Goal: Task Accomplishment & Management: Use online tool/utility

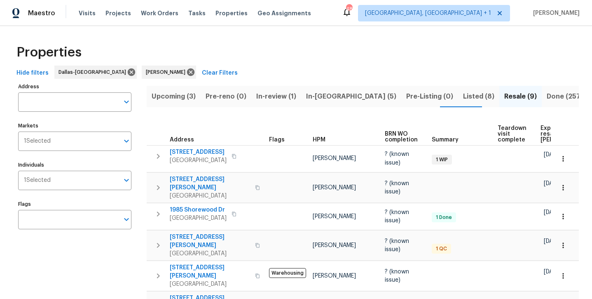
click at [463, 97] on span "Listed (8)" at bounding box center [478, 97] width 31 height 12
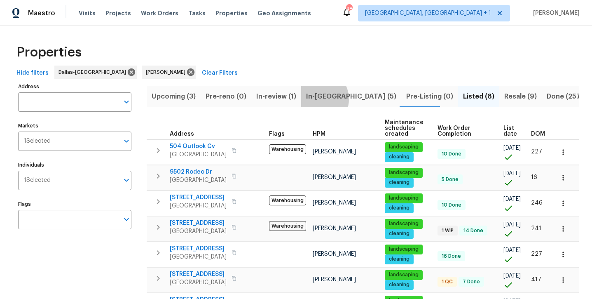
click at [315, 99] on span "In-[GEOGRAPHIC_DATA] (5)" at bounding box center [351, 97] width 90 height 12
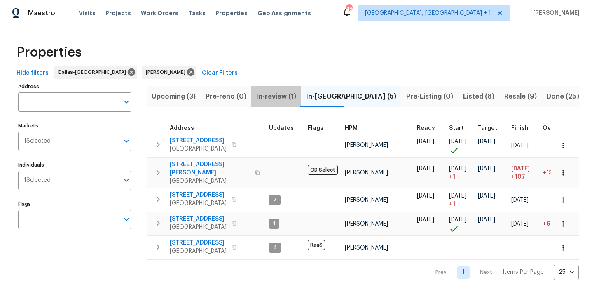
click at [283, 98] on span "In-review (1)" at bounding box center [276, 97] width 40 height 12
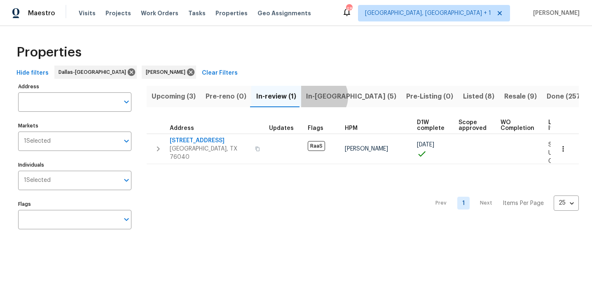
click at [319, 96] on span "In-reno (5)" at bounding box center [351, 97] width 90 height 12
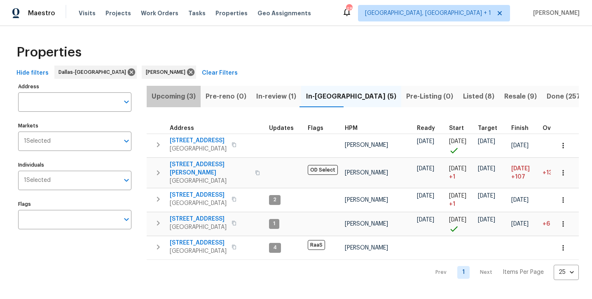
click at [177, 97] on span "Upcoming (3)" at bounding box center [174, 97] width 44 height 12
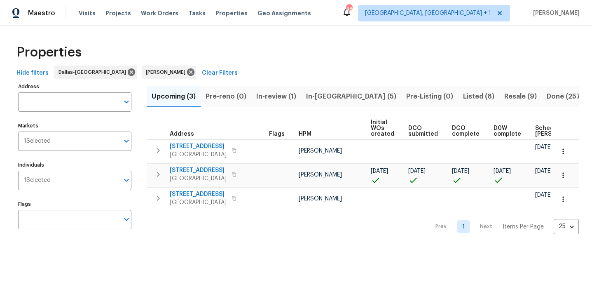
click at [463, 97] on span "Listed (8)" at bounding box center [478, 97] width 31 height 12
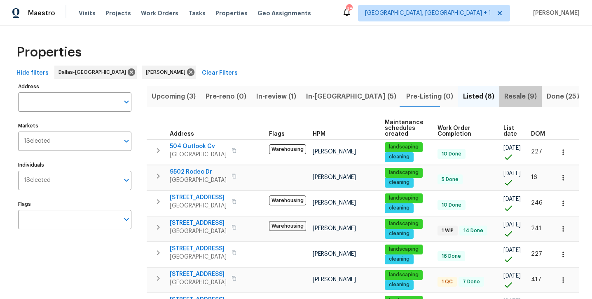
click at [504, 97] on span "Resale (9)" at bounding box center [520, 97] width 33 height 12
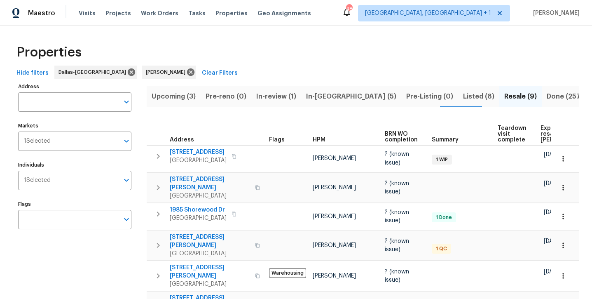
click at [463, 97] on span "Listed (8)" at bounding box center [478, 97] width 31 height 12
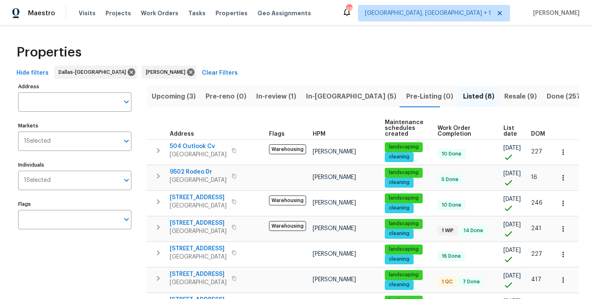
click at [279, 98] on span "In-review (1)" at bounding box center [276, 97] width 40 height 12
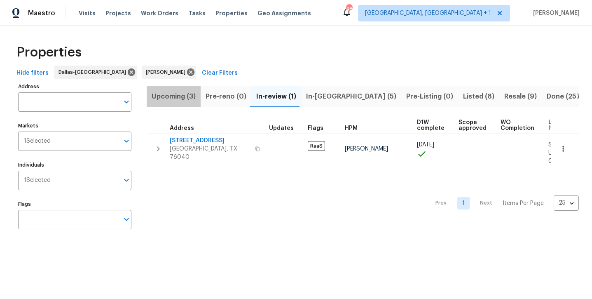
click at [180, 95] on span "Upcoming (3)" at bounding box center [174, 97] width 44 height 12
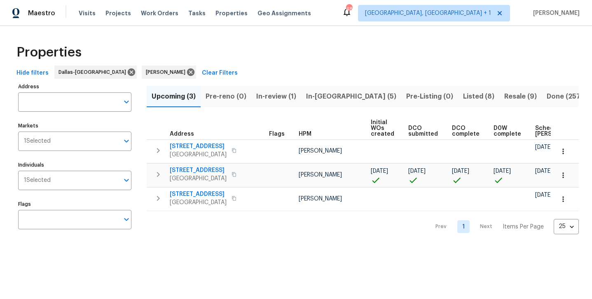
click at [313, 96] on span "In-[GEOGRAPHIC_DATA] (5)" at bounding box center [351, 97] width 90 height 12
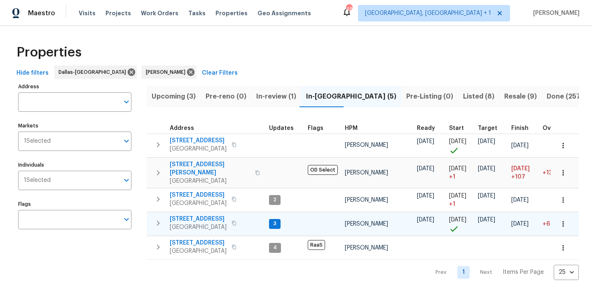
click at [187, 215] on span "[STREET_ADDRESS]" at bounding box center [198, 219] width 57 height 8
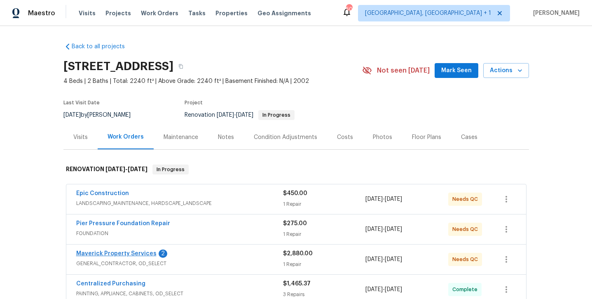
click at [123, 253] on link "Maverick Property Services" at bounding box center [116, 253] width 80 height 6
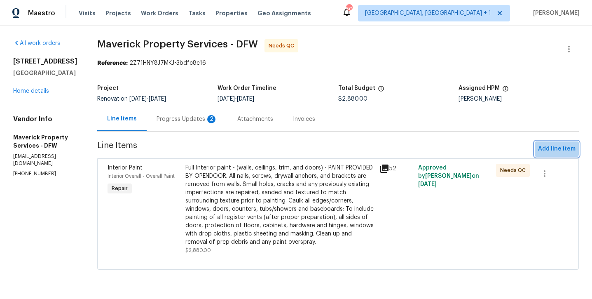
click at [550, 147] on span "Add line item" at bounding box center [556, 149] width 37 height 10
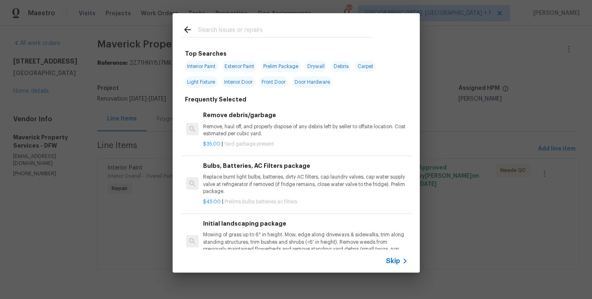
click at [298, 33] on input "text" at bounding box center [285, 31] width 175 height 12
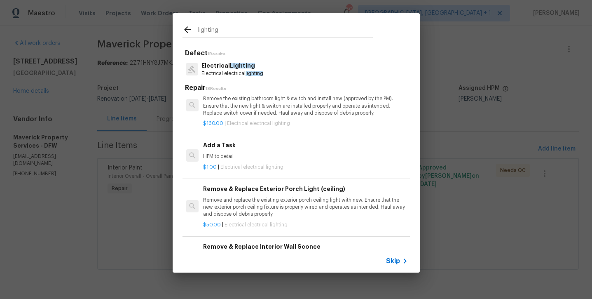
scroll to position [426, 0]
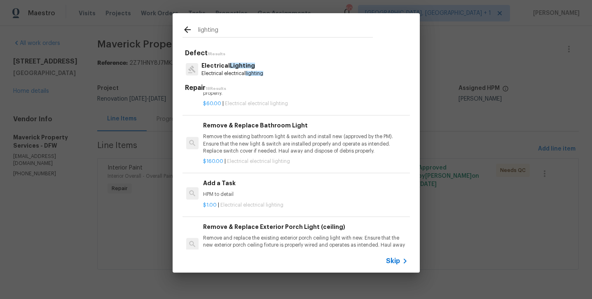
type input "lighting"
click at [225, 198] on div "$1.00 | Electrical electrical lighting" at bounding box center [305, 203] width 204 height 10
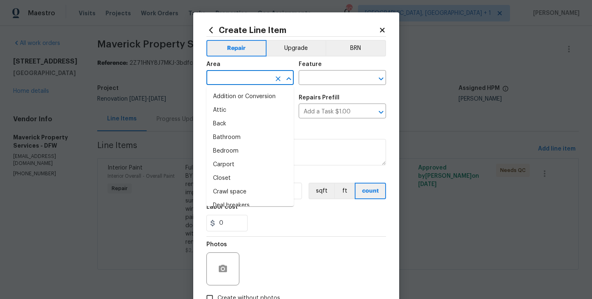
click at [242, 74] on input "text" at bounding box center [238, 78] width 64 height 13
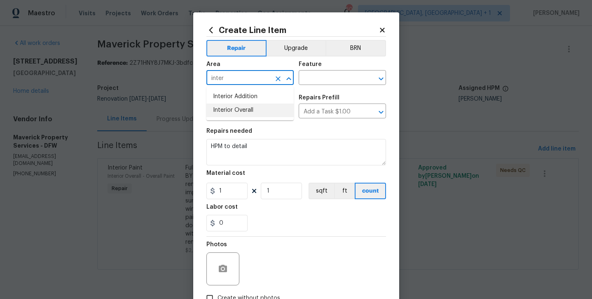
click at [250, 112] on li "Interior Overall" at bounding box center [249, 110] width 87 height 14
type input "Interior Overall"
click at [325, 77] on input "text" at bounding box center [331, 78] width 64 height 13
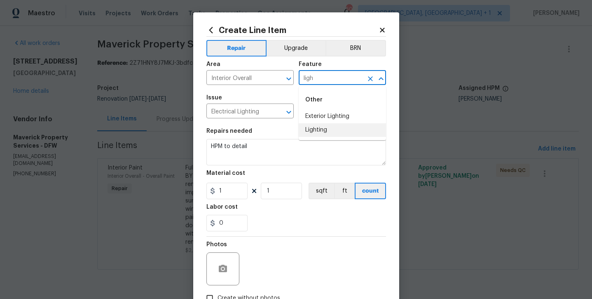
click at [324, 129] on li "Lighting" at bounding box center [342, 130] width 87 height 14
type input "Lighting"
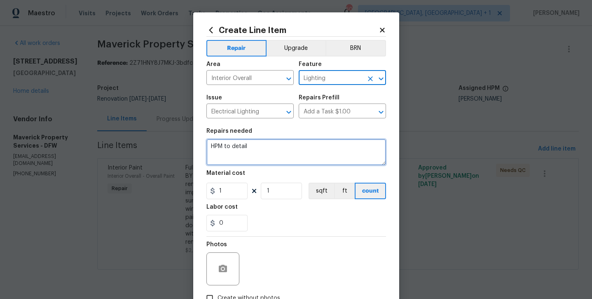
click at [317, 154] on textarea "HPM to detail" at bounding box center [296, 152] width 180 height 26
type textarea "HPM to detail -- Total of 18 lights and 5 fans with downloads. $1840"
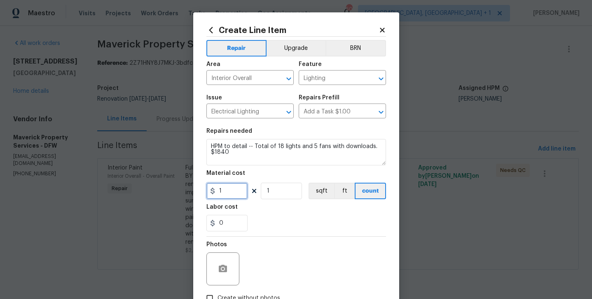
click at [231, 198] on input "1" at bounding box center [226, 191] width 41 height 16
type input "1840"
click at [248, 237] on div "Photos" at bounding box center [296, 263] width 180 height 54
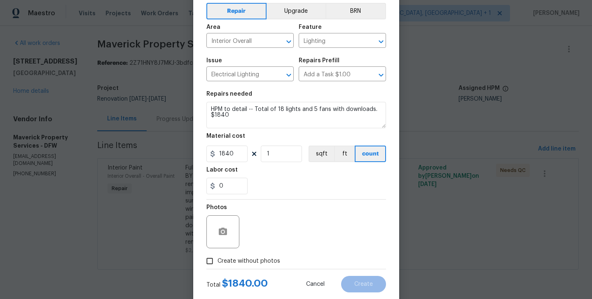
scroll to position [55, 0]
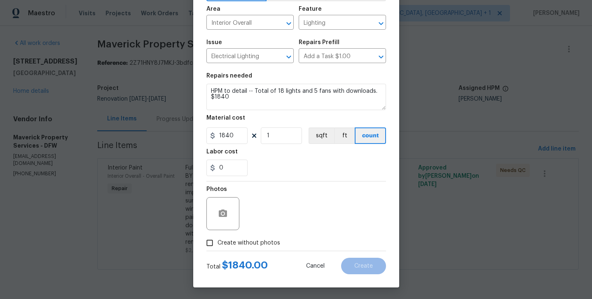
click at [245, 243] on span "Create without photos" at bounding box center [249, 243] width 63 height 9
click at [218, 243] on input "Create without photos" at bounding box center [210, 243] width 16 height 16
checkbox input "true"
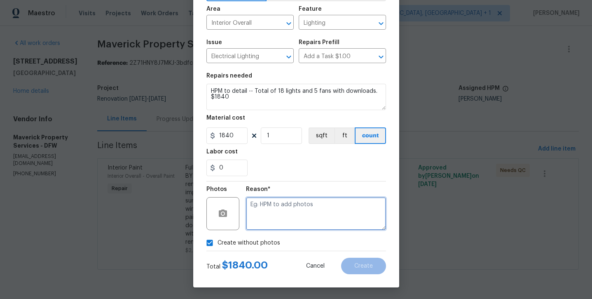
click at [287, 219] on textarea at bounding box center [316, 213] width 140 height 33
type textarea "will add later"
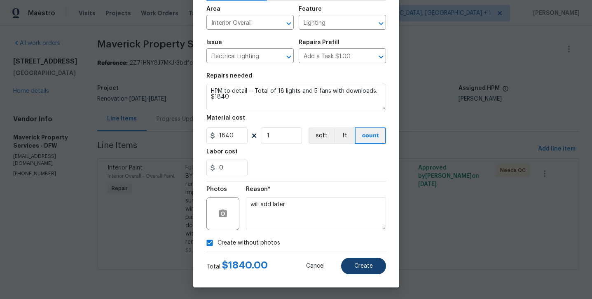
click at [360, 263] on span "Create" at bounding box center [363, 266] width 19 height 6
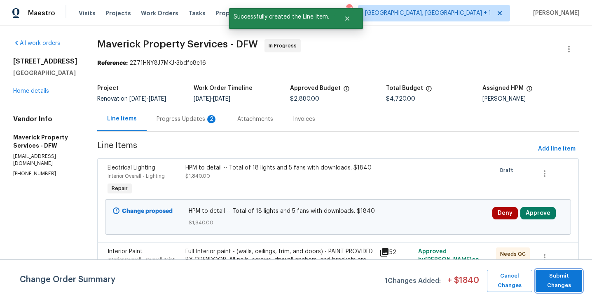
click at [564, 285] on span "Submit Changes" at bounding box center [559, 280] width 38 height 19
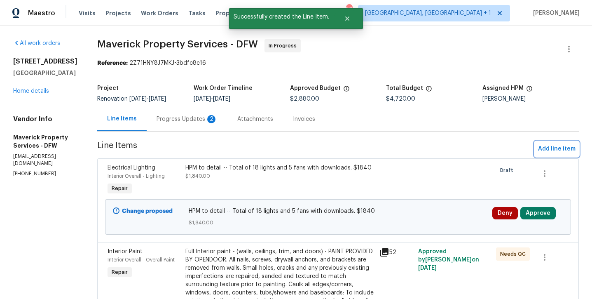
click at [552, 157] on button "Add line item" at bounding box center [557, 148] width 44 height 15
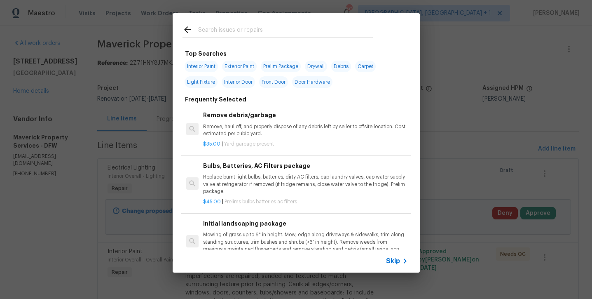
click at [300, 34] on input "text" at bounding box center [285, 31] width 175 height 12
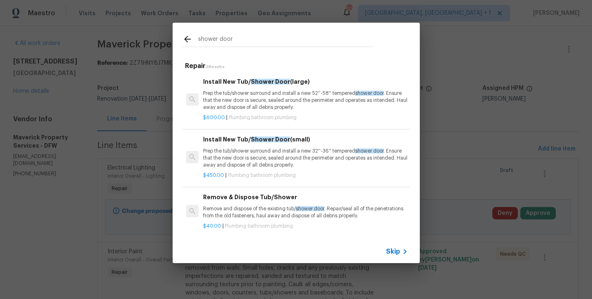
type input "shower door"
click at [277, 96] on p "Prep the tub/shower surround and install a new 52''-58'' tempered shower door .…" at bounding box center [305, 100] width 204 height 21
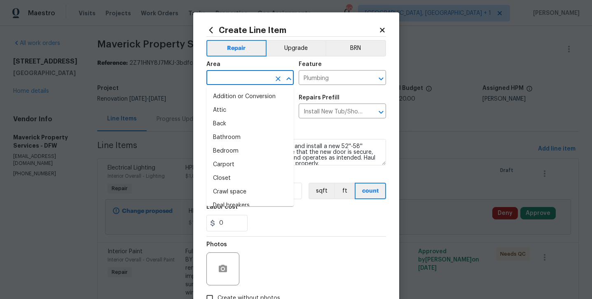
click at [232, 82] on input "text" at bounding box center [238, 78] width 64 height 13
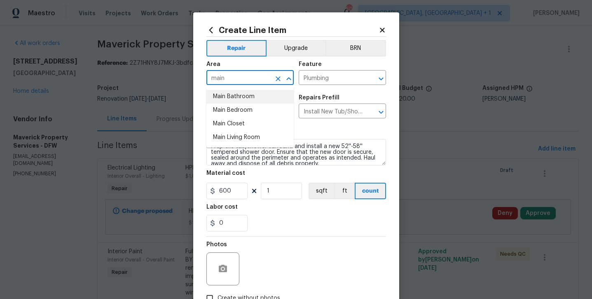
click at [224, 100] on li "Main Bathroom" at bounding box center [249, 97] width 87 height 14
type input "Main Bathroom"
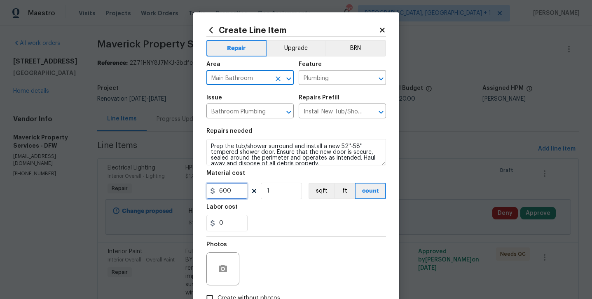
click at [233, 194] on input "600" at bounding box center [226, 191] width 41 height 16
type input "1500"
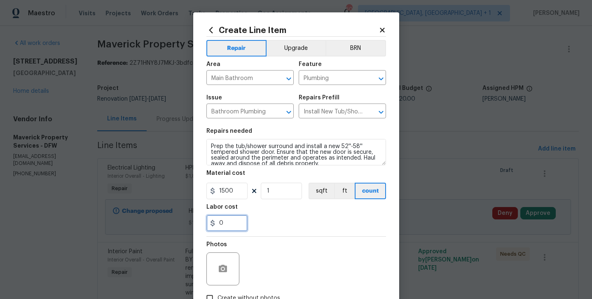
click at [237, 229] on input "0" at bounding box center [226, 223] width 41 height 16
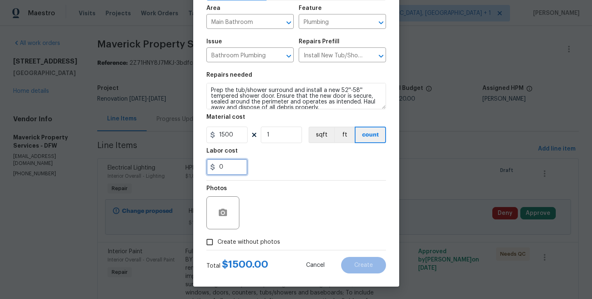
scroll to position [56, 0]
click at [241, 249] on label "Create without photos" at bounding box center [241, 242] width 78 height 16
click at [218, 249] on input "Create without photos" at bounding box center [210, 242] width 16 height 16
checkbox input "true"
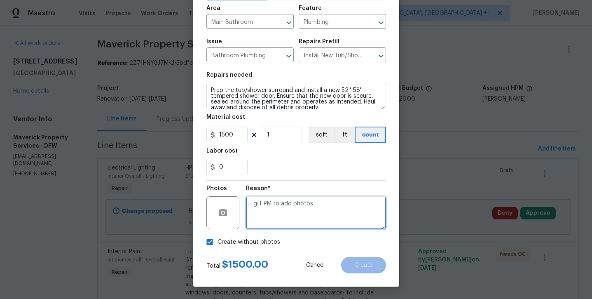
click at [270, 227] on textarea at bounding box center [316, 212] width 140 height 33
type textarea "will add later"
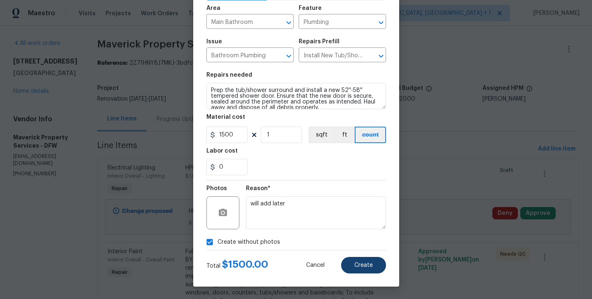
click at [351, 265] on button "Create" at bounding box center [363, 265] width 45 height 16
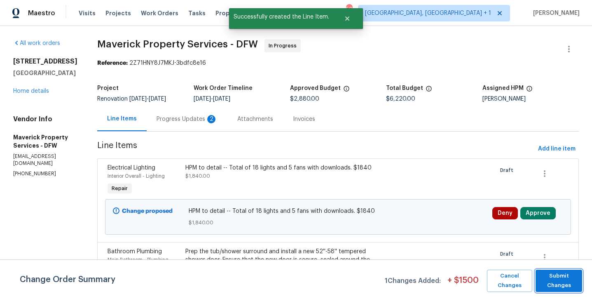
click at [544, 278] on span "Submit Changes" at bounding box center [559, 280] width 38 height 19
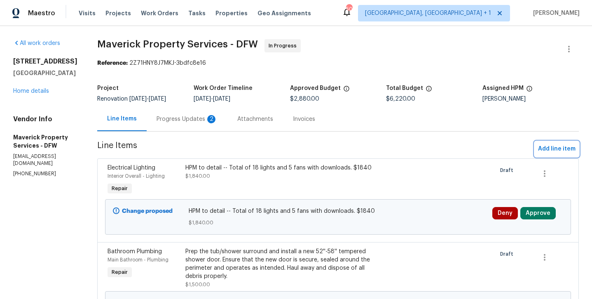
click at [543, 154] on span "Add line item" at bounding box center [556, 149] width 37 height 10
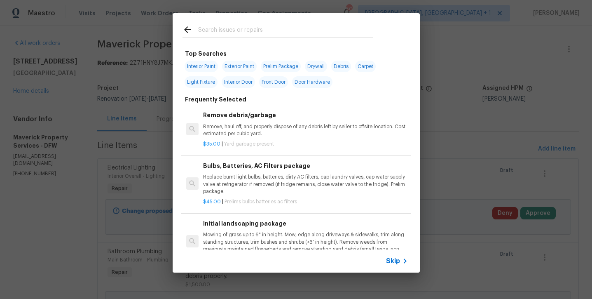
click at [284, 29] on input "text" at bounding box center [285, 31] width 175 height 12
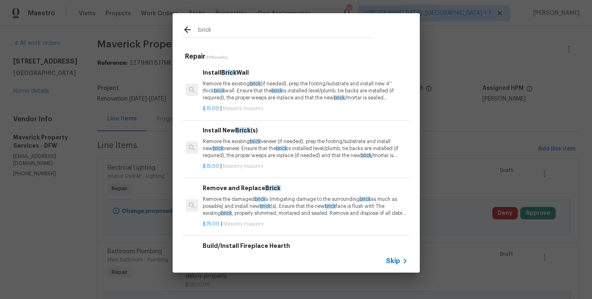
scroll to position [0, 0]
type input "brick"
click at [246, 132] on h6 "Install New Brick (s)" at bounding box center [305, 130] width 204 height 9
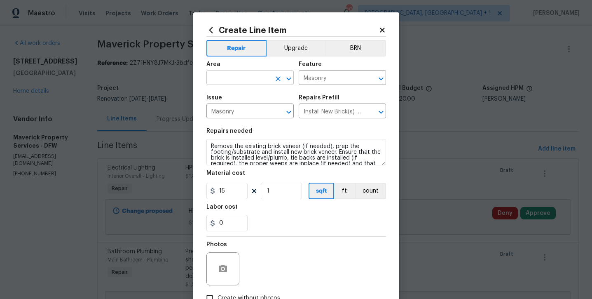
click at [233, 83] on input "text" at bounding box center [238, 78] width 64 height 13
click at [237, 108] on li "Exterior Overall" at bounding box center [249, 110] width 87 height 14
type input "Exterior Overall"
click at [232, 189] on input "15" at bounding box center [226, 191] width 41 height 16
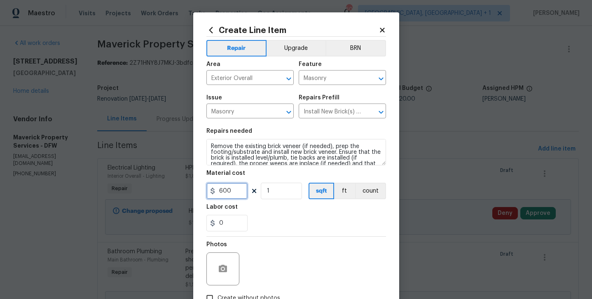
type input "600"
click at [250, 220] on div "0" at bounding box center [296, 223] width 180 height 16
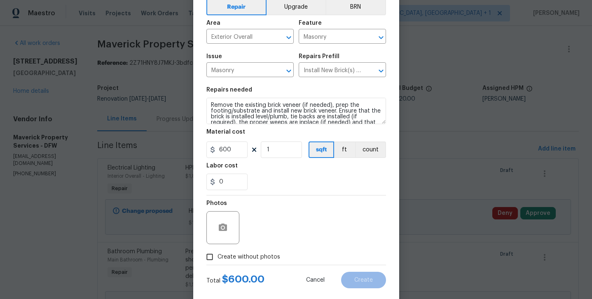
scroll to position [44, 0]
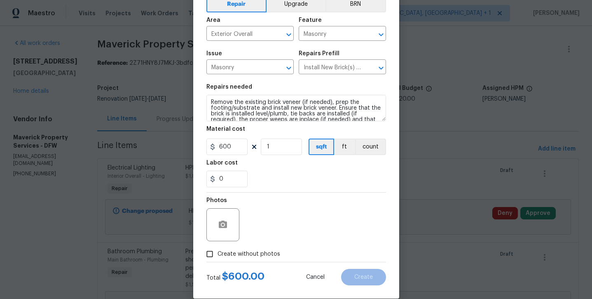
click at [250, 253] on span "Create without photos" at bounding box center [249, 254] width 63 height 9
click at [218, 253] on input "Create without photos" at bounding box center [210, 254] width 16 height 16
checkbox input "true"
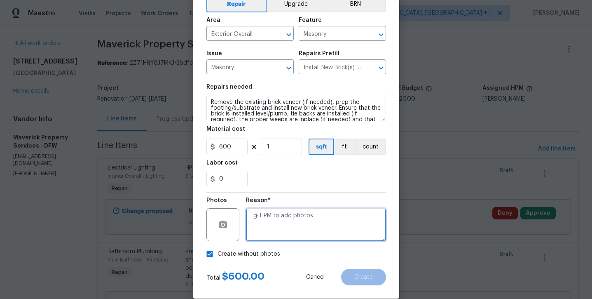
click at [261, 237] on textarea at bounding box center [316, 224] width 140 height 33
type textarea "will add later"
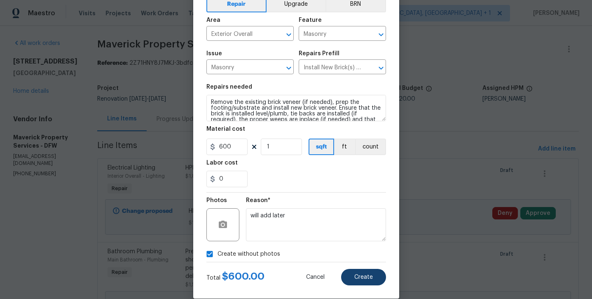
click at [353, 276] on button "Create" at bounding box center [363, 277] width 45 height 16
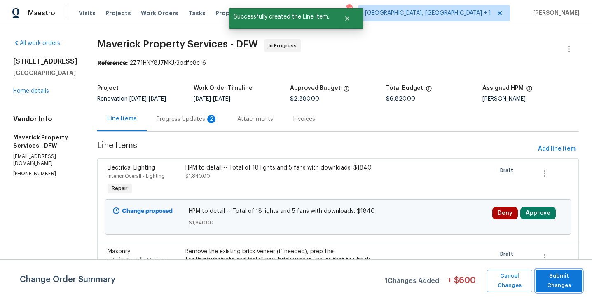
click at [550, 274] on span "Submit Changes" at bounding box center [559, 280] width 38 height 19
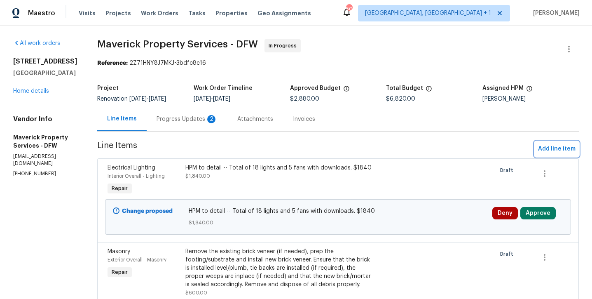
click at [564, 154] on span "Add line item" at bounding box center [556, 149] width 37 height 10
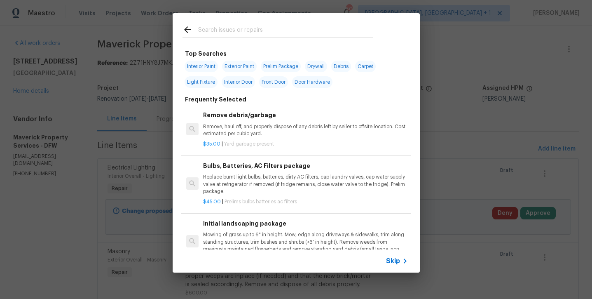
click at [318, 30] on input "text" at bounding box center [285, 31] width 175 height 12
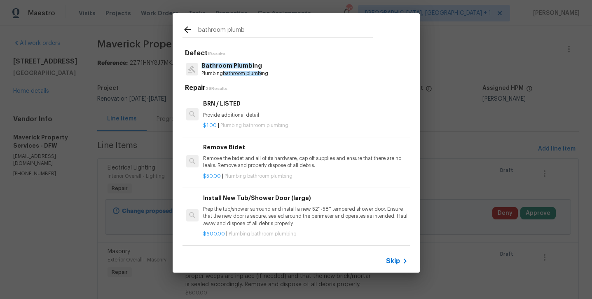
type input "bathroom plumb"
click at [262, 69] on p "Bathroom Plumb ing" at bounding box center [234, 65] width 67 height 9
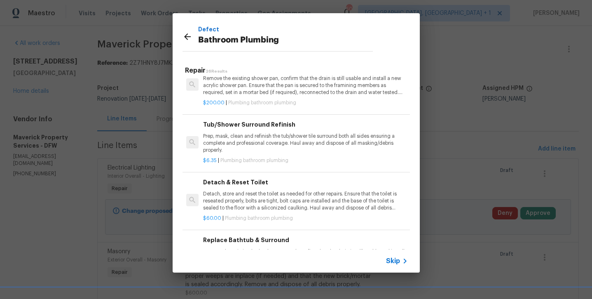
scroll to position [394, 0]
click at [266, 133] on p "Prep, mask, clean and refinish the tub/shower tile surround both all sides ensu…" at bounding box center [305, 143] width 204 height 21
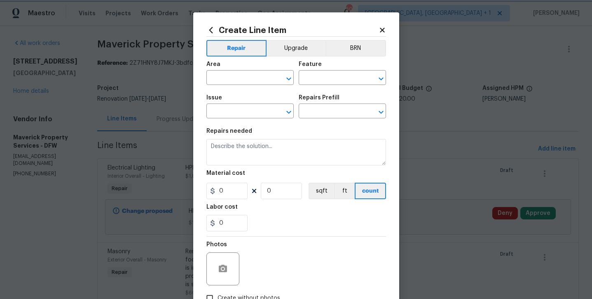
type input "Plumbing"
type input "Bathroom Plumbing"
type input "Tub/Shower Surround Refinish $6.35"
type textarea "Prep, mask, clean and refinish the tub/shower tile surround both all sides ensu…"
type input "6.35"
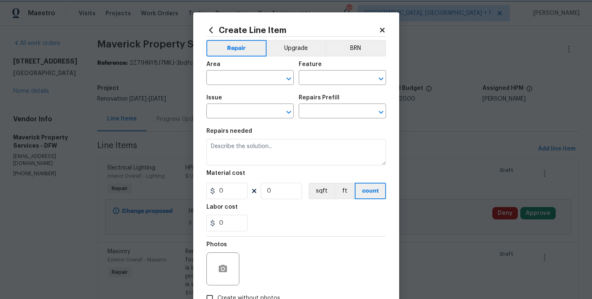
type input "1"
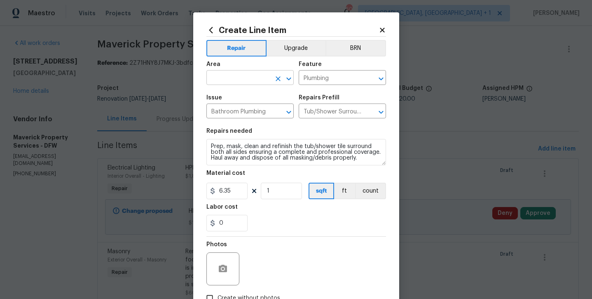
click at [246, 81] on input "text" at bounding box center [238, 78] width 64 height 13
click at [245, 113] on li "Interior Overall" at bounding box center [249, 110] width 87 height 14
type input "Interior Overall"
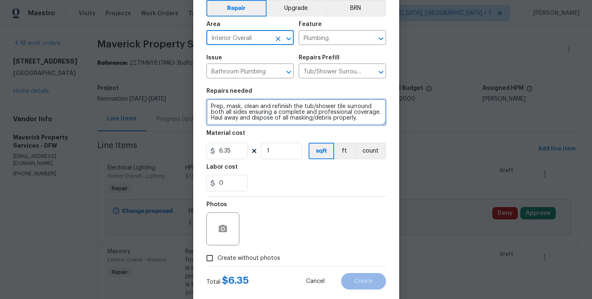
click at [364, 119] on textarea "Prep, mask, clean and refinish the tub/shower tile surround both all sides ensu…" at bounding box center [296, 112] width 180 height 26
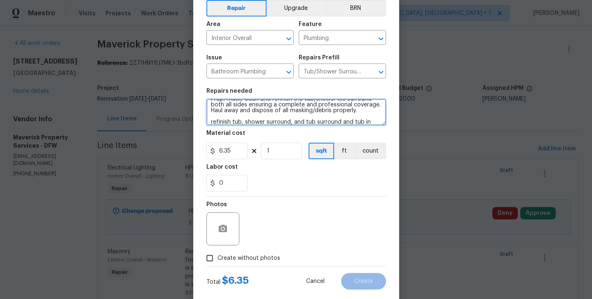
scroll to position [17, 0]
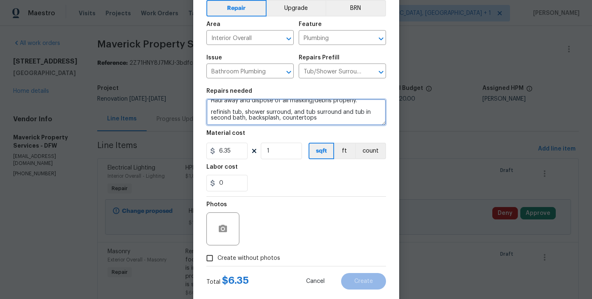
type textarea "Prep, mask, clean and refinish the tub/shower tile surround both all sides ensu…"
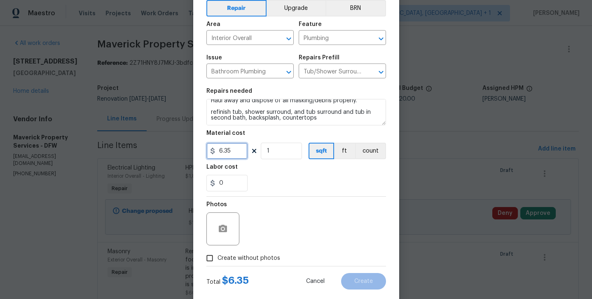
click at [236, 152] on input "6.35" at bounding box center [226, 151] width 41 height 16
click at [236, 151] on input "6.35" at bounding box center [226, 151] width 41 height 16
type input "1300"
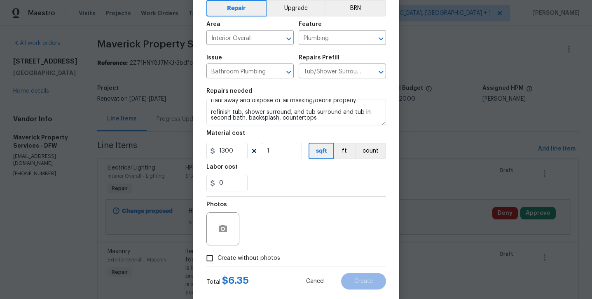
click at [257, 184] on div "0" at bounding box center [296, 183] width 180 height 16
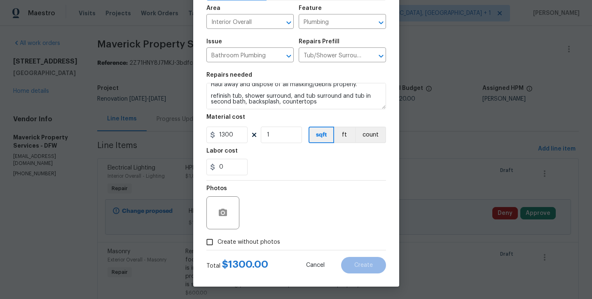
scroll to position [56, 0]
click at [245, 238] on span "Create without photos" at bounding box center [249, 242] width 63 height 9
click at [218, 238] on input "Create without photos" at bounding box center [210, 242] width 16 height 16
checkbox input "true"
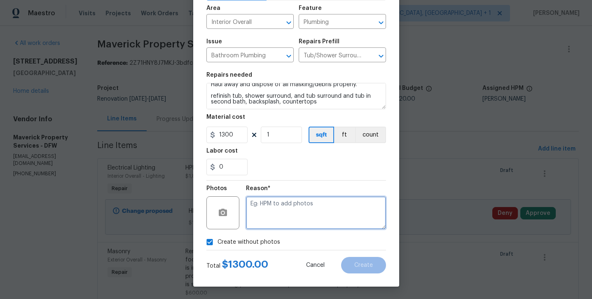
click at [281, 202] on textarea at bounding box center [316, 212] width 140 height 33
type textarea "will add later"
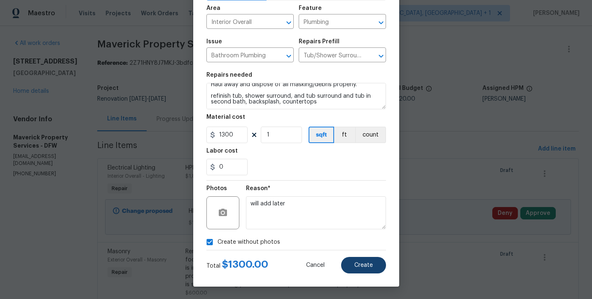
click at [356, 258] on button "Create" at bounding box center [363, 265] width 45 height 16
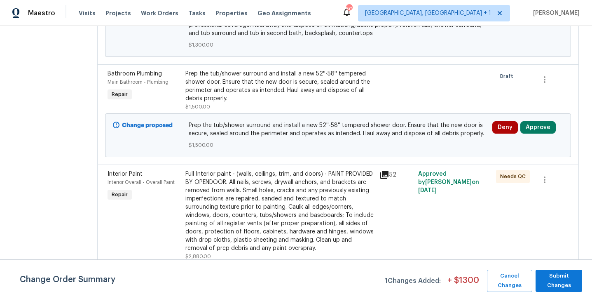
scroll to position [405, 0]
click at [281, 103] on div "Prep the tub/shower surround and install a new 52''-58'' tempered shower door. …" at bounding box center [279, 86] width 189 height 33
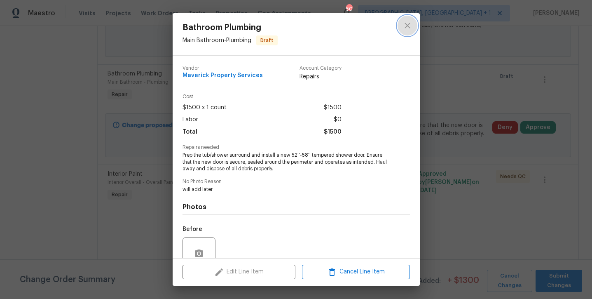
click at [412, 29] on icon "close" at bounding box center [408, 26] width 10 height 10
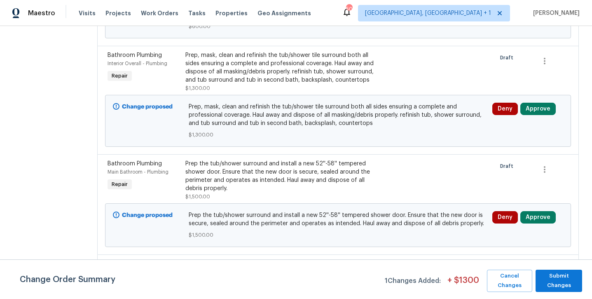
scroll to position [305, 0]
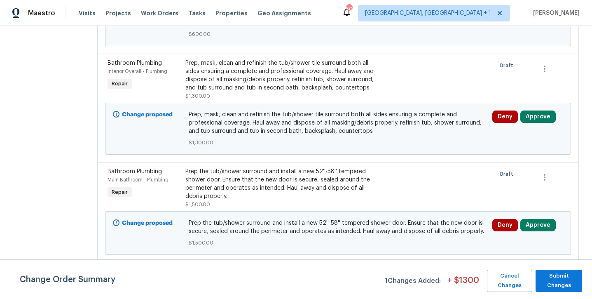
click at [329, 92] on div "Prep, mask, clean and refinish the tub/shower tile surround both all sides ensu…" at bounding box center [279, 75] width 189 height 33
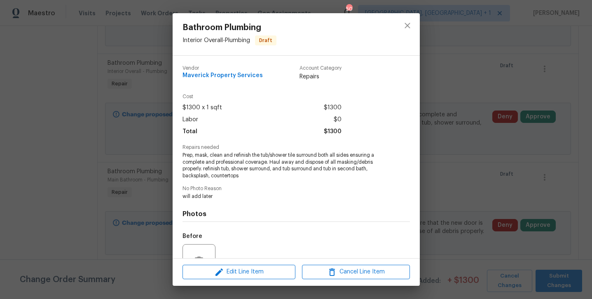
click at [250, 283] on div "Edit Line Item Cancel Line Item" at bounding box center [296, 272] width 247 height 28
click at [249, 270] on span "Edit Line Item" at bounding box center [239, 272] width 108 height 10
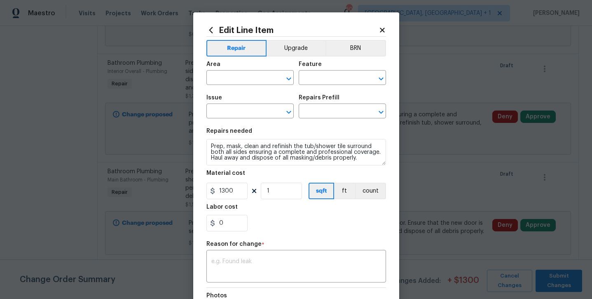
type input "Interior Overall"
type input "Plumbing"
type input "Bathroom Plumbing"
type input "Tub/Shower Surround Refinish $6.35"
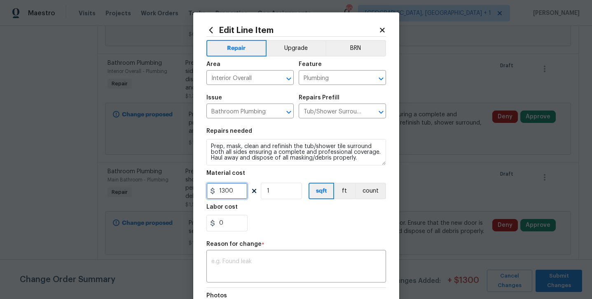
click at [240, 194] on input "1300" at bounding box center [226, 191] width 41 height 16
type input "1400"
click at [258, 222] on div "0" at bounding box center [296, 223] width 180 height 16
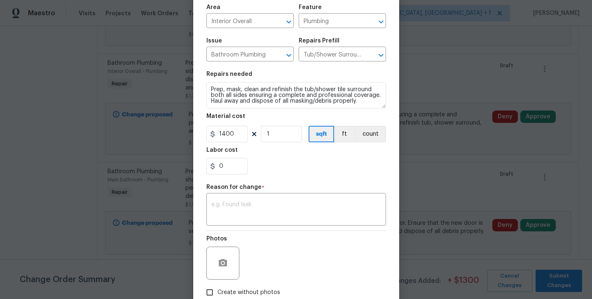
scroll to position [107, 0]
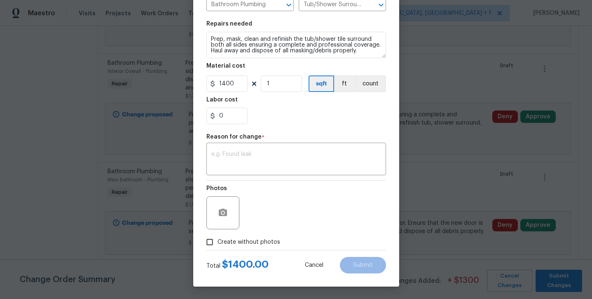
click at [255, 247] on label "Create without photos" at bounding box center [241, 242] width 78 height 16
click at [218, 247] on input "Create without photos" at bounding box center [210, 242] width 16 height 16
checkbox input "true"
click at [271, 147] on div "x ​" at bounding box center [296, 160] width 180 height 30
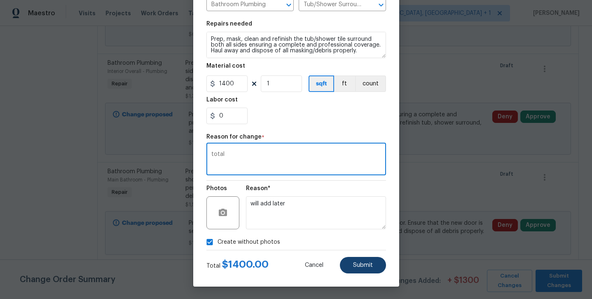
type textarea "total"
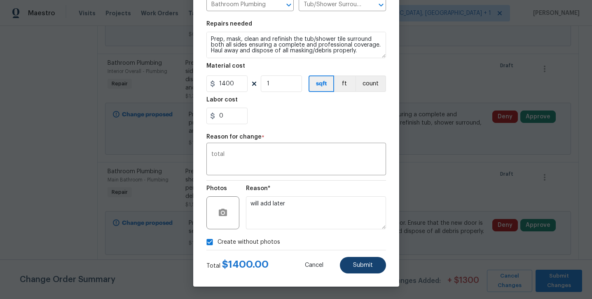
click at [361, 264] on span "Submit" at bounding box center [363, 265] width 20 height 6
type input "1300"
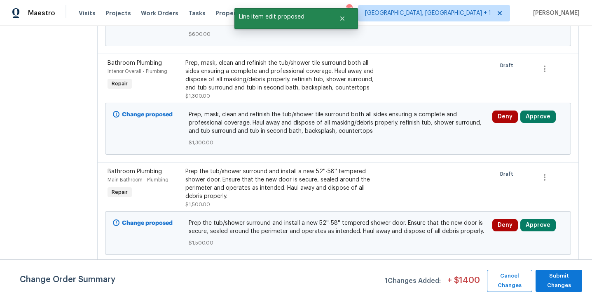
scroll to position [0, 0]
click at [570, 287] on span "Submit Changes" at bounding box center [559, 280] width 38 height 19
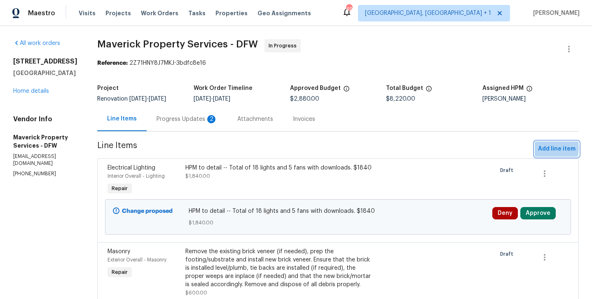
click at [543, 154] on span "Add line item" at bounding box center [556, 149] width 37 height 10
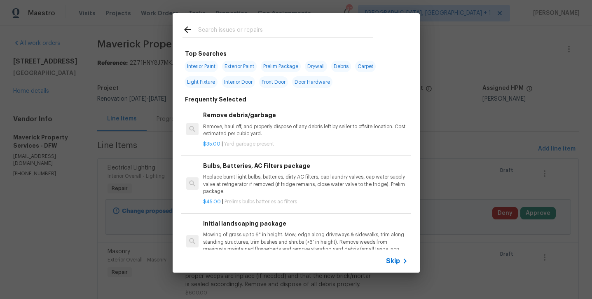
click at [262, 28] on input "text" at bounding box center [285, 31] width 175 height 12
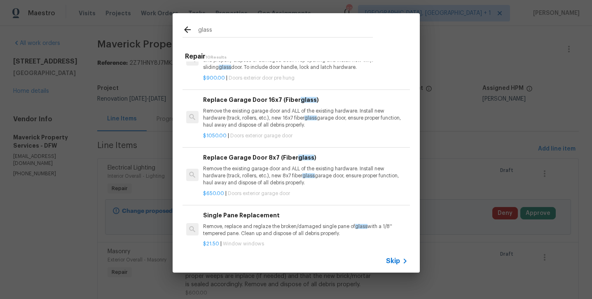
scroll to position [31, 0]
type input "glass"
click at [271, 222] on p "Remove, replace and reglaze the broken/damaged single pane of glass with a 1/8'…" at bounding box center [305, 229] width 204 height 14
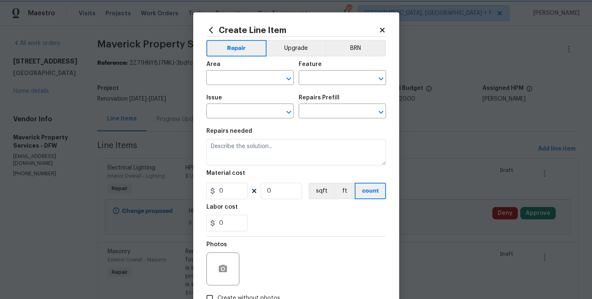
type input "Windows & Skylights"
type textarea "Remove, replace and reglaze the broken/damaged single pane of glass with a 1/8'…"
type input "1"
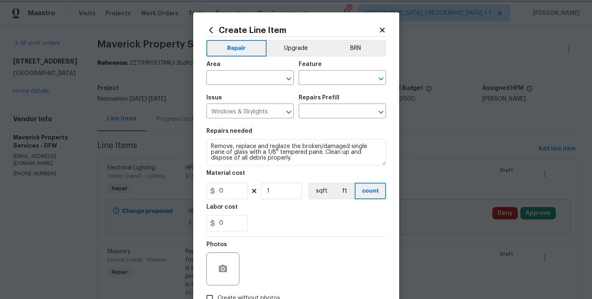
type input "Single Pane Replacement $21.50"
type input "21.5"
click at [245, 75] on input "text" at bounding box center [238, 78] width 64 height 13
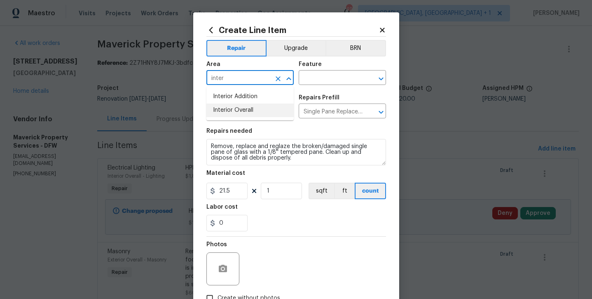
click at [260, 110] on li "Interior Overall" at bounding box center [249, 110] width 87 height 14
type input "Interior Overall"
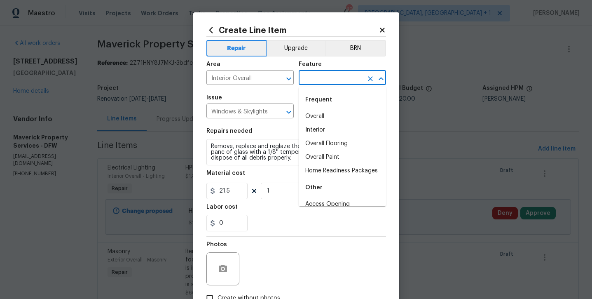
click at [321, 73] on input "text" at bounding box center [331, 78] width 64 height 13
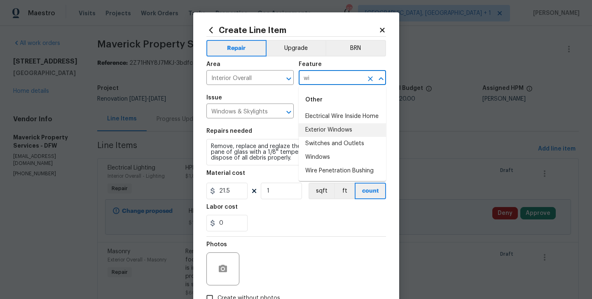
click at [334, 127] on li "Exterior Windows" at bounding box center [342, 130] width 87 height 14
type input "Exterior Windows"
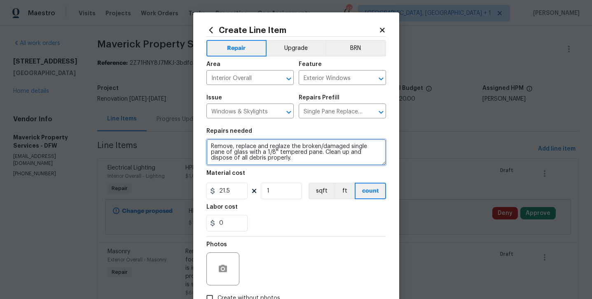
click at [304, 162] on textarea "Remove, replace and reglaze the broken/damaged single pane of glass with a 1/8'…" at bounding box center [296, 152] width 180 height 26
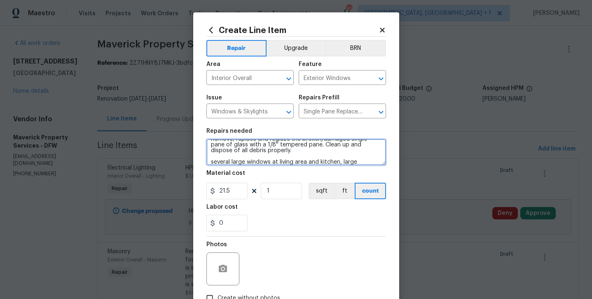
scroll to position [17, 0]
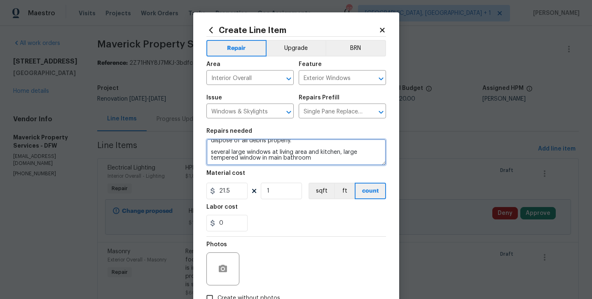
type textarea "Remove, replace and reglaze the broken/damaged single pane of glass with a 1/8'…"
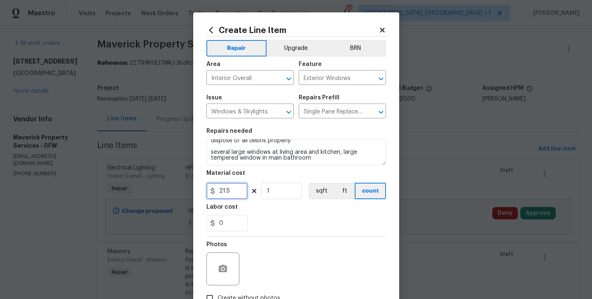
click at [233, 191] on input "21.5" at bounding box center [226, 191] width 41 height 16
type input "1500"
click at [245, 220] on input "0" at bounding box center [226, 223] width 41 height 16
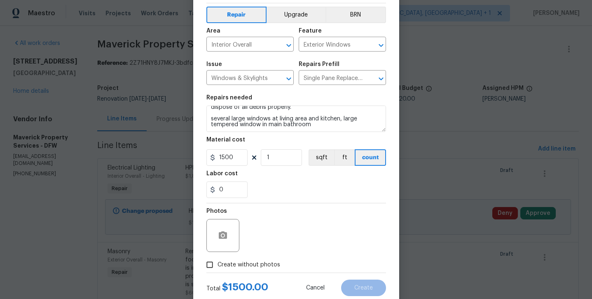
click at [243, 259] on label "Create without photos" at bounding box center [241, 265] width 78 height 16
click at [218, 259] on input "Create without photos" at bounding box center [210, 265] width 16 height 16
checkbox input "true"
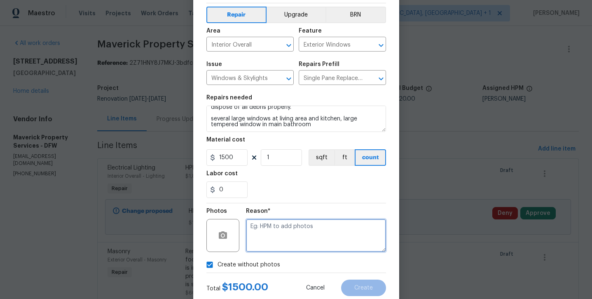
click at [270, 243] on textarea at bounding box center [316, 235] width 140 height 33
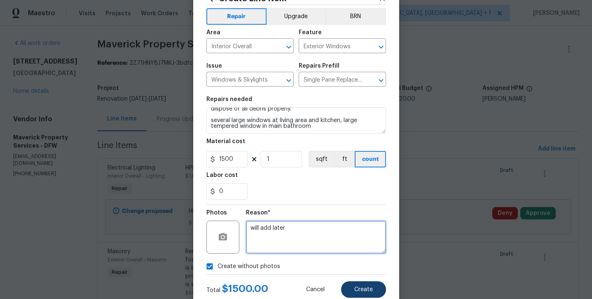
type textarea "will add later"
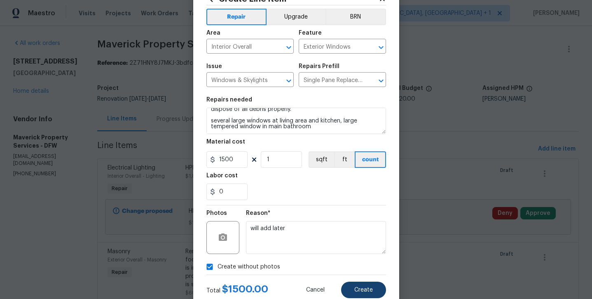
scroll to position [31, 0]
click at [343, 285] on button "Create" at bounding box center [363, 290] width 45 height 16
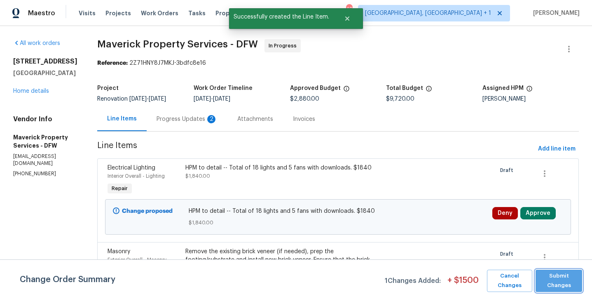
click at [545, 286] on span "Submit Changes" at bounding box center [559, 280] width 38 height 19
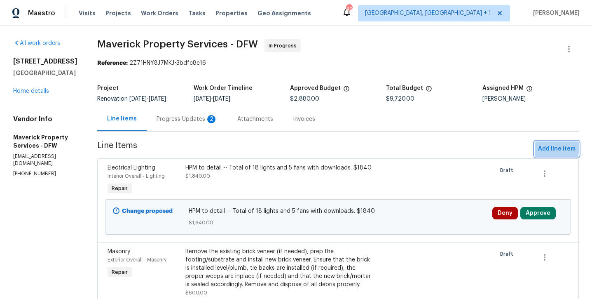
click at [543, 153] on span "Add line item" at bounding box center [556, 149] width 37 height 10
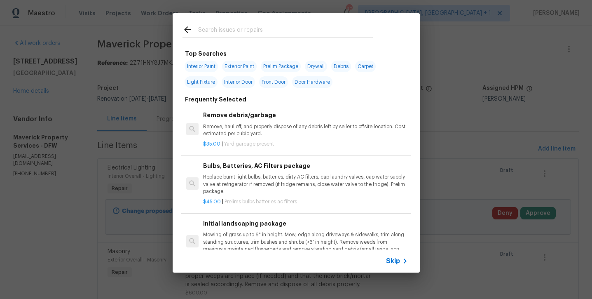
click at [291, 27] on input "text" at bounding box center [285, 31] width 175 height 12
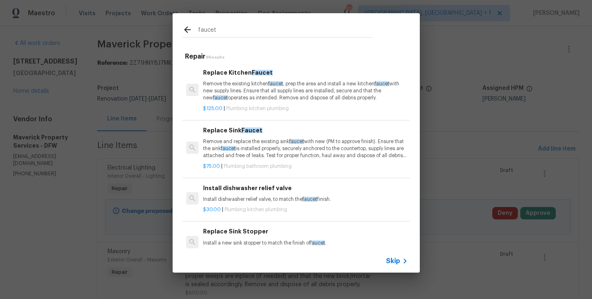
type input "faucet"
click at [257, 141] on p "Remove and replace the existing sink faucet with new (PM to approve finish). En…" at bounding box center [305, 148] width 204 height 21
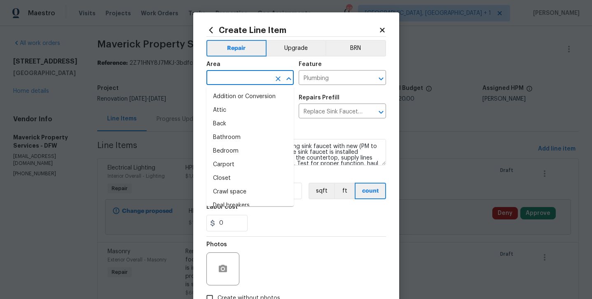
click at [245, 78] on input "text" at bounding box center [238, 78] width 64 height 13
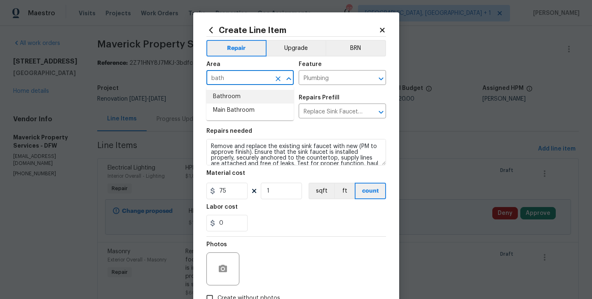
click at [232, 96] on li "Bathroom" at bounding box center [249, 97] width 87 height 14
type input "Bathroom"
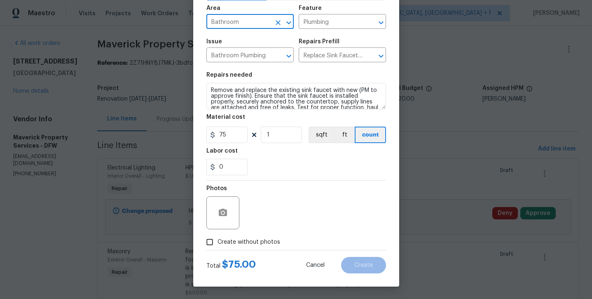
scroll to position [56, 0]
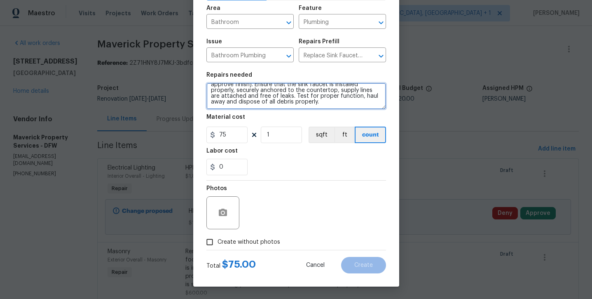
click at [338, 103] on textarea "Remove and replace the existing sink faucet with new (PM to approve finish). En…" at bounding box center [296, 96] width 180 height 26
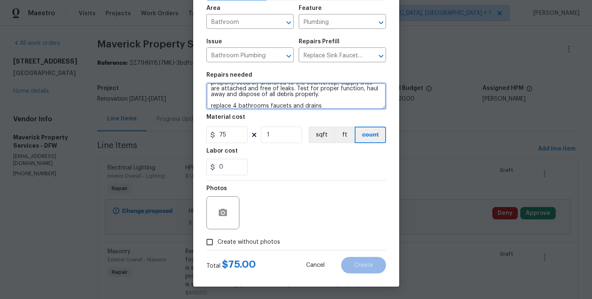
type textarea "Remove and replace the existing sink faucet with new (PM to approve finish). En…"
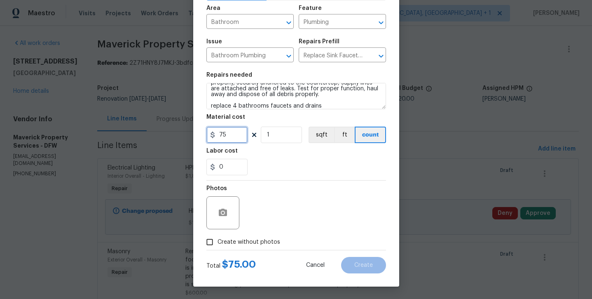
click at [233, 133] on input "75" at bounding box center [226, 134] width 41 height 16
type input "100"
type input "4"
click at [263, 162] on div "0" at bounding box center [296, 167] width 180 height 16
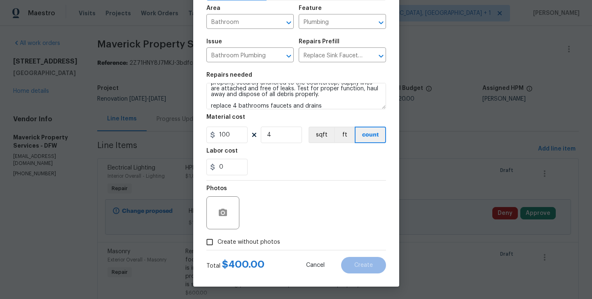
click at [262, 248] on label "Create without photos" at bounding box center [241, 242] width 78 height 16
click at [218, 248] on input "Create without photos" at bounding box center [210, 242] width 16 height 16
checkbox input "true"
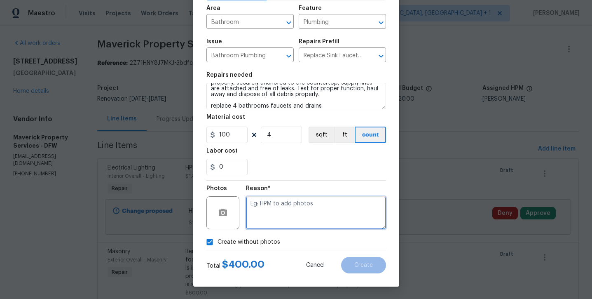
click at [277, 209] on textarea at bounding box center [316, 212] width 140 height 33
type textarea "will add later"
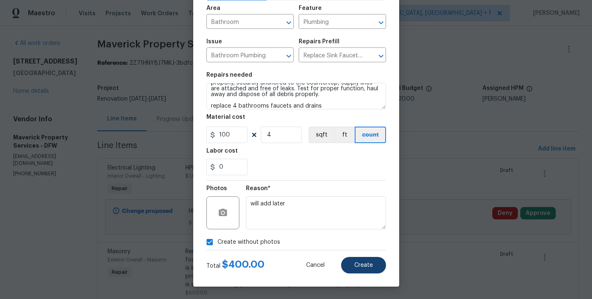
click at [365, 260] on button "Create" at bounding box center [363, 265] width 45 height 16
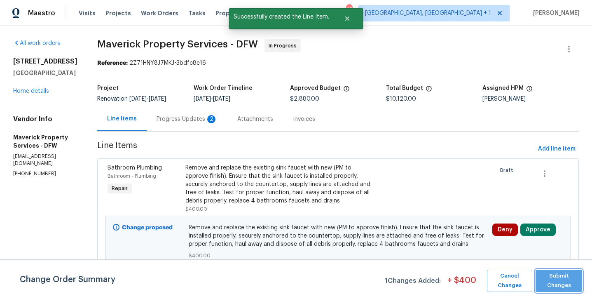
click at [557, 284] on span "Submit Changes" at bounding box center [559, 280] width 38 height 19
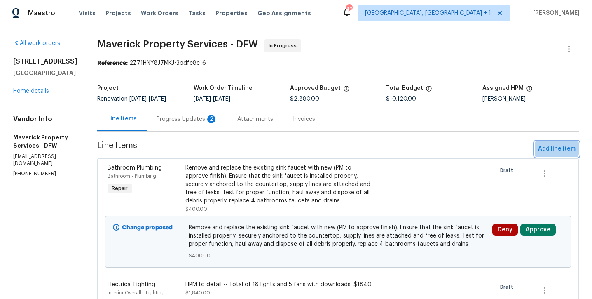
click at [550, 150] on span "Add line item" at bounding box center [556, 149] width 37 height 10
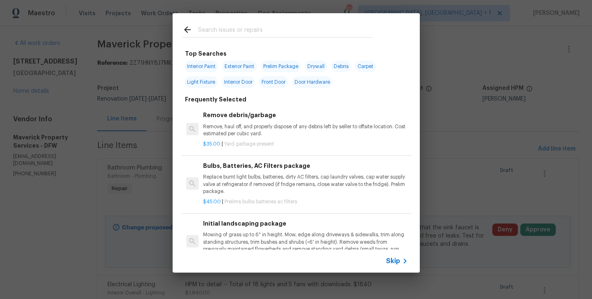
click at [271, 27] on input "text" at bounding box center [285, 31] width 175 height 12
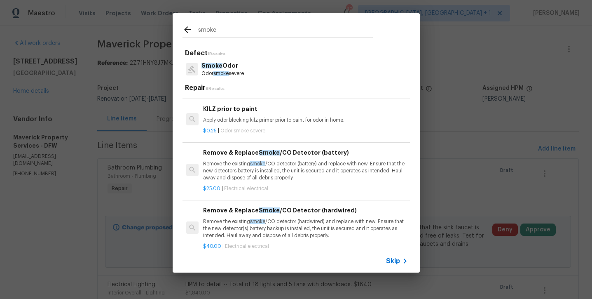
scroll to position [98, 0]
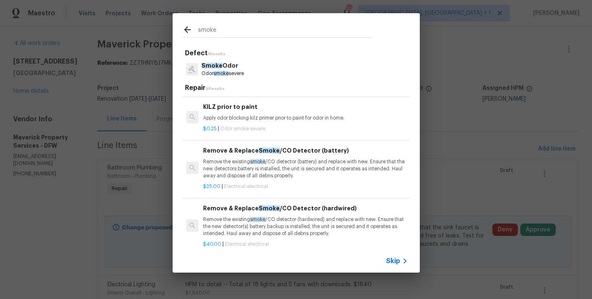
type input "smoke"
click at [245, 220] on p "Remove the existing smoke /CO detector (hardwired) and replace with new. Ensure…" at bounding box center [305, 226] width 204 height 21
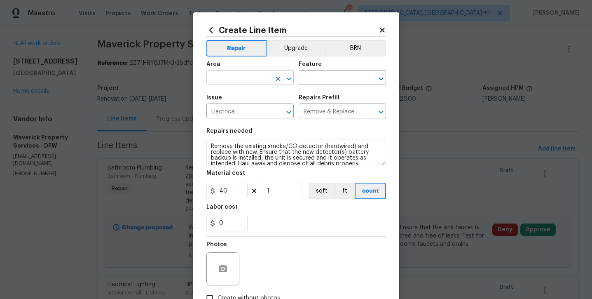
click at [236, 75] on input "text" at bounding box center [238, 78] width 64 height 13
click at [246, 114] on li "Interior Overall" at bounding box center [249, 110] width 87 height 14
type input "Interior Overall"
click at [285, 190] on input "1" at bounding box center [281, 191] width 41 height 16
type input "5"
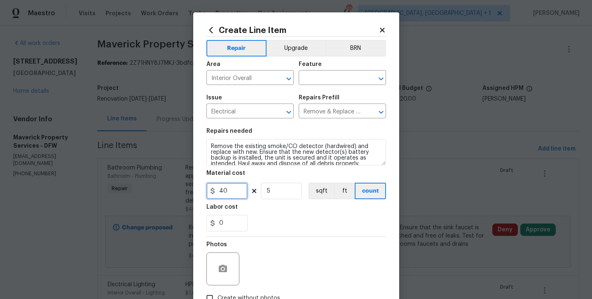
click at [231, 192] on input "40" at bounding box center [226, 191] width 41 height 16
type input "60"
click at [273, 211] on div "Labor cost" at bounding box center [296, 209] width 180 height 11
click at [262, 296] on span "Create without photos" at bounding box center [249, 298] width 63 height 9
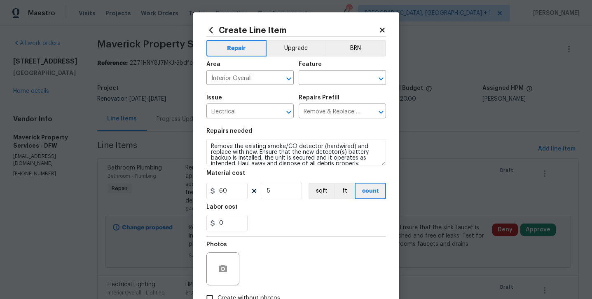
click at [218, 296] on input "Create without photos" at bounding box center [210, 298] width 16 height 16
checkbox input "true"
click at [283, 245] on div "Reason*" at bounding box center [316, 246] width 140 height 11
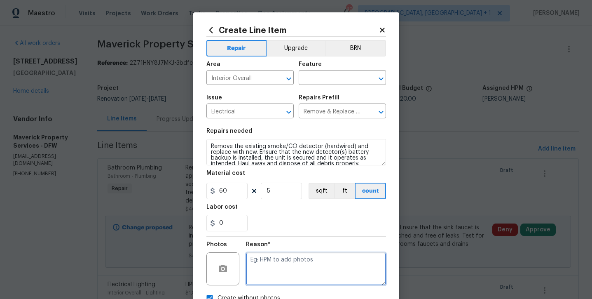
click at [281, 261] on textarea at bounding box center [316, 268] width 140 height 33
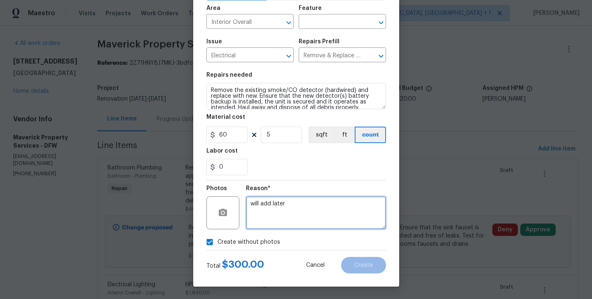
scroll to position [56, 0]
type textarea "will add later"
click at [345, 249] on div "Create without photos" at bounding box center [296, 242] width 180 height 16
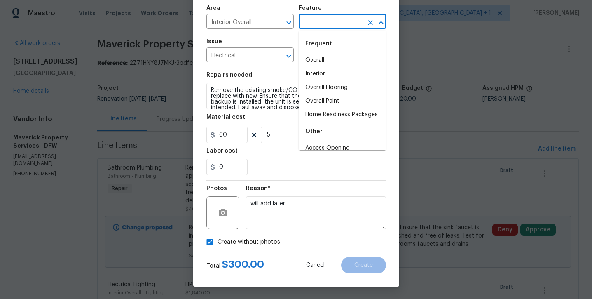
click at [323, 22] on input "text" at bounding box center [331, 22] width 64 height 13
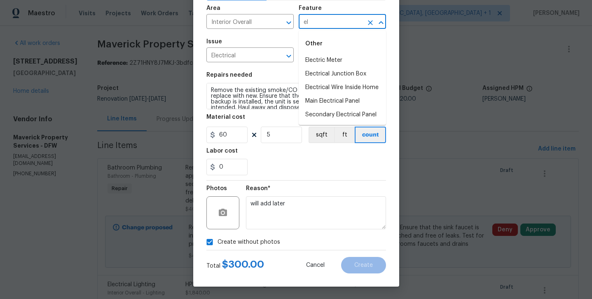
type input "e"
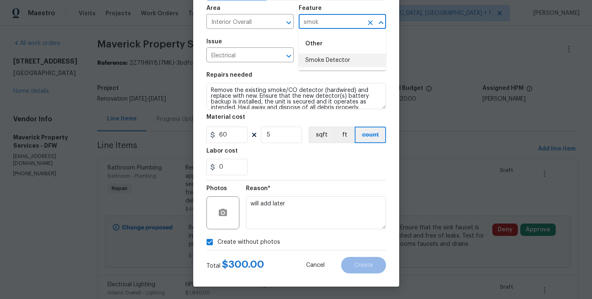
type input "smok"
click at [330, 75] on div "Repairs needed" at bounding box center [296, 77] width 180 height 11
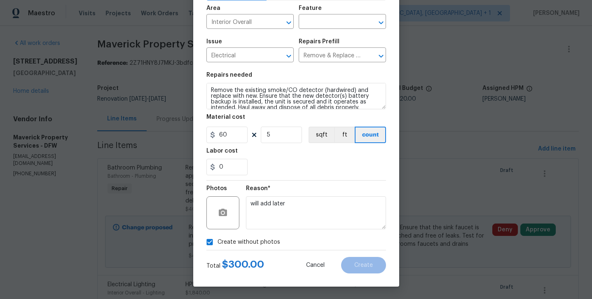
click at [330, 68] on section "Repairs needed Remove the existing smoke/CO detector (hardwired) and replace wi…" at bounding box center [296, 123] width 180 height 113
click at [329, 6] on div "Feature" at bounding box center [342, 10] width 87 height 11
click at [328, 22] on input "text" at bounding box center [331, 22] width 64 height 13
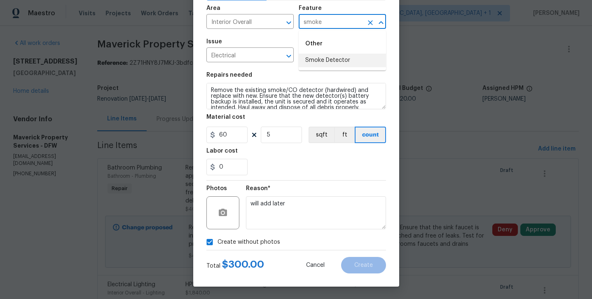
click at [331, 63] on li "Smoke Detector" at bounding box center [342, 61] width 87 height 14
type input "Smoke Detector"
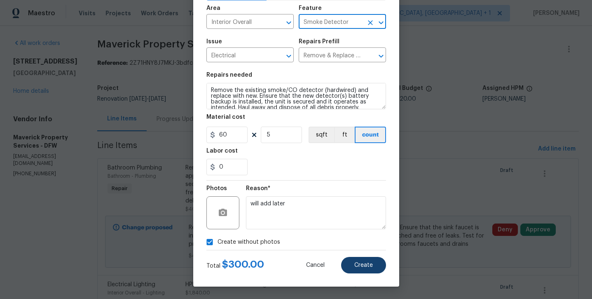
click at [364, 260] on button "Create" at bounding box center [363, 265] width 45 height 16
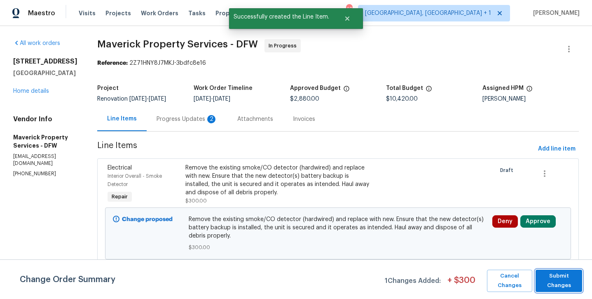
click at [562, 283] on span "Submit Changes" at bounding box center [559, 280] width 38 height 19
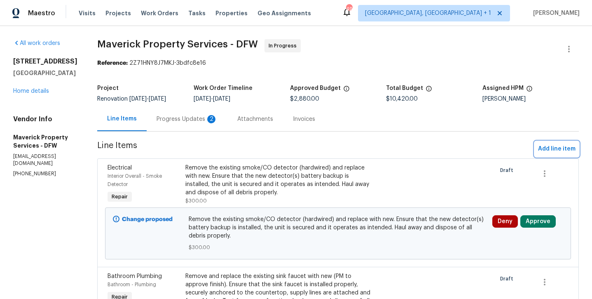
click at [547, 154] on span "Add line item" at bounding box center [556, 149] width 37 height 10
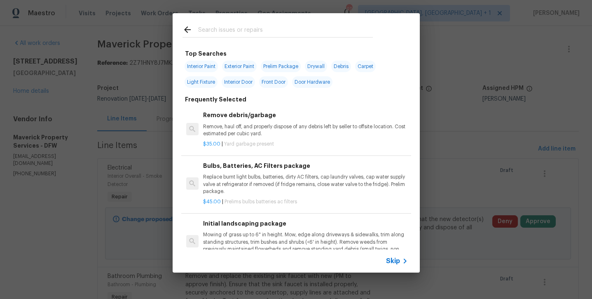
click at [322, 28] on input "text" at bounding box center [285, 31] width 175 height 12
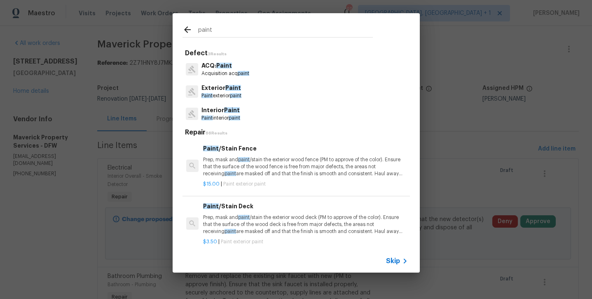
type input "paint"
click at [225, 115] on p "Paint interior paint" at bounding box center [220, 118] width 39 height 7
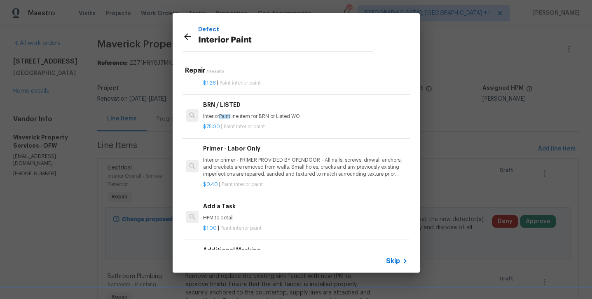
scroll to position [140, 0]
click at [241, 222] on div "$1.00 | Paint interior paint" at bounding box center [305, 227] width 204 height 10
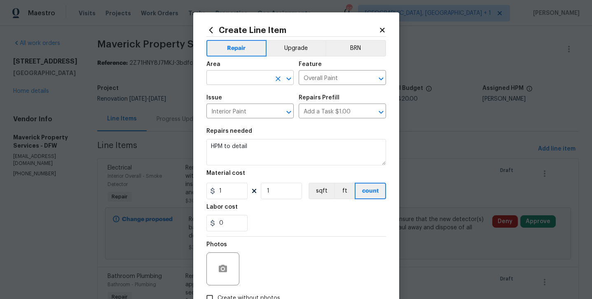
click at [240, 75] on input "text" at bounding box center [238, 78] width 64 height 13
click at [234, 103] on ul "Garage" at bounding box center [249, 97] width 87 height 20
click at [234, 99] on li "Garage" at bounding box center [249, 97] width 87 height 14
type input "Garage"
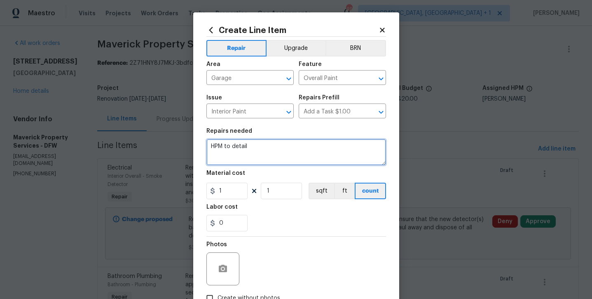
click at [281, 156] on textarea "HPM to detail" at bounding box center [296, 152] width 180 height 26
type textarea "HPM to detail -- paint garage"
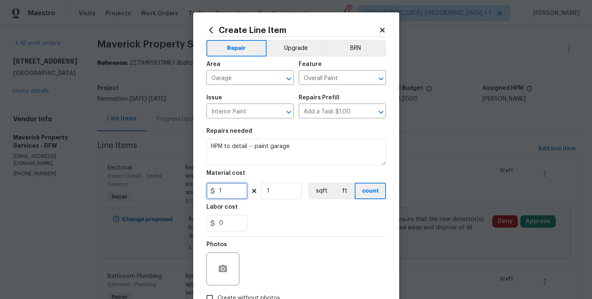
click at [238, 188] on input "1" at bounding box center [226, 191] width 41 height 16
type input "250"
click at [282, 227] on div "0" at bounding box center [296, 223] width 180 height 16
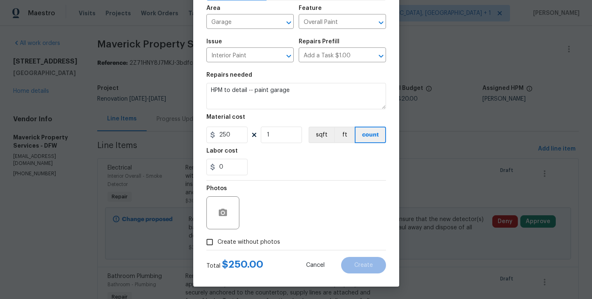
click at [262, 236] on label "Create without photos" at bounding box center [241, 242] width 78 height 16
click at [218, 236] on input "Create without photos" at bounding box center [210, 242] width 16 height 16
checkbox input "true"
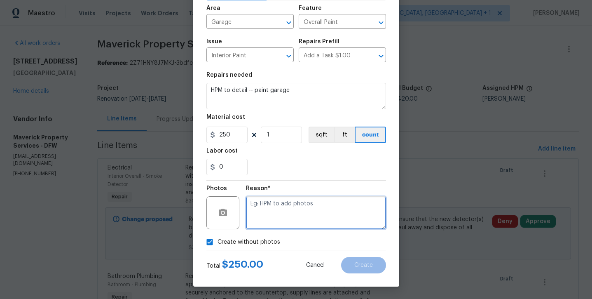
click at [279, 218] on textarea at bounding box center [316, 212] width 140 height 33
type textarea "will add later"
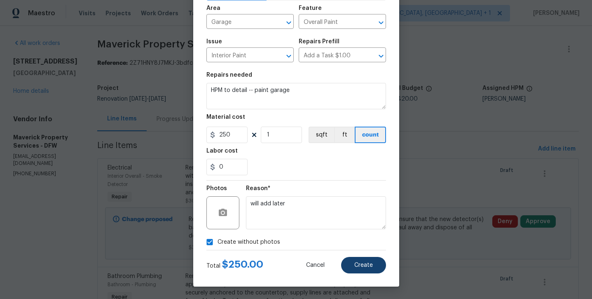
click at [356, 259] on button "Create" at bounding box center [363, 265] width 45 height 16
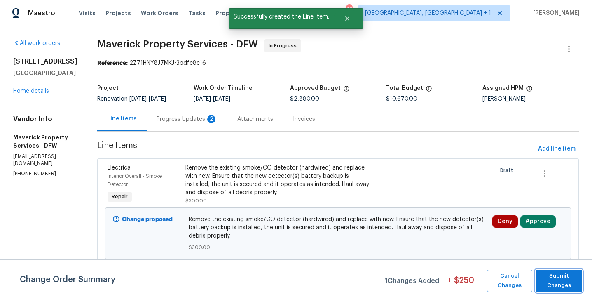
click at [554, 279] on span "Submit Changes" at bounding box center [559, 280] width 38 height 19
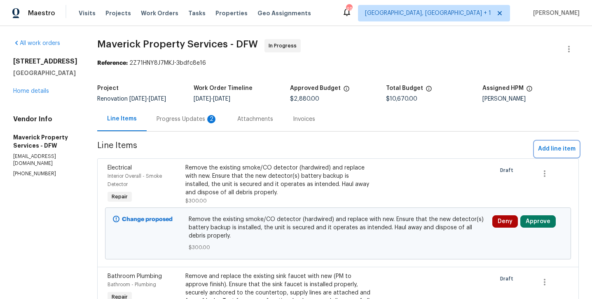
click at [556, 154] on span "Add line item" at bounding box center [556, 149] width 37 height 10
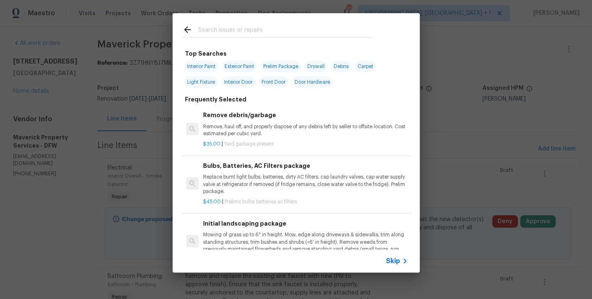
click at [246, 30] on input "text" at bounding box center [285, 31] width 175 height 12
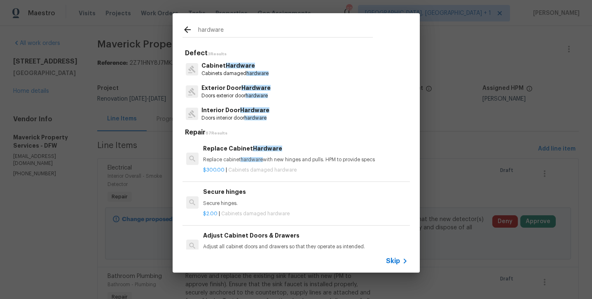
type input "hardware"
click at [247, 112] on p "Interior Door Hardware" at bounding box center [235, 110] width 68 height 9
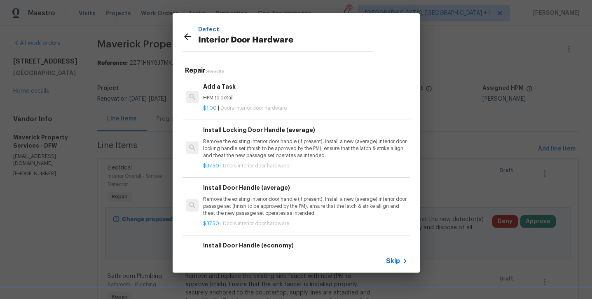
click at [230, 89] on h6 "Add a Task" at bounding box center [305, 86] width 204 height 9
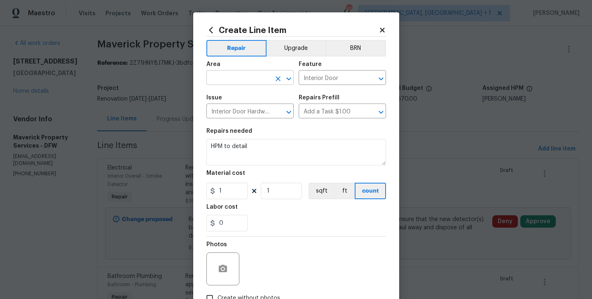
click at [246, 74] on input "text" at bounding box center [238, 78] width 64 height 13
click at [241, 106] on li "Interior Overall" at bounding box center [249, 110] width 87 height 14
type input "Interior Overall"
click at [384, 30] on icon at bounding box center [382, 29] width 7 height 7
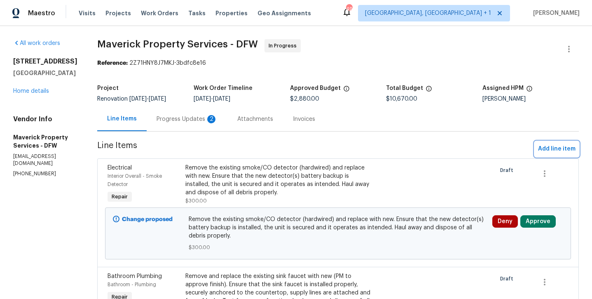
click at [564, 152] on span "Add line item" at bounding box center [556, 149] width 37 height 10
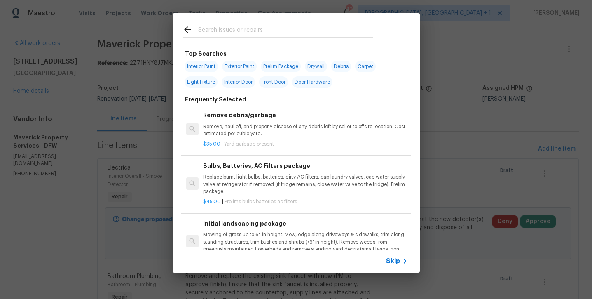
click at [244, 32] on input "text" at bounding box center [285, 31] width 175 height 12
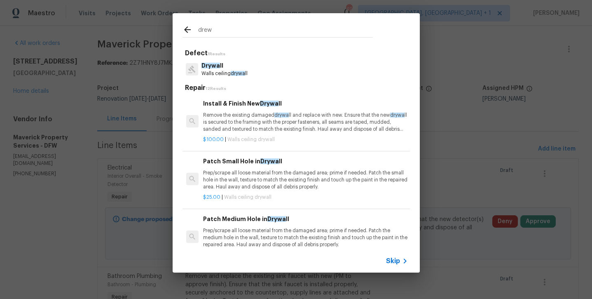
type input "drew"
drag, startPoint x: 244, startPoint y: 32, endPoint x: 256, endPoint y: 119, distance: 88.2
click at [256, 119] on p "Remove the existing damaged drywa ll and replace with new. Ensure that the new …" at bounding box center [305, 122] width 204 height 21
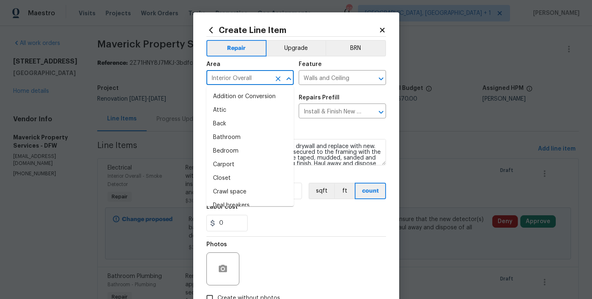
click at [234, 81] on input "Interior Overall" at bounding box center [238, 78] width 64 height 13
click at [337, 131] on div "Repairs needed" at bounding box center [296, 133] width 180 height 11
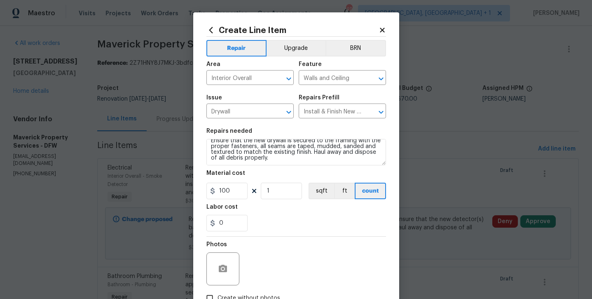
scroll to position [12, 0]
click at [353, 162] on textarea "Remove the existing damaged drywall and replace with new. Ensure that the new d…" at bounding box center [296, 152] width 180 height 26
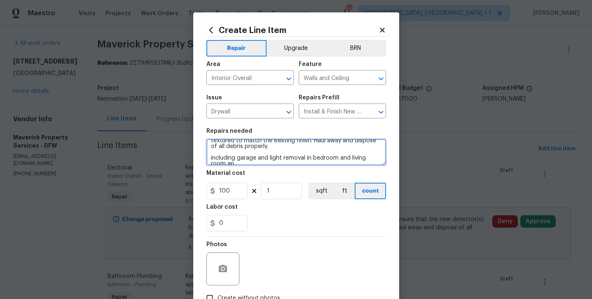
scroll to position [25, 0]
type textarea "Remove the existing damaged drywall and replace with new. Ensure that the new d…"
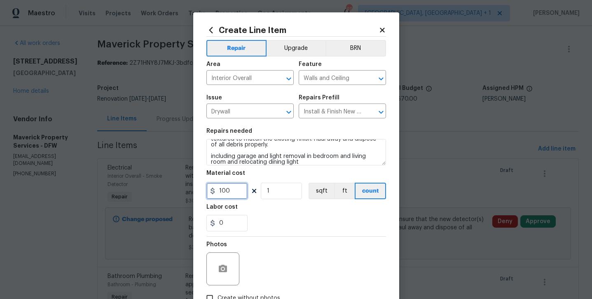
click at [232, 190] on input "100" at bounding box center [226, 191] width 41 height 16
type input "500"
click at [256, 215] on div "0" at bounding box center [296, 223] width 180 height 16
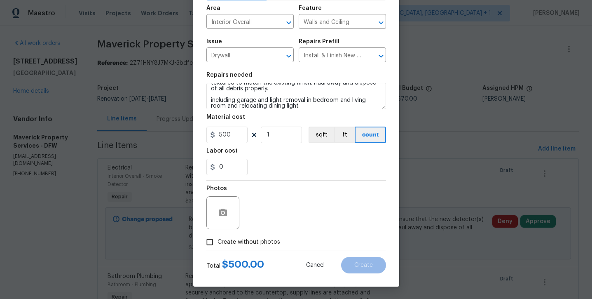
click at [257, 242] on span "Create without photos" at bounding box center [249, 242] width 63 height 9
click at [218, 242] on input "Create without photos" at bounding box center [210, 242] width 16 height 16
checkbox input "true"
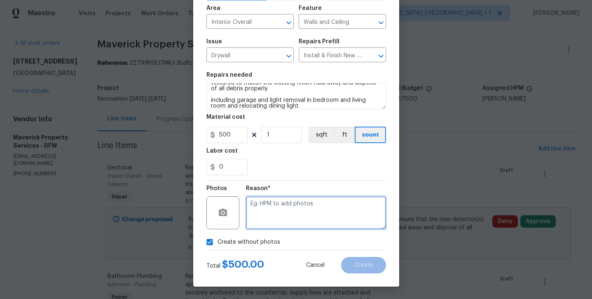
click at [270, 210] on textarea at bounding box center [316, 212] width 140 height 33
type textarea "will add later"
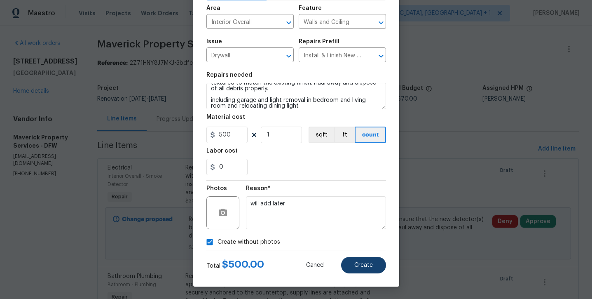
click at [347, 264] on button "Create" at bounding box center [363, 265] width 45 height 16
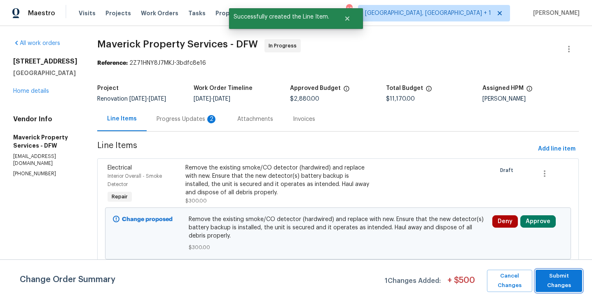
click at [559, 275] on span "Submit Changes" at bounding box center [559, 280] width 38 height 19
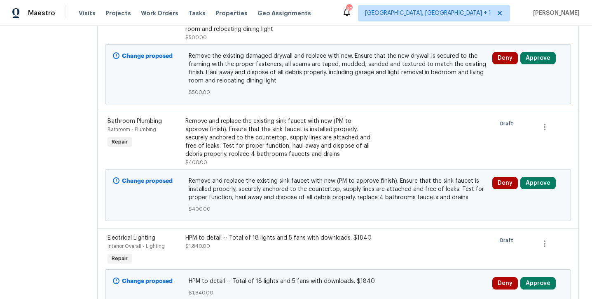
scroll to position [287, 0]
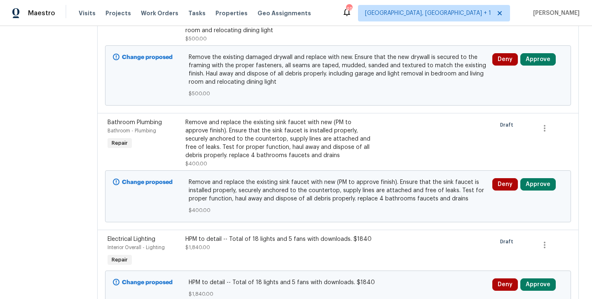
click at [389, 86] on span "Remove the existing damaged drywall and replace with new. Ensure that the new d…" at bounding box center [338, 69] width 299 height 33
click at [357, 82] on span "Remove the existing damaged drywall and replace with new. Ensure that the new d…" at bounding box center [338, 69] width 299 height 33
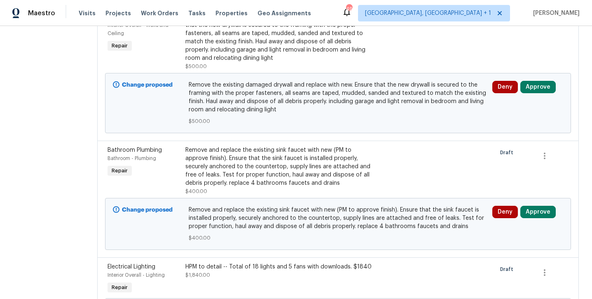
click at [313, 59] on div "Remove the existing damaged drywall and replace with new. Ensure that the new d…" at bounding box center [279, 37] width 189 height 49
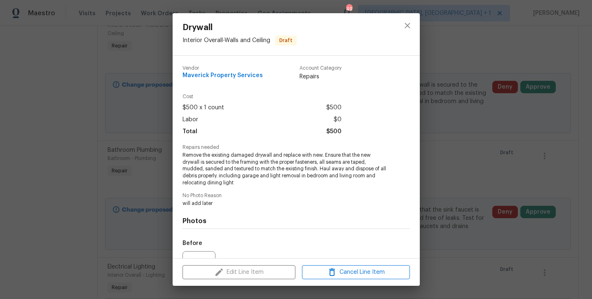
click at [259, 276] on div "Edit Line Item Cancel Line Item" at bounding box center [296, 272] width 247 height 28
click at [408, 26] on icon "close" at bounding box center [407, 25] width 5 height 5
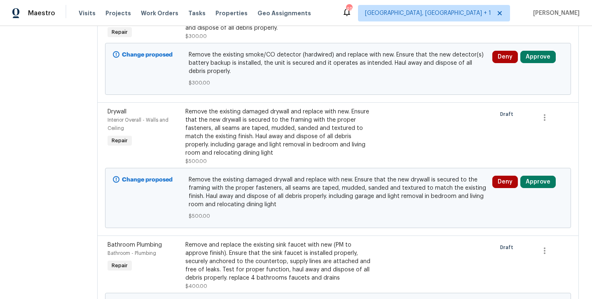
scroll to position [162, 0]
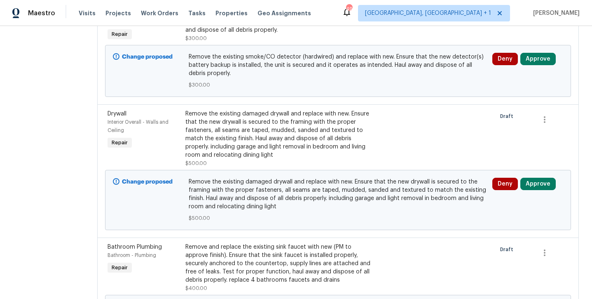
click at [285, 132] on div "Remove the existing damaged drywall and replace with new. Ensure that the new d…" at bounding box center [279, 134] width 189 height 49
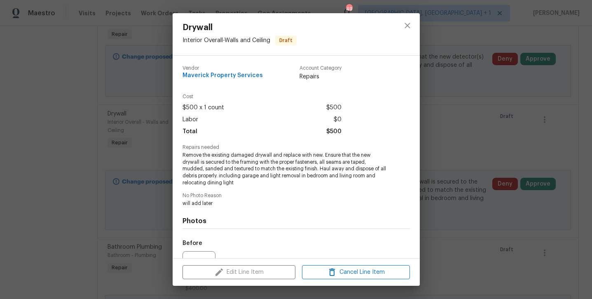
click at [232, 274] on div "Edit Line Item Cancel Line Item" at bounding box center [296, 272] width 247 height 28
click at [412, 23] on icon "close" at bounding box center [408, 26] width 10 height 10
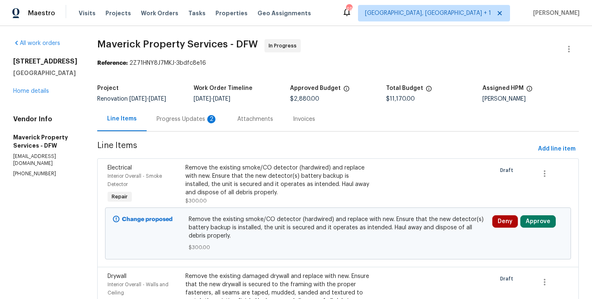
scroll to position [0, 0]
click at [537, 150] on button "Add line item" at bounding box center [557, 148] width 44 height 15
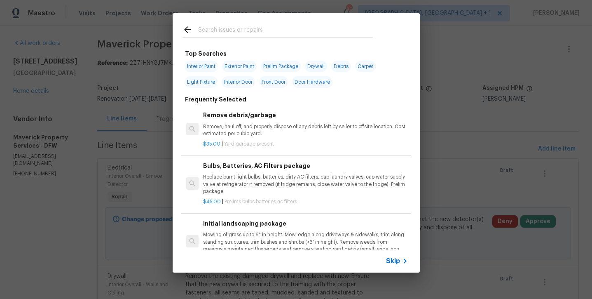
click at [249, 27] on input "text" at bounding box center [285, 31] width 175 height 12
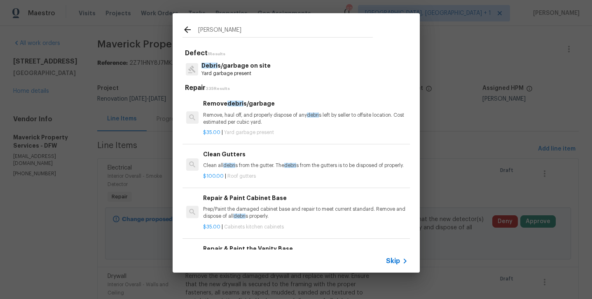
type input "Debra"
drag, startPoint x: 249, startPoint y: 27, endPoint x: 233, endPoint y: 96, distance: 71.0
click at [233, 96] on div "Remove debri s/garbage Remove, haul off, and properly dispose of any debri s le…" at bounding box center [296, 117] width 230 height 53
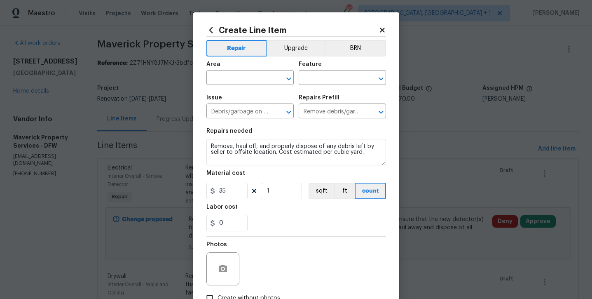
click at [235, 68] on div "Area" at bounding box center [249, 66] width 87 height 11
click at [232, 75] on input "text" at bounding box center [238, 78] width 64 height 13
click at [262, 109] on li "Exterior Overall" at bounding box center [249, 110] width 87 height 14
type input "Exterior Overall"
click at [316, 74] on input "text" at bounding box center [331, 78] width 64 height 13
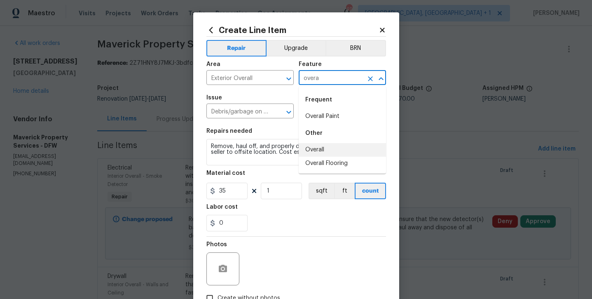
click at [314, 148] on li "Overall" at bounding box center [342, 150] width 87 height 14
type input "Overall"
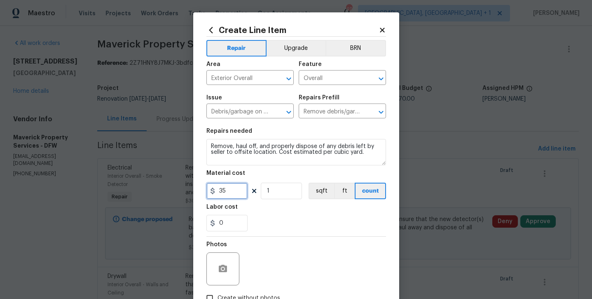
click at [238, 187] on input "35" at bounding box center [226, 191] width 41 height 16
click at [237, 190] on input "35" at bounding box center [226, 191] width 41 height 16
type input "350"
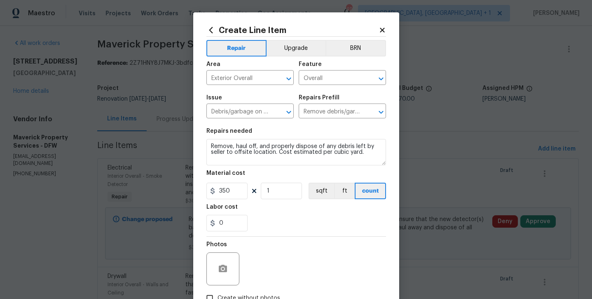
click at [260, 212] on div "Labor cost" at bounding box center [296, 209] width 180 height 11
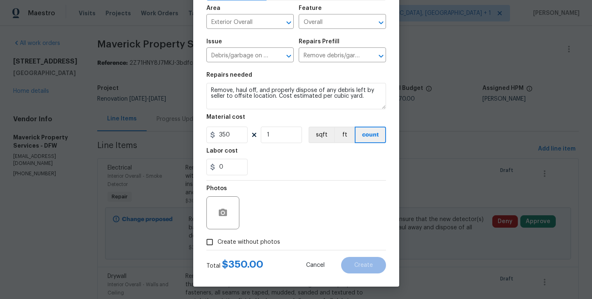
scroll to position [56, 0]
click at [249, 238] on span "Create without photos" at bounding box center [249, 242] width 63 height 9
click at [218, 237] on input "Create without photos" at bounding box center [210, 242] width 16 height 16
checkbox input "true"
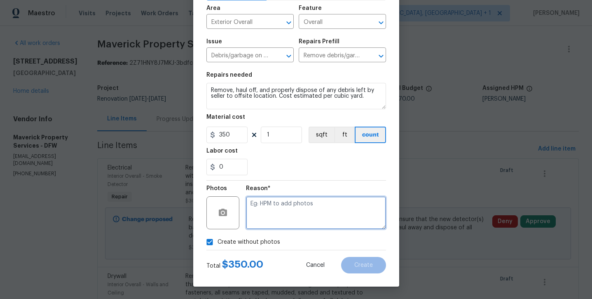
click at [263, 218] on textarea at bounding box center [316, 212] width 140 height 33
type textarea "will add later"
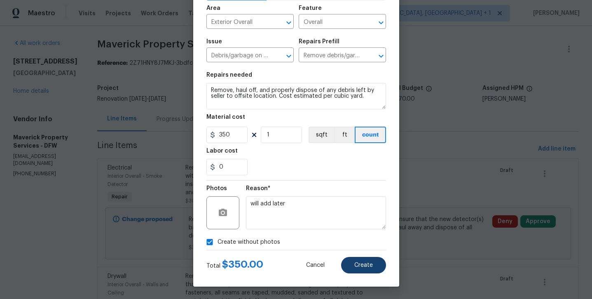
click at [375, 262] on button "Create" at bounding box center [363, 265] width 45 height 16
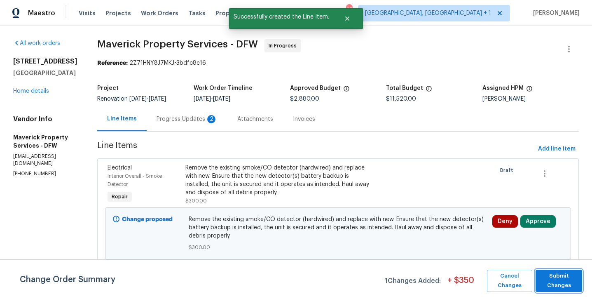
click at [545, 275] on span "Submit Changes" at bounding box center [559, 280] width 38 height 19
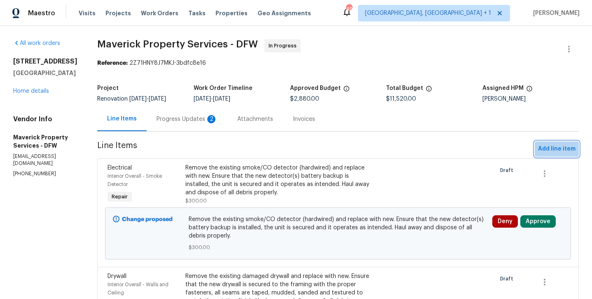
click at [549, 154] on span "Add line item" at bounding box center [556, 149] width 37 height 10
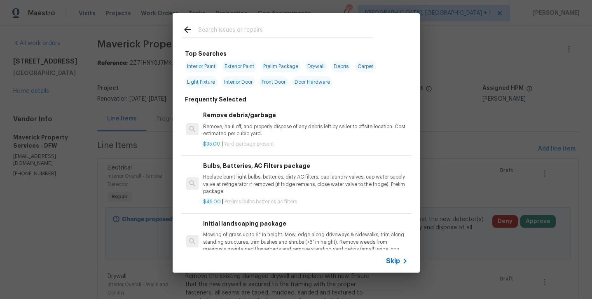
click at [261, 33] on input "text" at bounding box center [285, 31] width 175 height 12
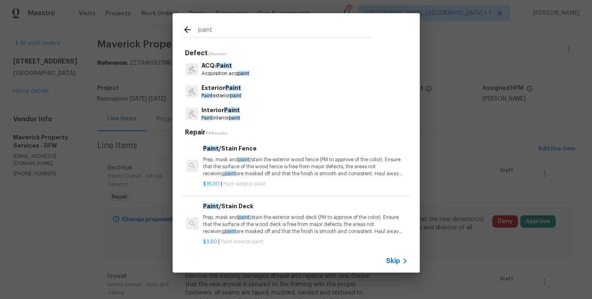
type input "paint"
click at [228, 114] on p "Interior Paint" at bounding box center [220, 110] width 39 height 9
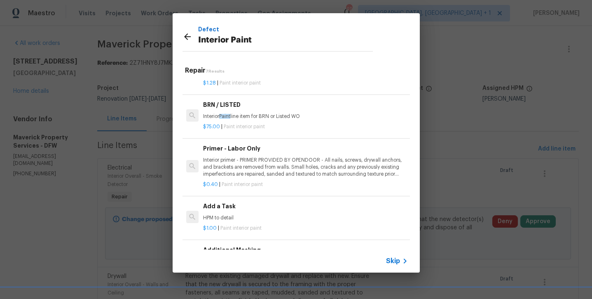
scroll to position [140, 0]
click at [244, 230] on div "Add a Task HPM to detail $1.00 | Paint interior paint" at bounding box center [305, 217] width 207 height 33
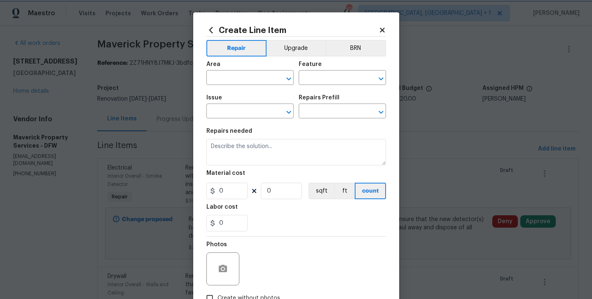
type input "Overall Paint"
type input "Interior Paint"
type input "Add a Task $1.00"
type textarea "HPM to detail"
type input "1"
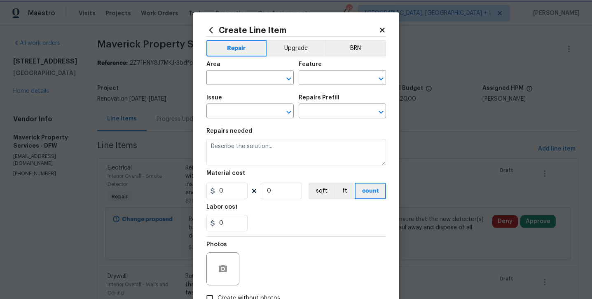
type input "1"
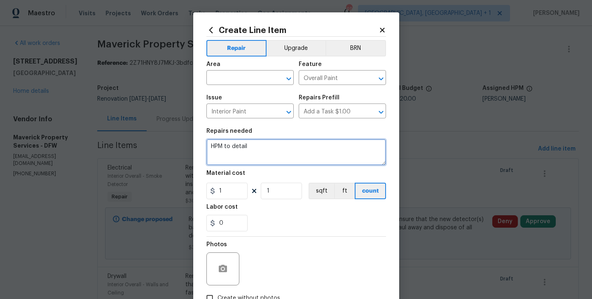
click at [273, 154] on textarea "HPM to detail" at bounding box center [296, 152] width 180 height 26
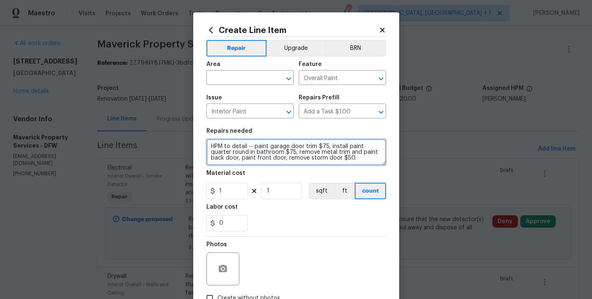
click at [282, 159] on textarea "HPM to detail -- paint garage door trim $75, install paint quarter round in bat…" at bounding box center [296, 152] width 180 height 26
click at [238, 159] on textarea "HPM to detail -- paint garage door trim $75, install paint quarter round in bat…" at bounding box center [296, 152] width 180 height 26
type textarea "HPM to detail -- paint garage door trim $75, install paint quarter round in bat…"
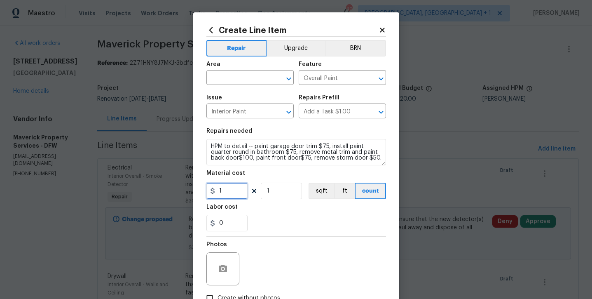
click at [230, 193] on input "1" at bounding box center [226, 191] width 41 height 16
type input "75"
type input "3"
click at [224, 225] on input "0" at bounding box center [226, 223] width 41 height 16
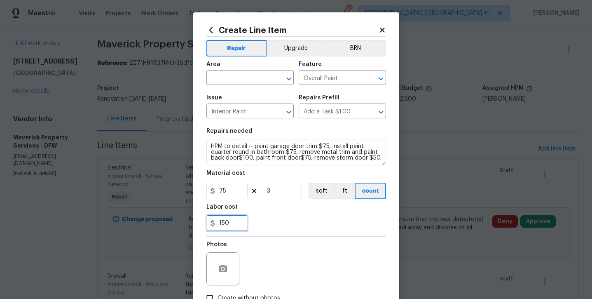
type input "150"
click at [265, 228] on div "150" at bounding box center [296, 223] width 180 height 16
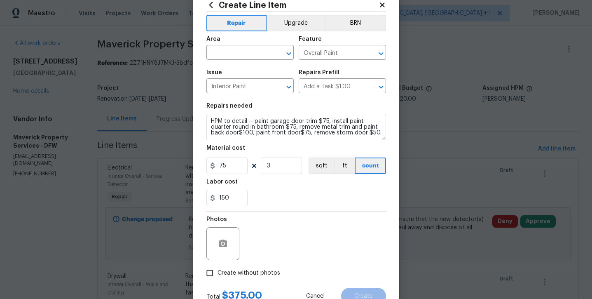
click at [260, 277] on span "Create without photos" at bounding box center [249, 273] width 63 height 9
click at [218, 277] on input "Create without photos" at bounding box center [210, 273] width 16 height 16
checkbox input "true"
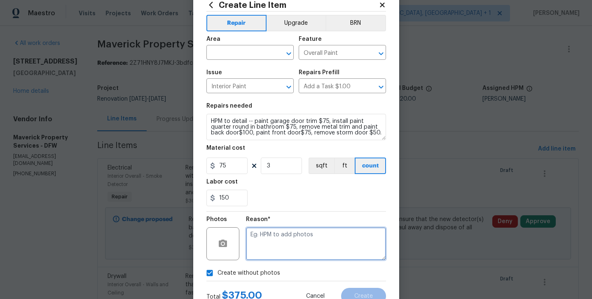
click at [267, 242] on textarea at bounding box center [316, 243] width 140 height 33
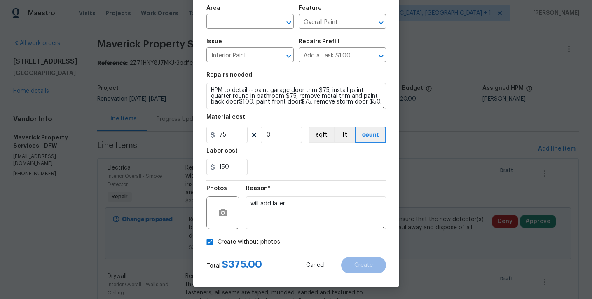
scroll to position [56, 0]
type textarea "will add later"
click at [316, 174] on div "150" at bounding box center [296, 167] width 180 height 16
click at [249, 21] on input "text" at bounding box center [238, 22] width 64 height 13
click at [248, 48] on li "Interior Overall" at bounding box center [249, 54] width 87 height 14
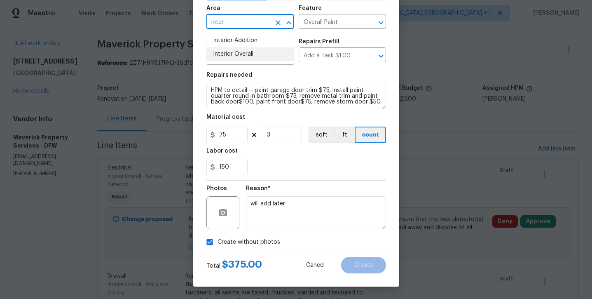
type input "Interior Overall"
click at [378, 257] on button "Create" at bounding box center [363, 265] width 45 height 16
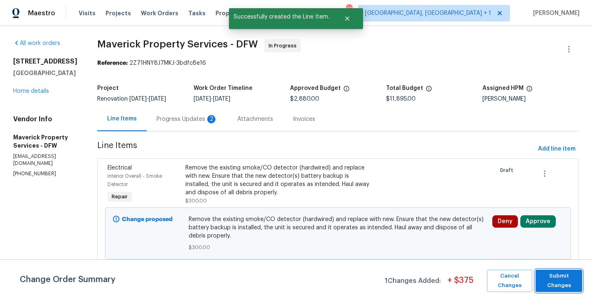
click at [559, 274] on span "Submit Changes" at bounding box center [559, 280] width 38 height 19
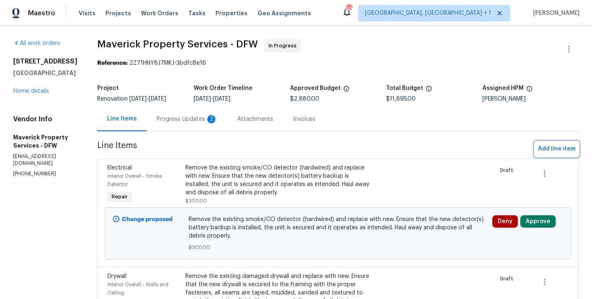
click at [546, 157] on button "Add line item" at bounding box center [557, 148] width 44 height 15
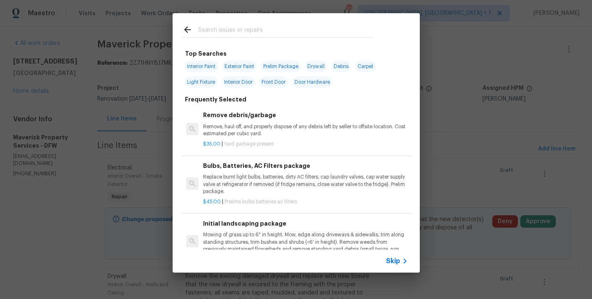
click at [228, 33] on input "text" at bounding box center [285, 31] width 175 height 12
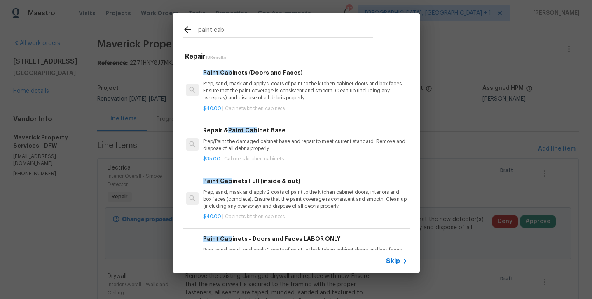
type input "paint cab"
click at [262, 178] on h6 "Paint Cab inets Full (inside & out)" at bounding box center [305, 180] width 204 height 9
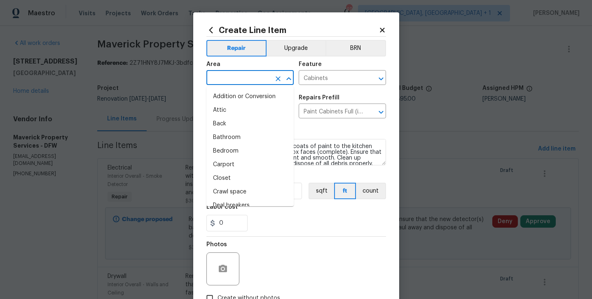
click at [218, 78] on input "text" at bounding box center [238, 78] width 64 height 13
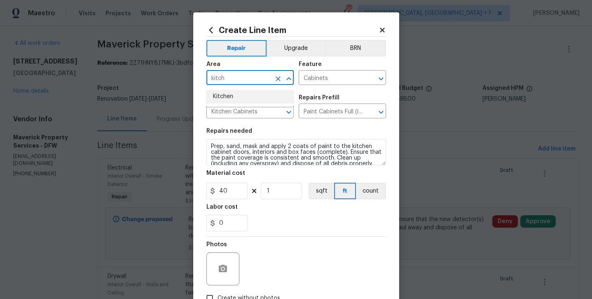
click at [219, 98] on li "Kitchen" at bounding box center [249, 97] width 87 height 14
type input "Kitchen"
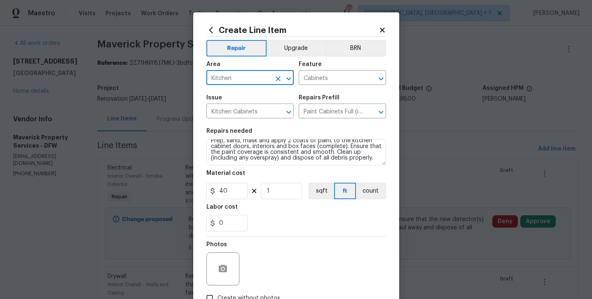
scroll to position [6, 0]
click at [379, 159] on textarea "Prep, sand, mask and apply 2 coats of paint to the kitchen cabinet doors, inter…" at bounding box center [296, 152] width 180 height 26
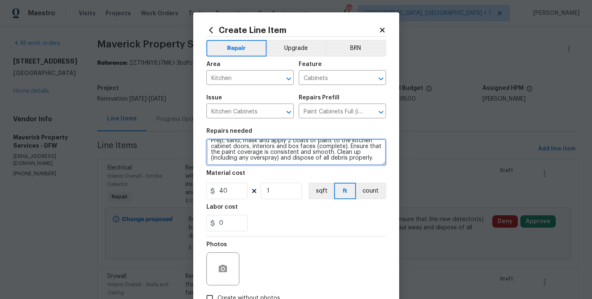
scroll to position [13, 0]
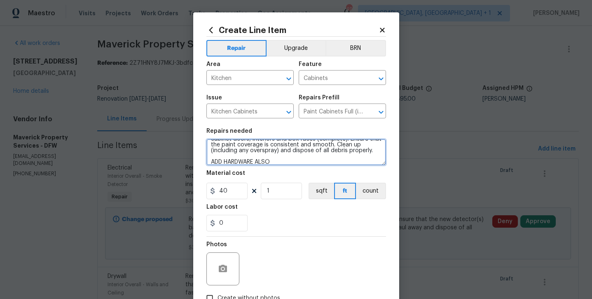
type textarea "Prep, sand, mask and apply 2 coats of paint to the kitchen cabinet doors, inter…"
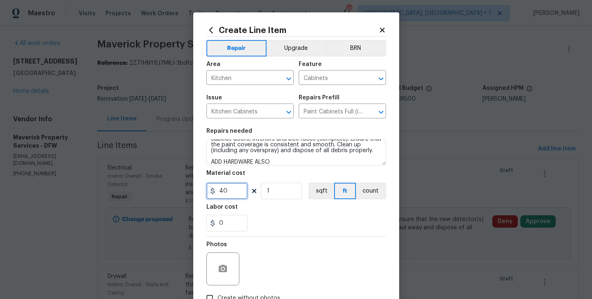
click at [219, 191] on input "40" at bounding box center [226, 191] width 41 height 16
click at [239, 192] on input "240" at bounding box center [226, 191] width 41 height 16
type input "2400"
click at [271, 228] on div "0" at bounding box center [296, 223] width 180 height 16
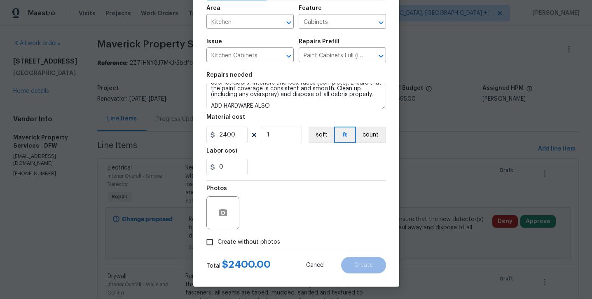
click at [257, 239] on span "Create without photos" at bounding box center [249, 242] width 63 height 9
click at [218, 239] on input "Create without photos" at bounding box center [210, 242] width 16 height 16
checkbox input "true"
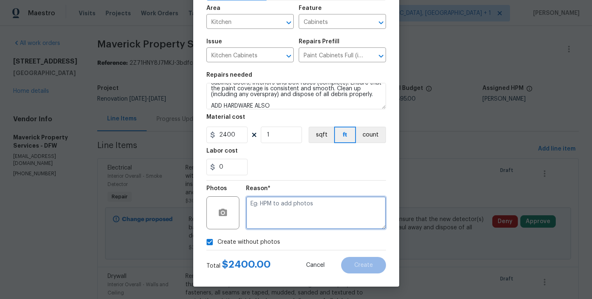
click at [272, 216] on textarea at bounding box center [316, 212] width 140 height 33
type textarea "will add later"
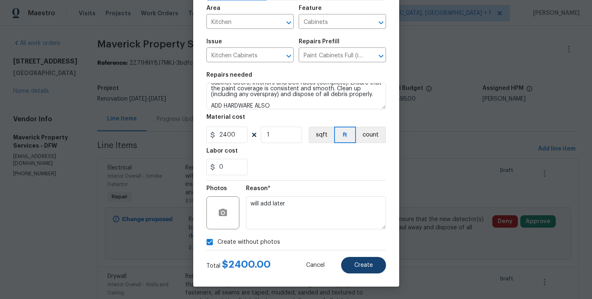
click at [354, 261] on button "Create" at bounding box center [363, 265] width 45 height 16
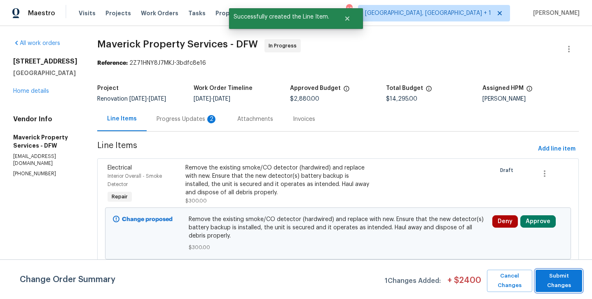
click at [576, 277] on span "Submit Changes" at bounding box center [559, 280] width 38 height 19
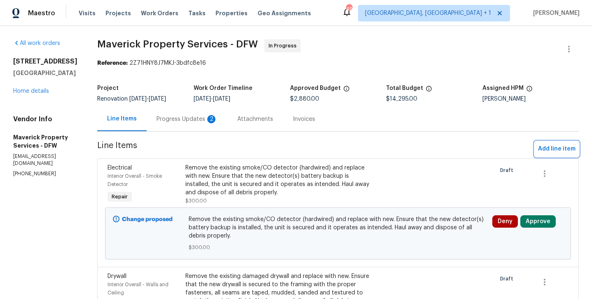
click at [545, 154] on span "Add line item" at bounding box center [556, 149] width 37 height 10
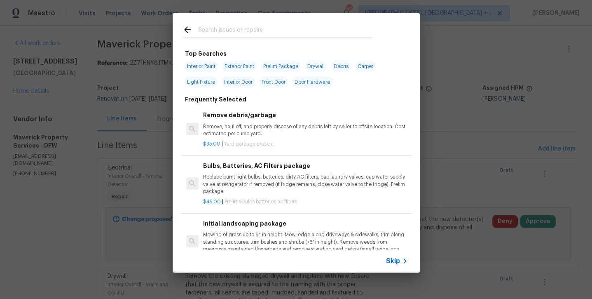
click at [245, 33] on input "text" at bounding box center [285, 31] width 175 height 12
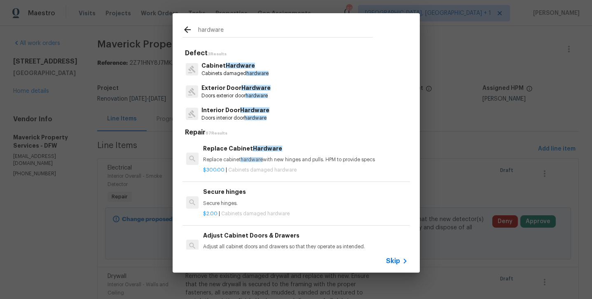
type input "hardware"
click at [243, 117] on p "Doors interior door hardware" at bounding box center [235, 118] width 68 height 7
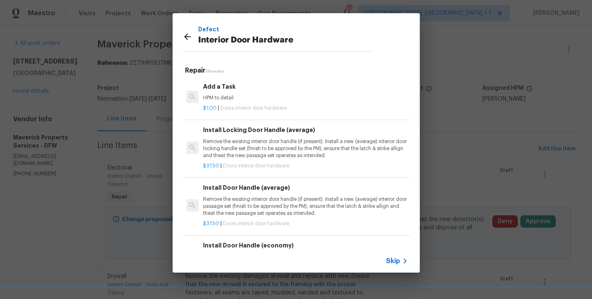
click at [229, 89] on h6 "Add a Task" at bounding box center [305, 86] width 204 height 9
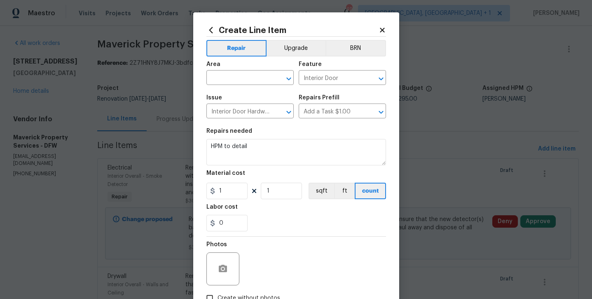
click at [237, 85] on span "Area ​" at bounding box center [249, 72] width 87 height 33
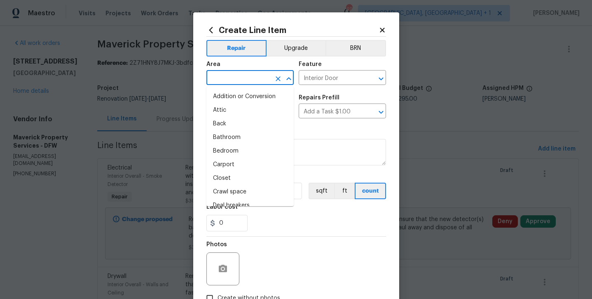
click at [235, 77] on input "text" at bounding box center [238, 78] width 64 height 13
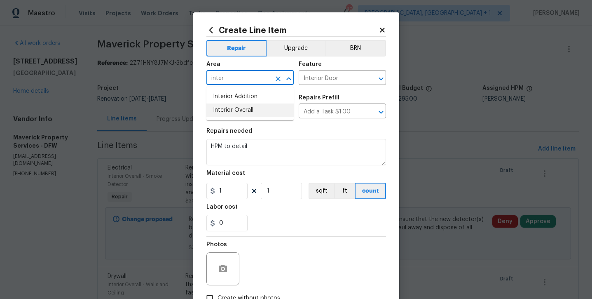
click at [242, 112] on li "Interior Overall" at bounding box center [249, 110] width 87 height 14
type input "Interior Overall"
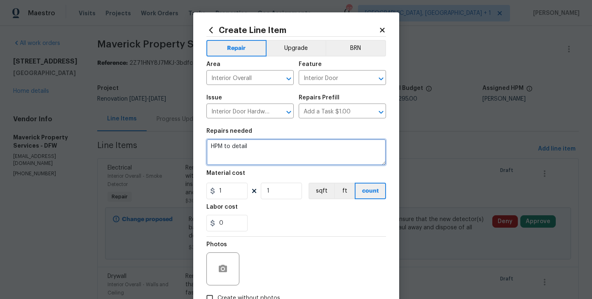
click at [271, 152] on textarea "HPM to detail" at bounding box center [296, 152] width 180 height 26
type textarea "HPM to detail -- replace all interior door hardware, exterior door hardware, du…"
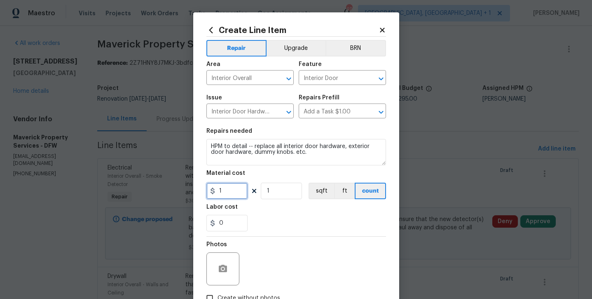
click at [220, 188] on input "1" at bounding box center [226, 191] width 41 height 16
type input "975"
click at [264, 231] on section "Repairs needed HPM to detail -- replace all interior door hardware, exterior do…" at bounding box center [296, 179] width 180 height 113
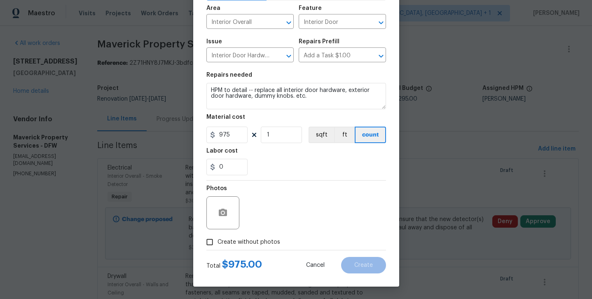
click at [253, 239] on span "Create without photos" at bounding box center [249, 242] width 63 height 9
click at [218, 239] on input "Create without photos" at bounding box center [210, 242] width 16 height 16
checkbox input "true"
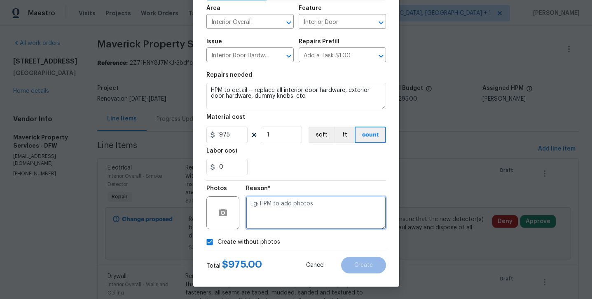
click at [280, 206] on textarea at bounding box center [316, 212] width 140 height 33
type textarea "will add later"
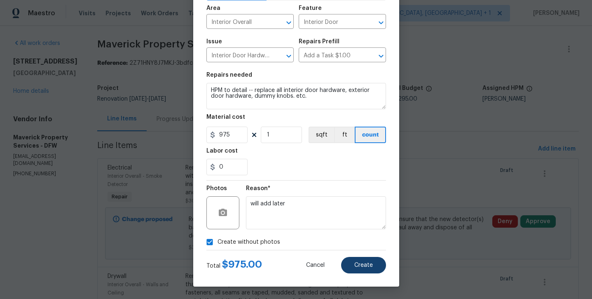
click at [349, 262] on button "Create" at bounding box center [363, 265] width 45 height 16
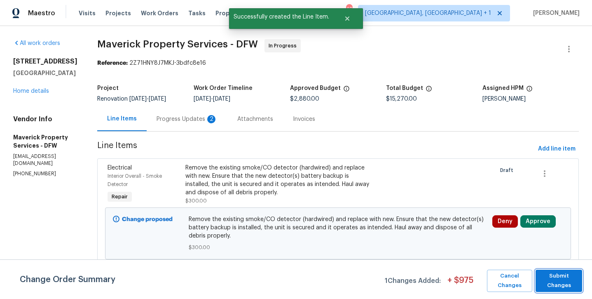
click at [570, 279] on span "Submit Changes" at bounding box center [559, 280] width 38 height 19
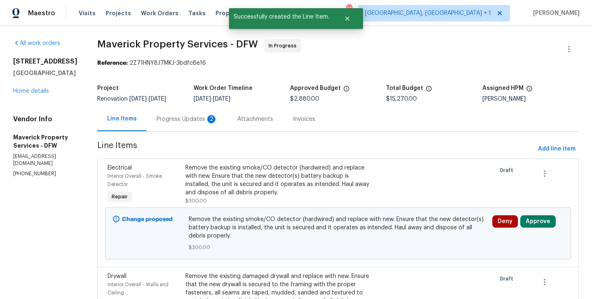
click at [195, 123] on div "Progress Updates 2" at bounding box center [187, 119] width 61 height 8
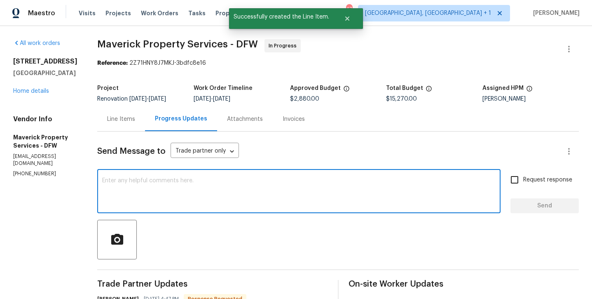
click at [211, 194] on textarea at bounding box center [298, 192] width 393 height 29
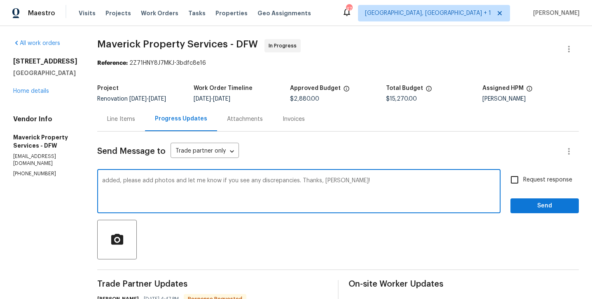
type textarea "added, please add photos and let me know if you see any discrepancies. Thanks, …"
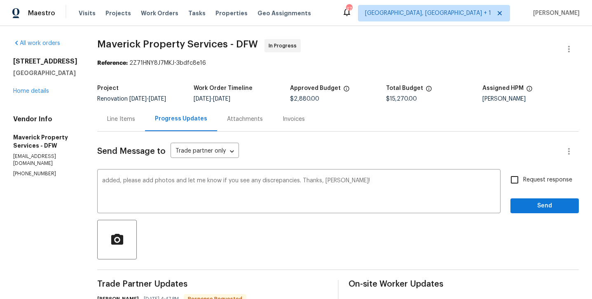
click at [554, 188] on label "Request response" at bounding box center [539, 179] width 66 height 17
click at [523, 188] on input "Request response" at bounding box center [514, 179] width 17 height 17
checkbox input "true"
click at [554, 210] on span "Send" at bounding box center [544, 206] width 55 height 10
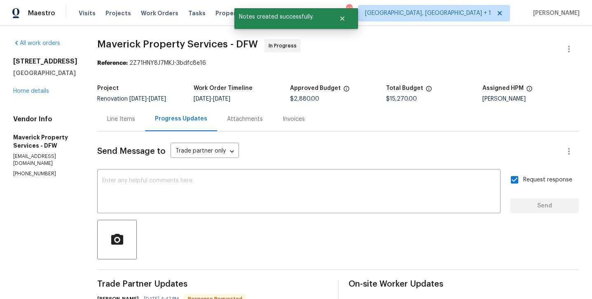
click at [37, 94] on div "8712 Trace Ridge Pkwy Fort Worth, TX 76244 Home details" at bounding box center [45, 76] width 64 height 38
click at [35, 91] on link "Home details" at bounding box center [31, 91] width 36 height 6
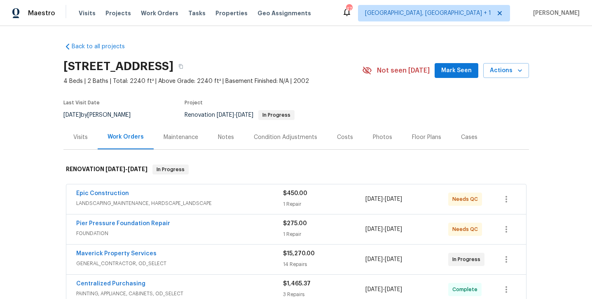
click at [309, 138] on div "Condition Adjustments" at bounding box center [285, 137] width 63 height 8
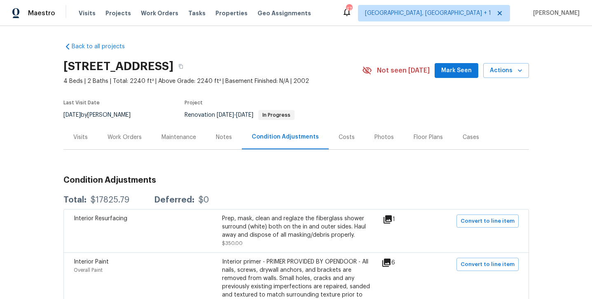
click at [136, 136] on div "Work Orders" at bounding box center [125, 137] width 34 height 8
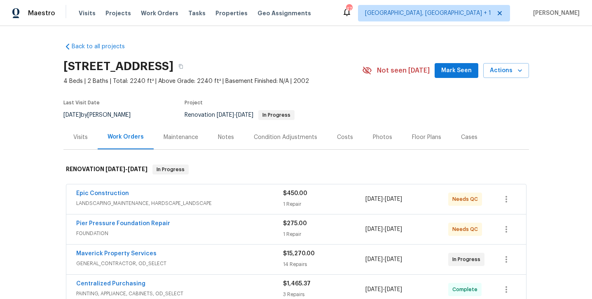
scroll to position [15, 0]
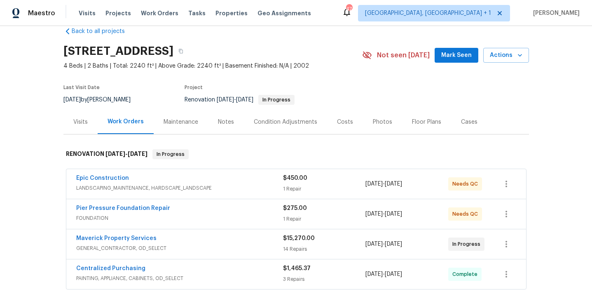
click at [468, 54] on span "Mark Seen" at bounding box center [456, 55] width 30 height 10
click at [230, 122] on div "Notes" at bounding box center [226, 122] width 16 height 8
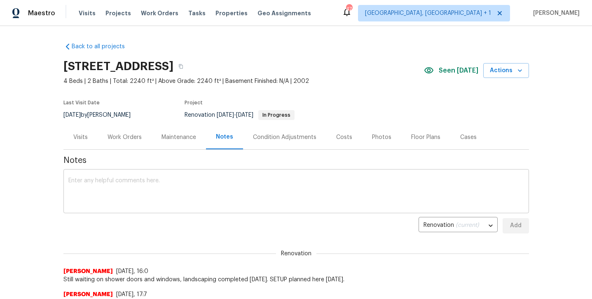
click at [252, 177] on div "x ​" at bounding box center [296, 192] width 466 height 42
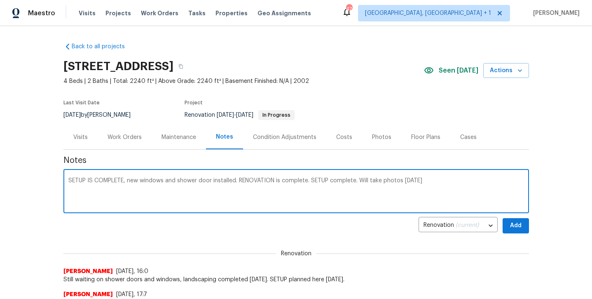
type textarea "SETUP IS COMPLETE, new windows and shower door installed. RENOVATION is complet…"
click at [507, 225] on button "Add" at bounding box center [516, 225] width 26 height 15
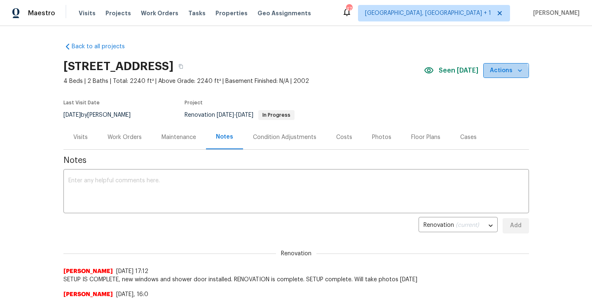
click at [494, 73] on span "Actions" at bounding box center [506, 71] width 33 height 10
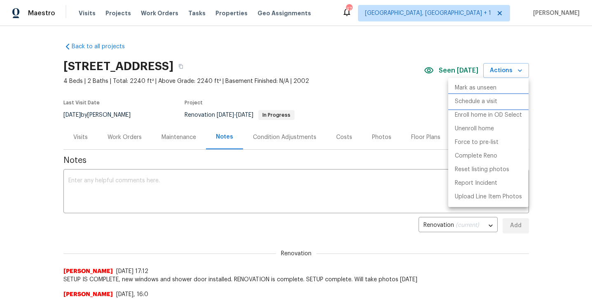
click at [464, 101] on p "Schedule a visit" at bounding box center [476, 101] width 42 height 9
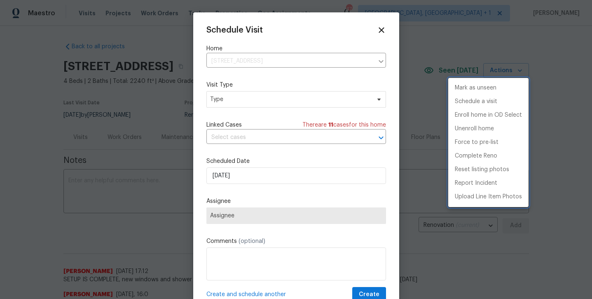
click at [266, 100] on div at bounding box center [296, 149] width 592 height 299
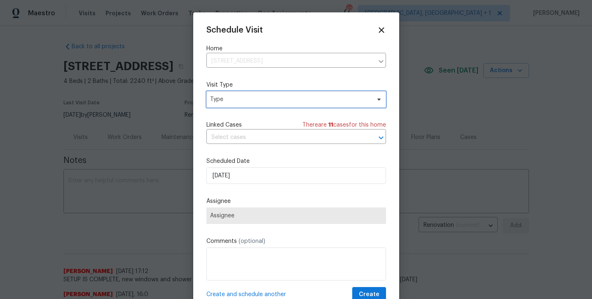
click at [266, 100] on span "Type" at bounding box center [290, 99] width 160 height 8
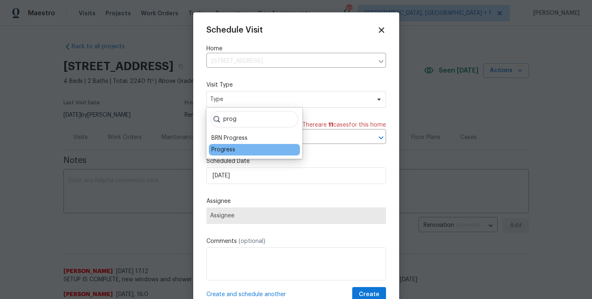
type input "prog"
click at [228, 150] on div "Progress" at bounding box center [223, 149] width 24 height 8
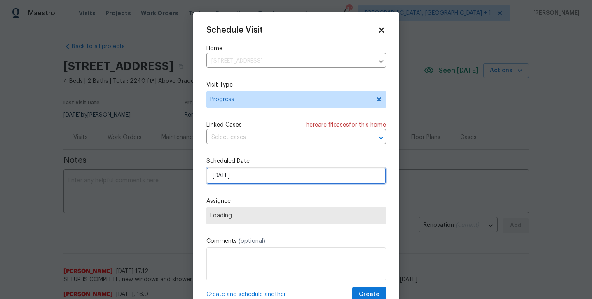
click at [230, 182] on input "10/3/2025" at bounding box center [296, 175] width 180 height 16
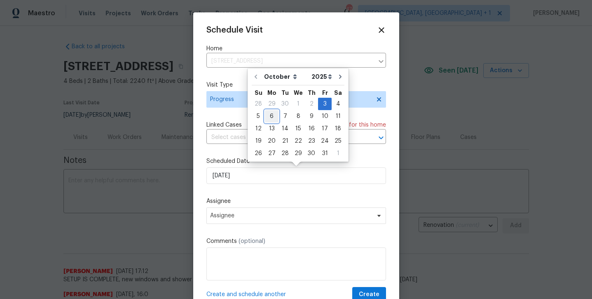
click at [273, 113] on div "6" at bounding box center [272, 116] width 14 height 12
type input "10/6/2025"
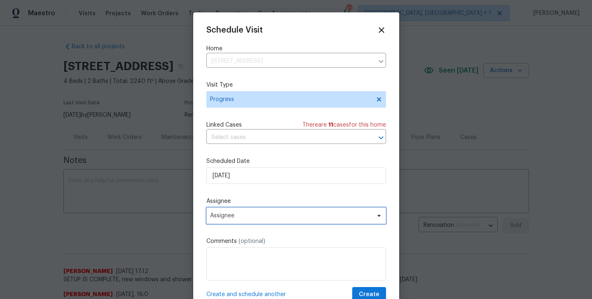
click at [248, 218] on span "Assignee" at bounding box center [291, 215] width 162 height 7
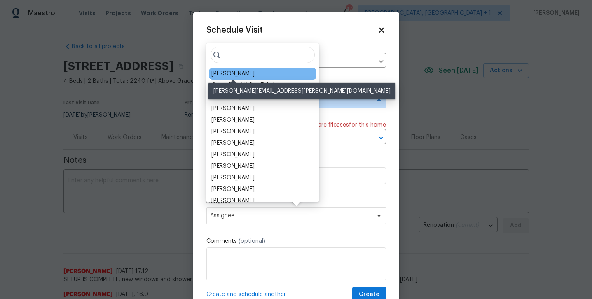
click at [226, 71] on div "[PERSON_NAME]" at bounding box center [232, 74] width 43 height 8
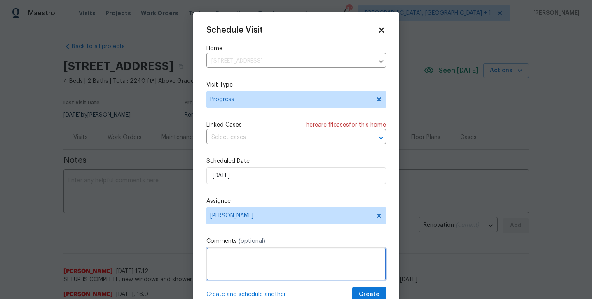
click at [254, 266] on textarea at bounding box center [296, 263] width 180 height 33
type textarea "take photos."
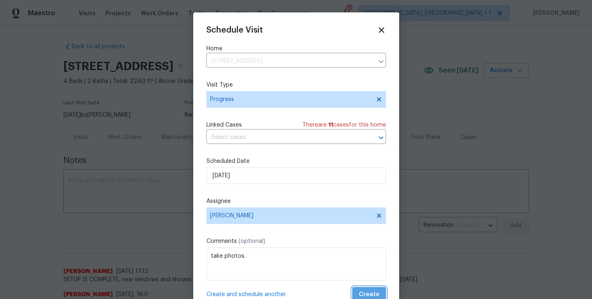
click at [367, 289] on button "Create" at bounding box center [369, 294] width 34 height 15
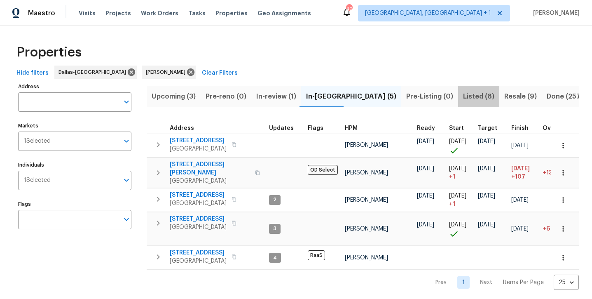
click at [463, 95] on span "Listed (8)" at bounding box center [478, 97] width 31 height 12
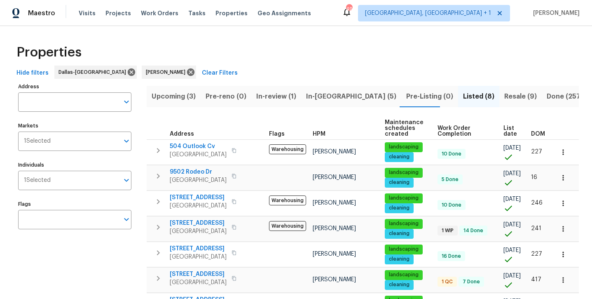
click at [320, 96] on span "In-[GEOGRAPHIC_DATA] (5)" at bounding box center [351, 97] width 90 height 12
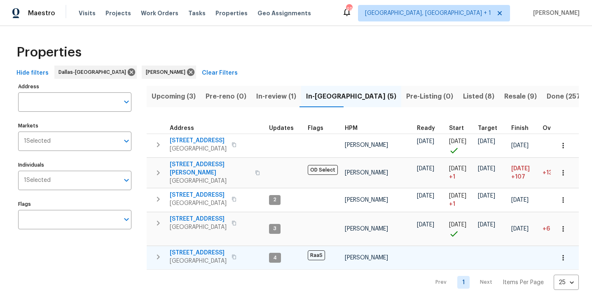
click at [187, 248] on span "[STREET_ADDRESS]" at bounding box center [198, 252] width 57 height 8
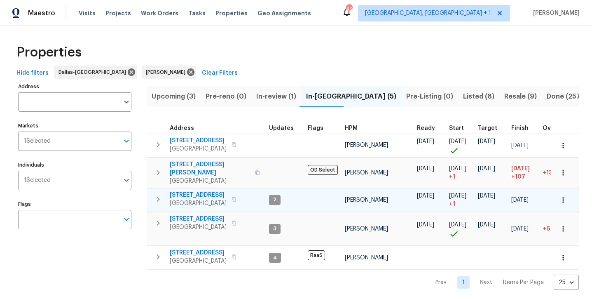
click at [201, 191] on span "[STREET_ADDRESS]" at bounding box center [198, 195] width 57 height 8
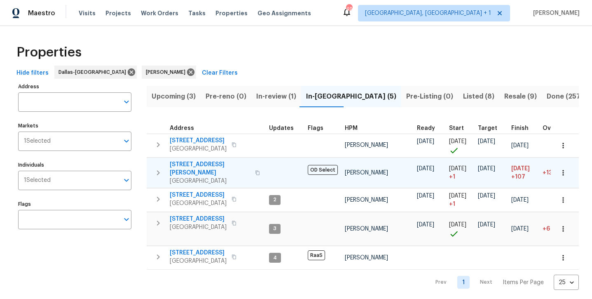
click at [189, 166] on span "[STREET_ADDRESS][PERSON_NAME]" at bounding box center [210, 168] width 80 height 16
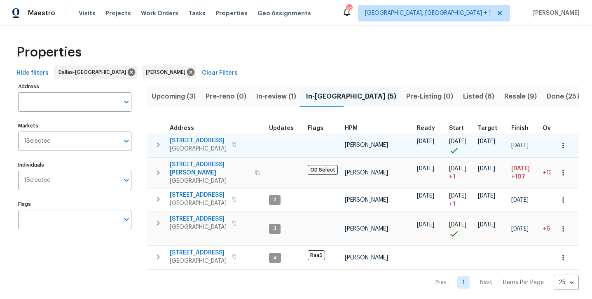
click at [179, 140] on span "[STREET_ADDRESS]" at bounding box center [198, 140] width 57 height 8
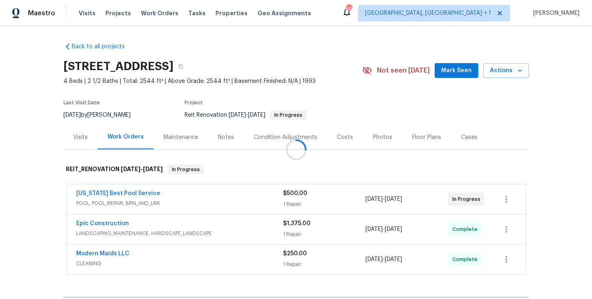
click at [456, 71] on span "Mark Seen" at bounding box center [456, 71] width 30 height 10
click at [226, 139] on div "Notes" at bounding box center [226, 137] width 16 height 8
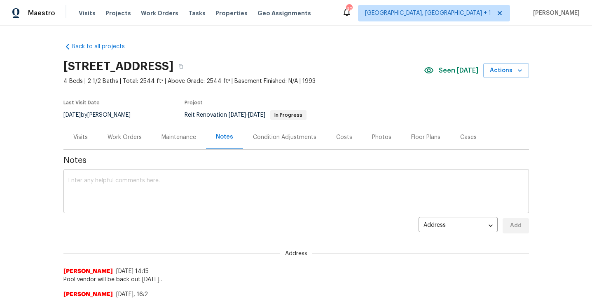
click at [206, 194] on textarea at bounding box center [296, 192] width 456 height 29
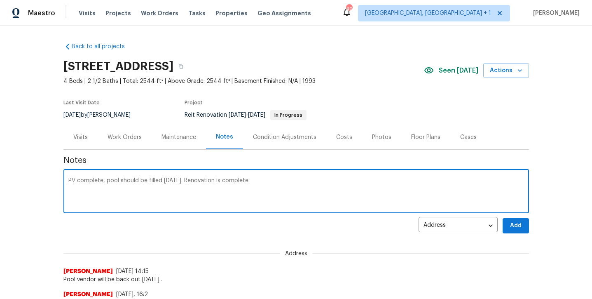
type textarea "PV complete, pool should be filled tomorrow. Renovation is complete."
click at [509, 222] on span "Add" at bounding box center [515, 225] width 13 height 10
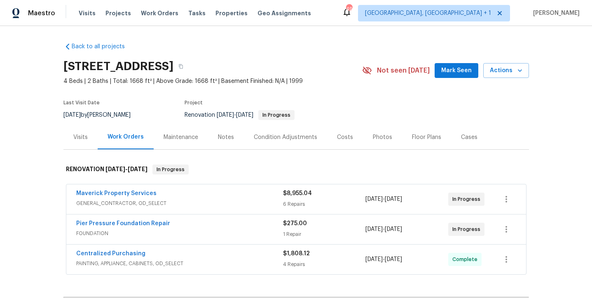
click at [465, 74] on span "Mark Seen" at bounding box center [456, 71] width 30 height 10
click at [212, 145] on div "Notes" at bounding box center [226, 137] width 36 height 24
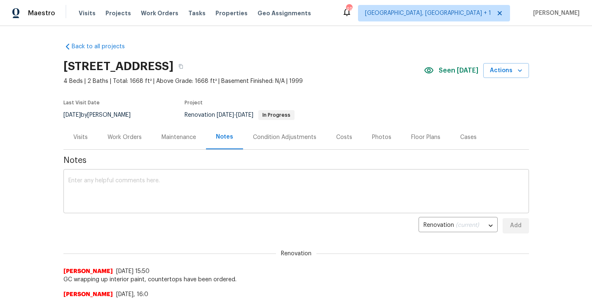
click at [185, 191] on textarea at bounding box center [296, 192] width 456 height 29
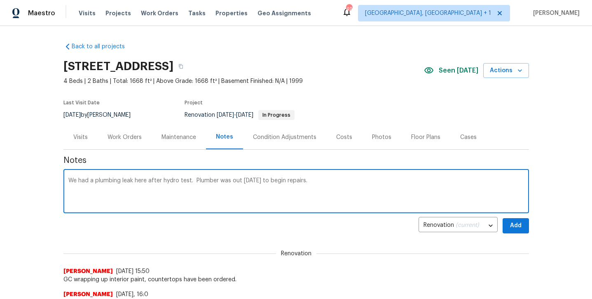
type textarea "We had a plumbing leak here after hydro test. Plumber was out today to begin re…"
click at [507, 221] on button "Add" at bounding box center [516, 225] width 26 height 15
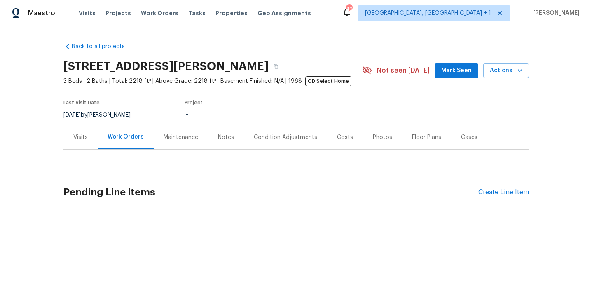
click at [440, 73] on button "Mark Seen" at bounding box center [457, 70] width 44 height 15
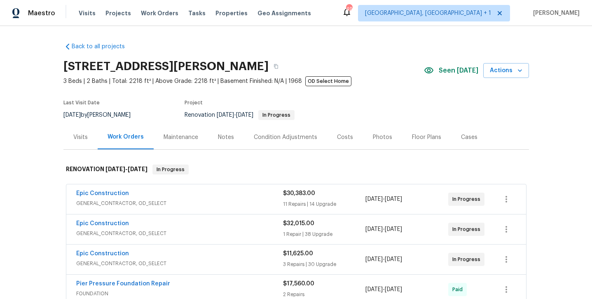
click at [220, 145] on div "Notes" at bounding box center [226, 137] width 36 height 24
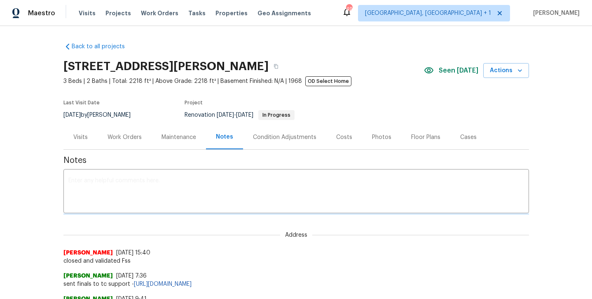
click at [203, 191] on textarea at bounding box center [296, 192] width 456 height 29
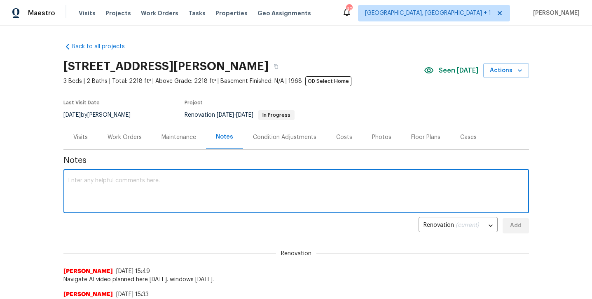
type textarea "N"
type textarea "Will stop by here [DATE] for AI video and floorpan scan."
click at [515, 225] on span "Add" at bounding box center [515, 225] width 13 height 10
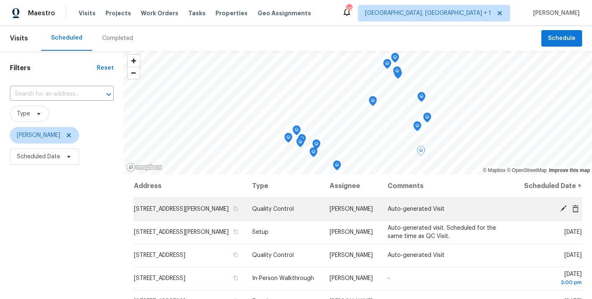
click at [563, 212] on icon at bounding box center [563, 208] width 7 height 7
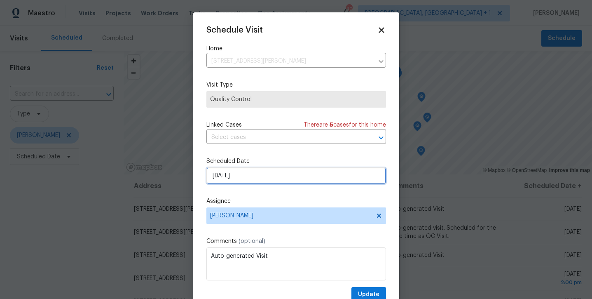
click at [251, 174] on input "[DATE]" at bounding box center [296, 175] width 180 height 16
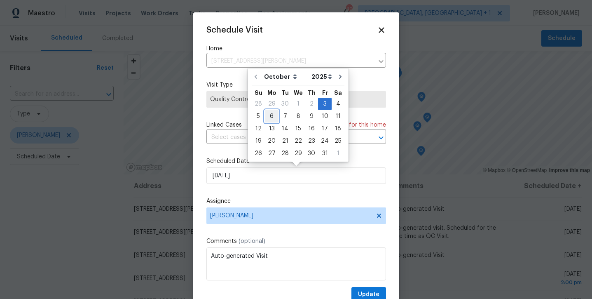
click at [273, 120] on div "6" at bounding box center [272, 116] width 14 height 12
type input "[DATE]"
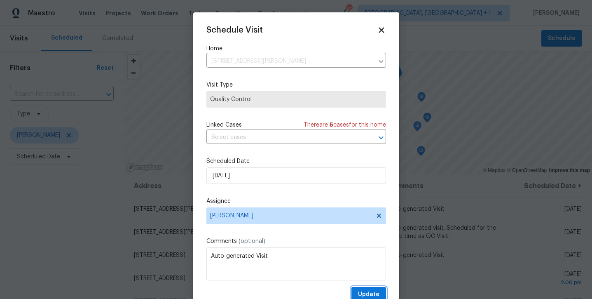
click at [368, 292] on span "Update" at bounding box center [368, 294] width 21 height 10
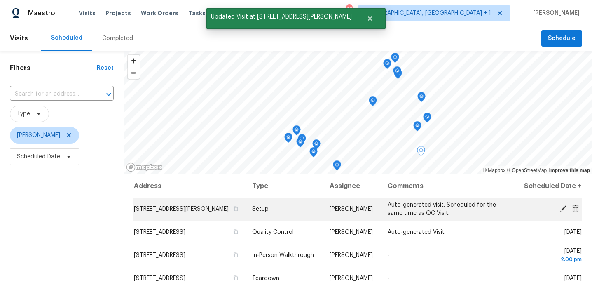
click at [564, 212] on icon at bounding box center [563, 208] width 7 height 7
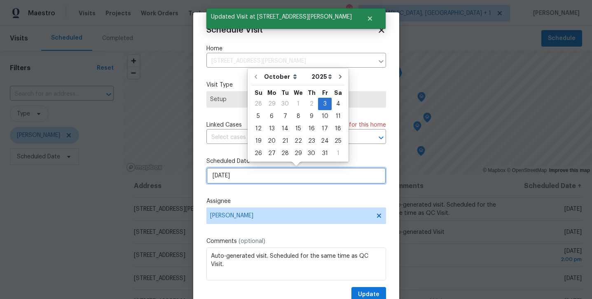
click at [308, 169] on input "10/3/2025" at bounding box center [296, 175] width 180 height 16
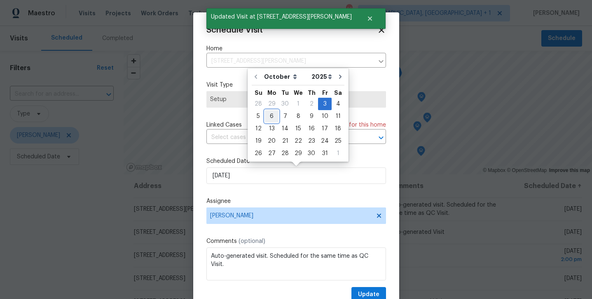
click at [267, 120] on div "6" at bounding box center [272, 116] width 14 height 12
type input "10/6/2025"
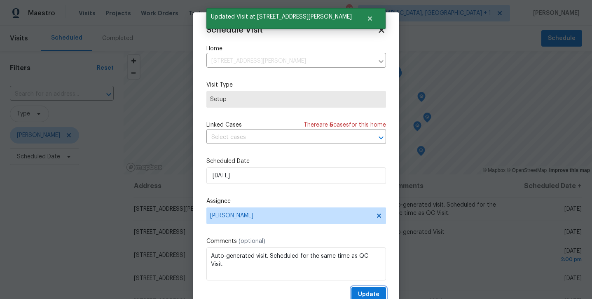
click at [362, 293] on span "Update" at bounding box center [368, 294] width 21 height 10
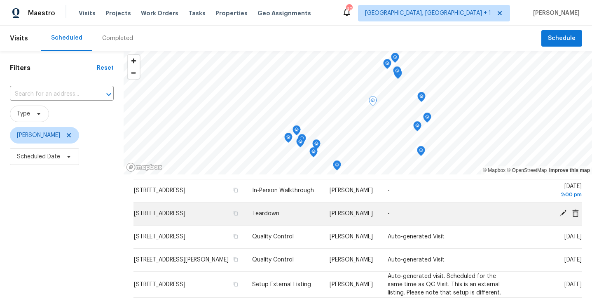
scroll to position [42, 0]
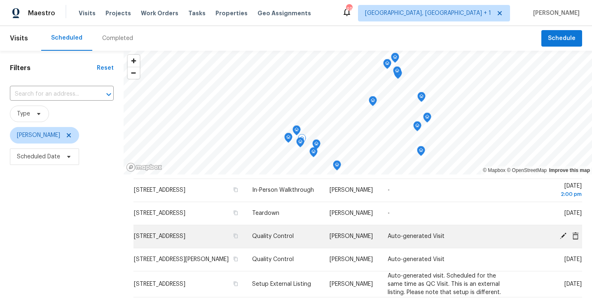
click at [566, 239] on icon at bounding box center [562, 235] width 7 height 7
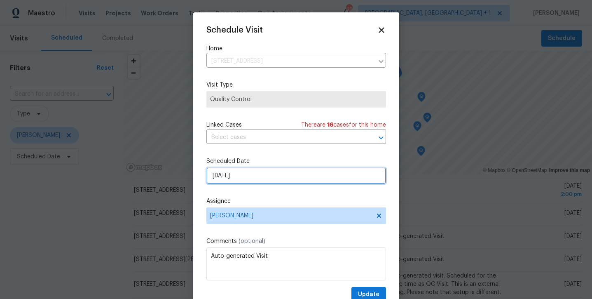
click at [316, 172] on input "10/6/2025" at bounding box center [296, 175] width 180 height 16
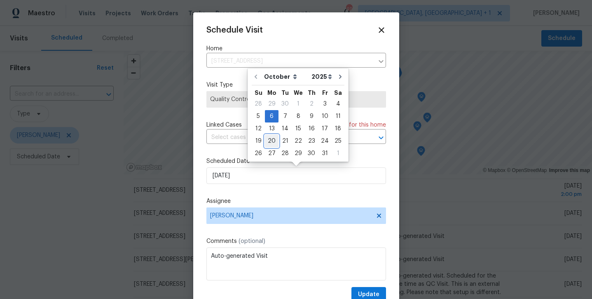
click at [273, 141] on div "20" at bounding box center [272, 141] width 14 height 12
type input "10/20/2025"
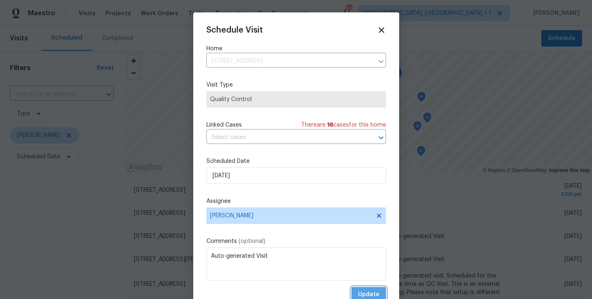
click at [372, 291] on span "Update" at bounding box center [368, 294] width 21 height 10
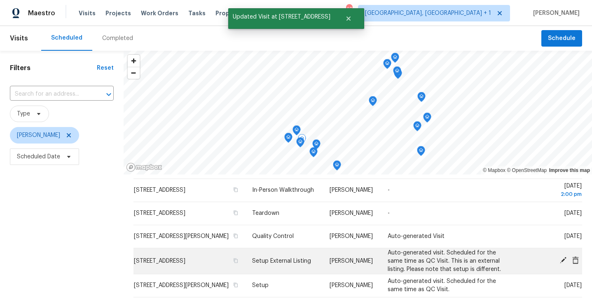
click at [565, 263] on icon at bounding box center [563, 260] width 7 height 7
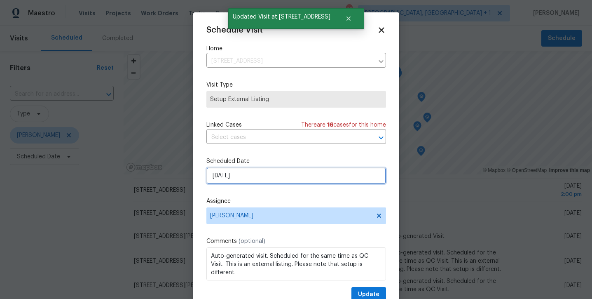
click at [301, 179] on input "10/6/2025" at bounding box center [296, 175] width 180 height 16
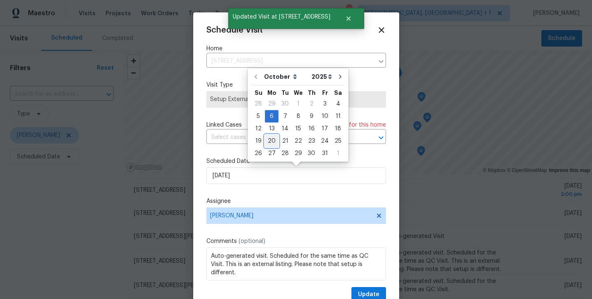
click at [270, 142] on div "20" at bounding box center [272, 141] width 14 height 12
type input "10/20/2025"
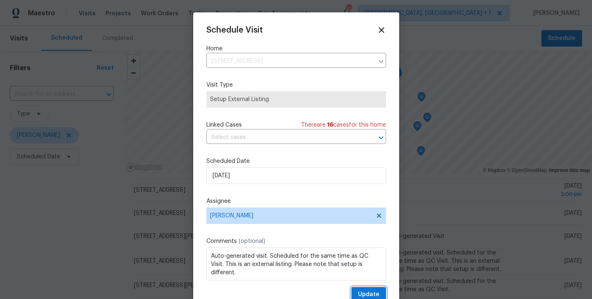
click at [360, 296] on span "Update" at bounding box center [368, 294] width 21 height 10
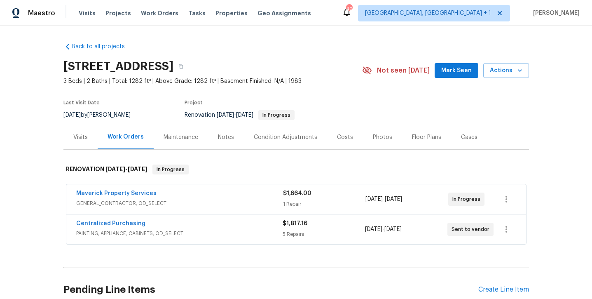
click at [452, 73] on span "Mark Seen" at bounding box center [456, 71] width 30 height 10
click at [210, 141] on div "Notes" at bounding box center [226, 137] width 36 height 24
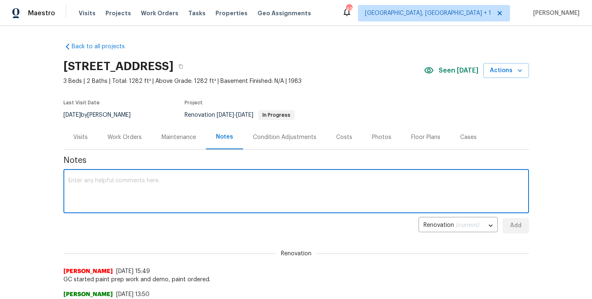
click at [174, 199] on textarea at bounding box center [296, 192] width 456 height 29
type textarea "GC rolling here.."
click at [502, 227] on div "Renovation (current) b64c4f49-d4da-4313-8c2a-03c18cf4eb61 ​ Add" at bounding box center [296, 225] width 466 height 15
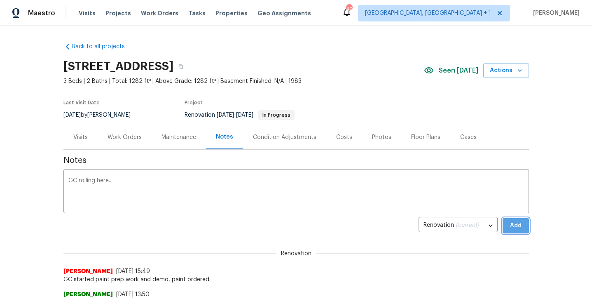
click at [508, 225] on button "Add" at bounding box center [516, 225] width 26 height 15
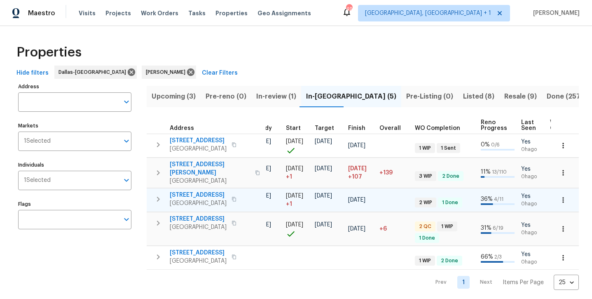
scroll to position [0, 180]
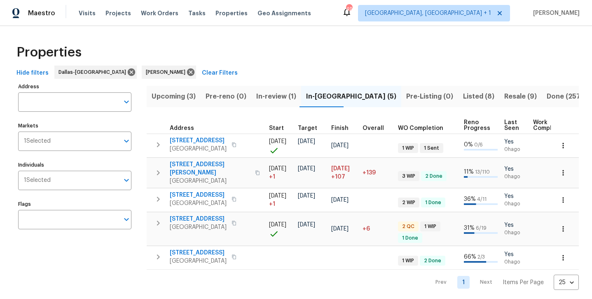
click at [463, 93] on span "Listed (8)" at bounding box center [478, 97] width 31 height 12
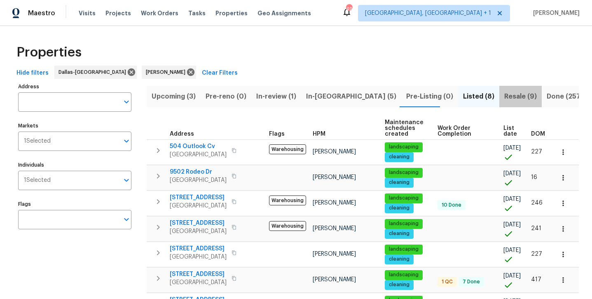
click at [504, 93] on span "Resale (9)" at bounding box center [520, 97] width 33 height 12
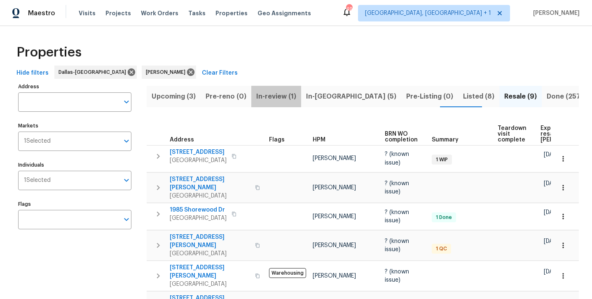
click at [260, 97] on span "In-review (1)" at bounding box center [276, 97] width 40 height 12
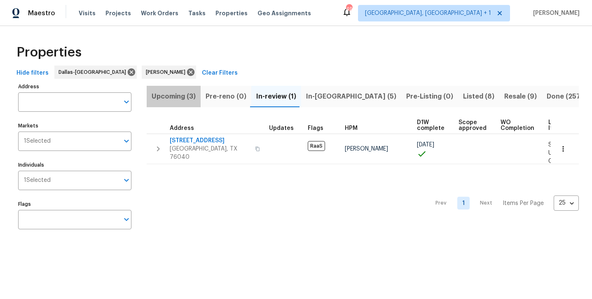
click at [158, 96] on span "Upcoming (3)" at bounding box center [174, 97] width 44 height 12
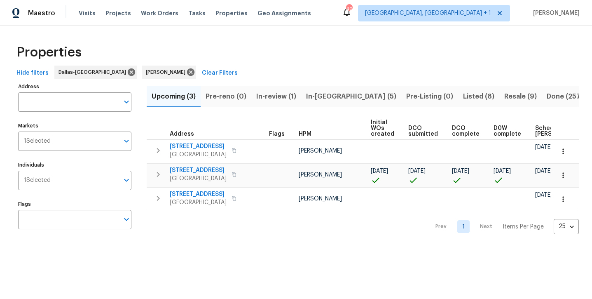
click at [309, 96] on span "In-[GEOGRAPHIC_DATA] (5)" at bounding box center [351, 97] width 90 height 12
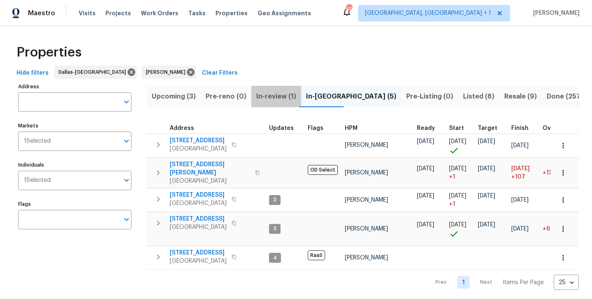
click at [264, 94] on span "In-review (1)" at bounding box center [276, 97] width 40 height 12
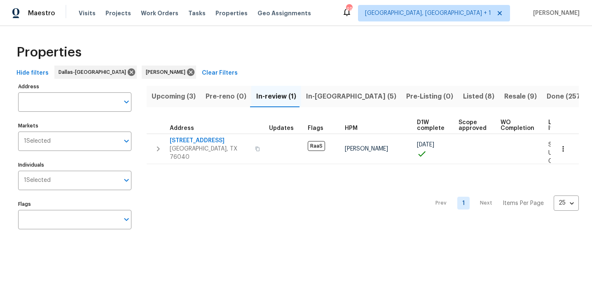
click at [316, 97] on span "In-[GEOGRAPHIC_DATA] (5)" at bounding box center [351, 97] width 90 height 12
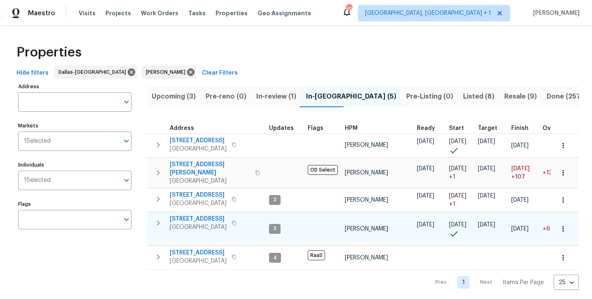
click at [217, 215] on span "[STREET_ADDRESS]" at bounding box center [198, 219] width 57 height 8
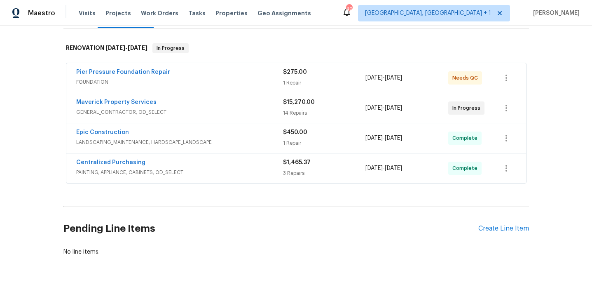
scroll to position [134, 0]
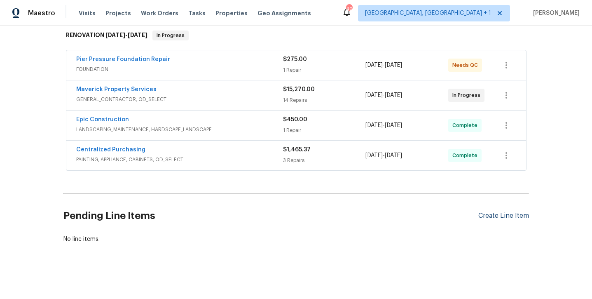
click at [486, 218] on div "Create Line Item" at bounding box center [503, 216] width 51 height 8
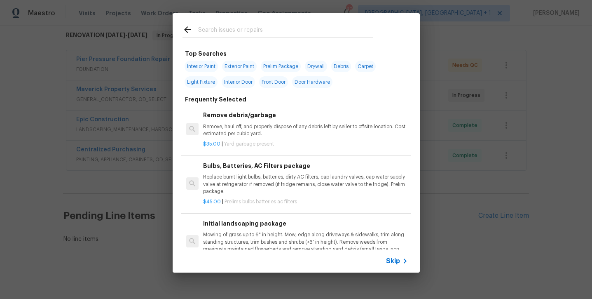
click at [245, 30] on input "text" at bounding box center [285, 31] width 175 height 12
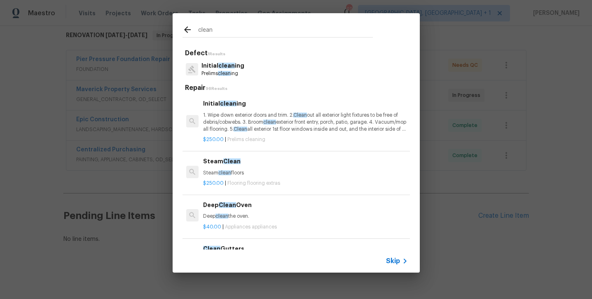
type input "clean"
click at [241, 68] on p "Initial clean ing" at bounding box center [222, 65] width 43 height 9
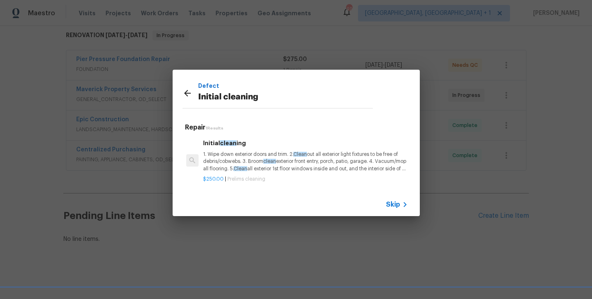
click at [265, 159] on span "clean" at bounding box center [269, 161] width 13 height 5
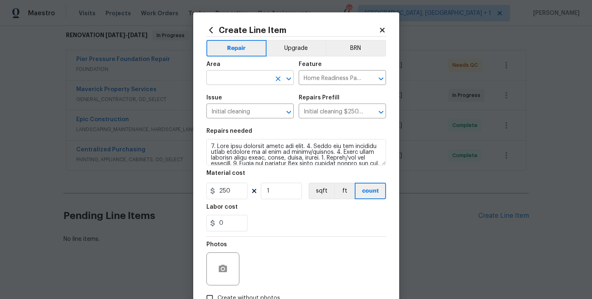
click at [237, 80] on input "text" at bounding box center [238, 78] width 64 height 13
click at [242, 108] on li "Interior Overall" at bounding box center [249, 110] width 87 height 14
type input "Interior Overall"
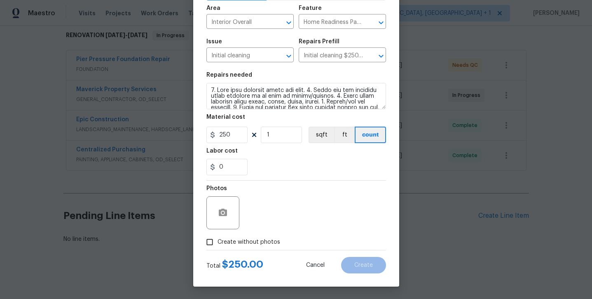
click at [265, 239] on span "Create without photos" at bounding box center [249, 242] width 63 height 9
click at [218, 239] on input "Create without photos" at bounding box center [210, 242] width 16 height 16
checkbox input "true"
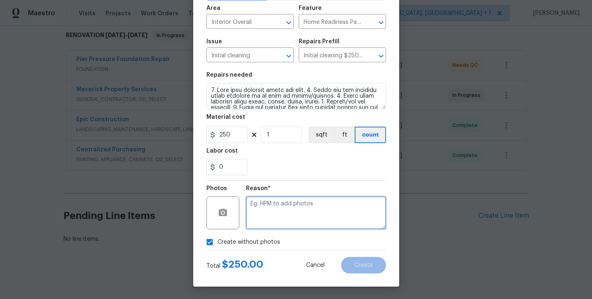
click at [274, 219] on textarea at bounding box center [316, 212] width 140 height 33
type textarea "will ad later"
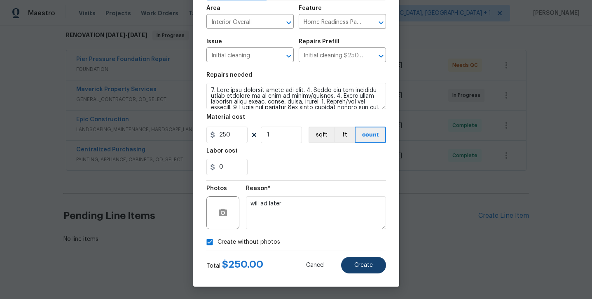
drag, startPoint x: 361, startPoint y: 249, endPoint x: 360, endPoint y: 261, distance: 12.0
click at [360, 261] on button "Create" at bounding box center [363, 265] width 45 height 16
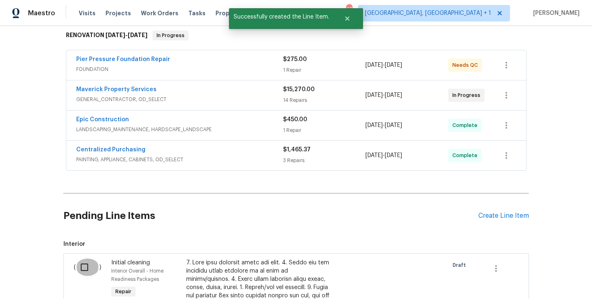
click at [95, 267] on input "checkbox" at bounding box center [87, 266] width 23 height 17
checkbox input "true"
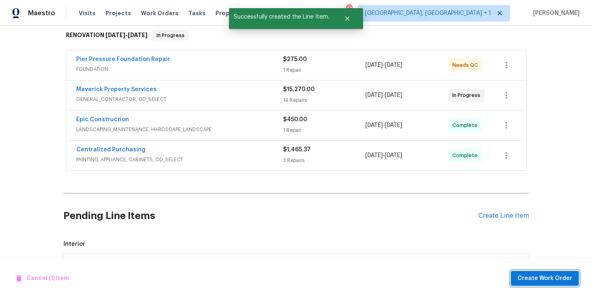
click at [552, 274] on span "Create Work Order" at bounding box center [544, 278] width 55 height 10
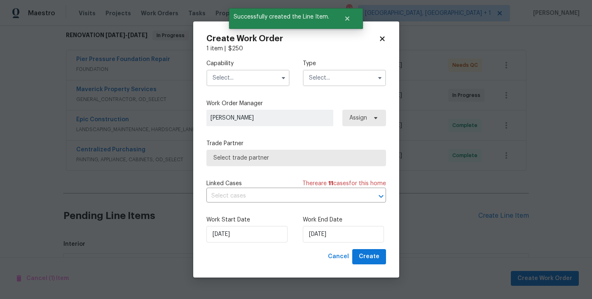
click at [243, 83] on input "text" at bounding box center [247, 78] width 83 height 16
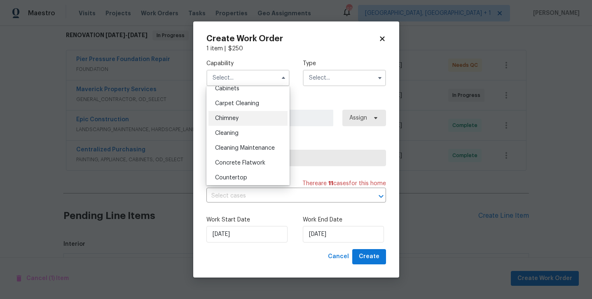
scroll to position [81, 0]
click at [244, 135] on div "Cleaning" at bounding box center [247, 133] width 79 height 15
type input "Cleaning"
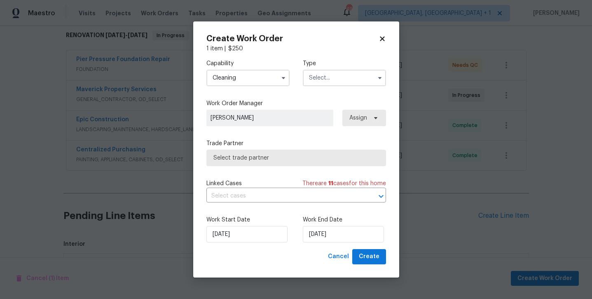
click at [317, 82] on input "text" at bounding box center [344, 78] width 83 height 16
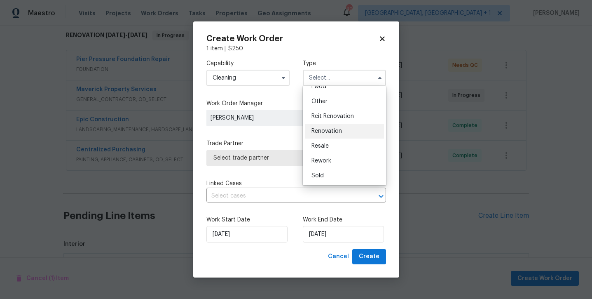
scroll to position [98, 0]
click at [322, 133] on span "Renovation" at bounding box center [326, 131] width 30 height 6
type input "Renovation"
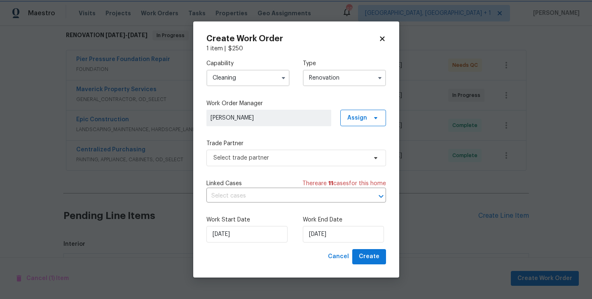
scroll to position [0, 0]
click at [310, 163] on span "Select trade partner" at bounding box center [296, 158] width 180 height 16
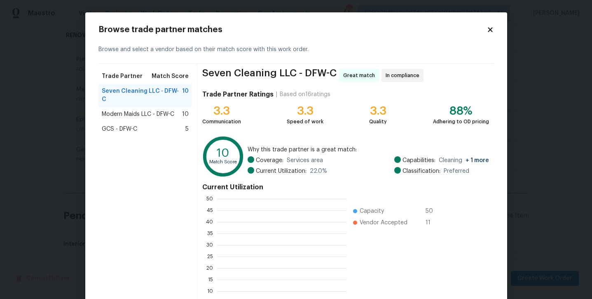
scroll to position [115, 129]
click at [159, 110] on span "Modern Maids LLC - DFW-C" at bounding box center [138, 114] width 73 height 8
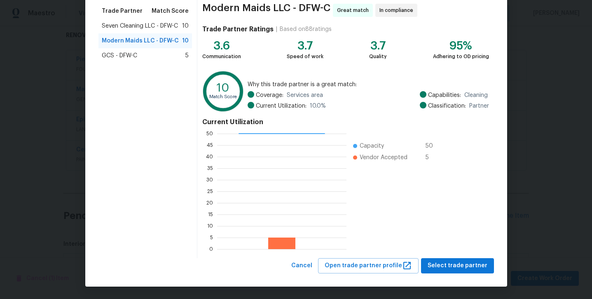
scroll to position [65, 0]
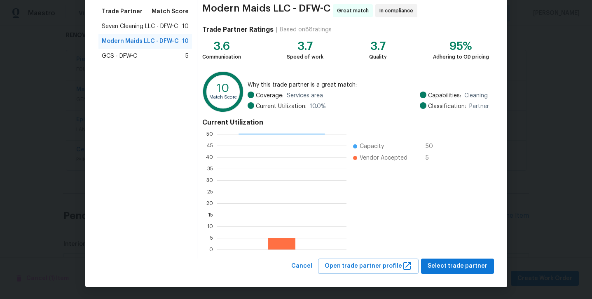
click at [442, 276] on div "Browse trade partner matches Browse and select a vendor based on their match sc…" at bounding box center [296, 117] width 422 height 339
click at [439, 266] on span "Select trade partner" at bounding box center [458, 266] width 60 height 10
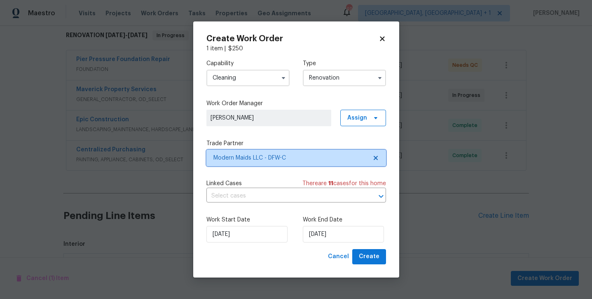
scroll to position [0, 0]
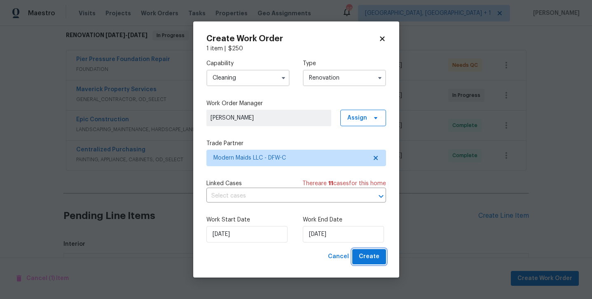
click at [370, 260] on span "Create" at bounding box center [369, 256] width 21 height 10
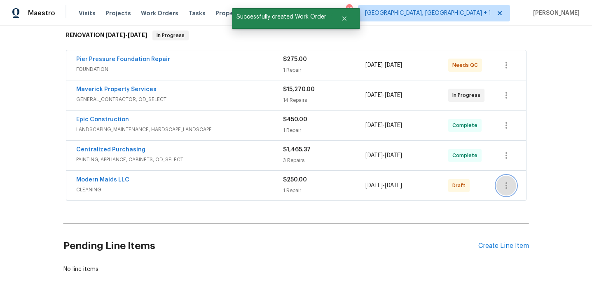
click at [501, 185] on icon "button" at bounding box center [506, 185] width 10 height 10
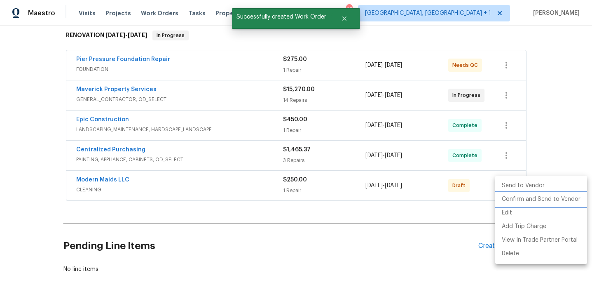
click at [509, 197] on li "Confirm and Send to Vendor" at bounding box center [541, 199] width 92 height 14
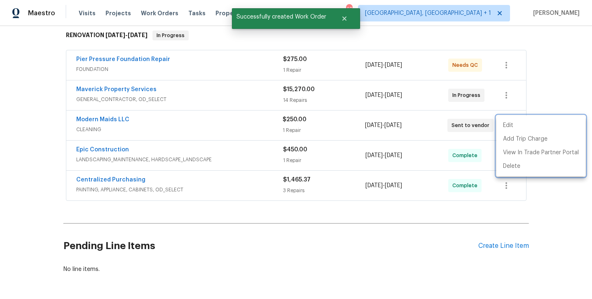
click at [102, 119] on div at bounding box center [296, 149] width 592 height 299
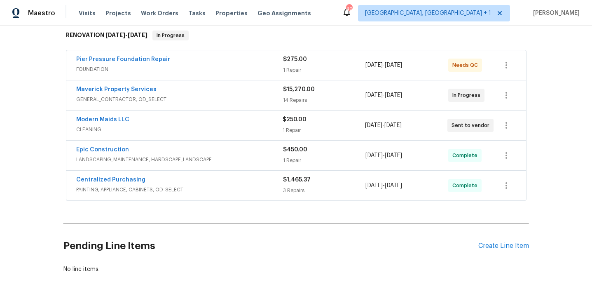
click at [119, 114] on div "Modern Maids LLC CLEANING $250.00 1 Repair 10/3/2025 - 10/3/2025 Sent to vendor" at bounding box center [296, 125] width 460 height 30
click at [117, 117] on link "Modern Maids LLC" at bounding box center [102, 120] width 53 height 6
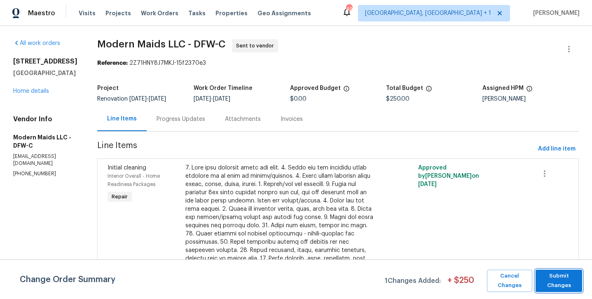
click at [552, 272] on span "Submit Changes" at bounding box center [559, 280] width 38 height 19
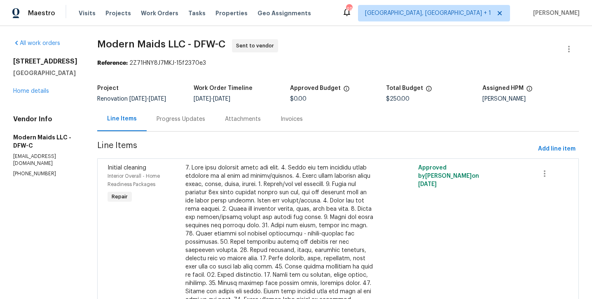
click at [195, 118] on div "Progress Updates" at bounding box center [181, 119] width 49 height 8
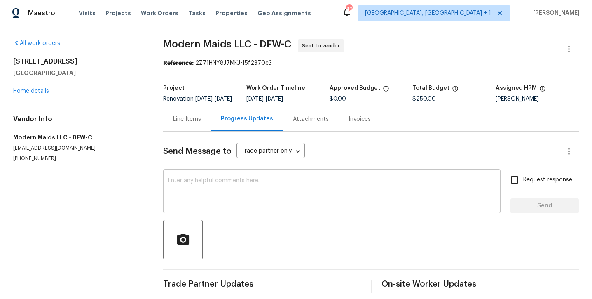
click at [193, 181] on div "x ​" at bounding box center [331, 192] width 337 height 42
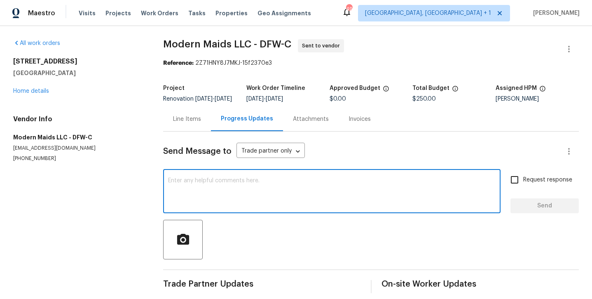
click at [193, 181] on div "x ​" at bounding box center [331, 192] width 337 height 42
click at [192, 185] on textarea at bounding box center [332, 192] width 328 height 29
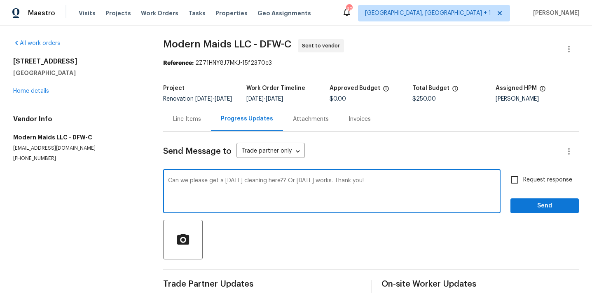
type textarea "Can we please get a Saturday cleaning here?? Or Monday works. Thank you!"
click at [522, 180] on input "Request response" at bounding box center [514, 179] width 17 height 17
checkbox input "true"
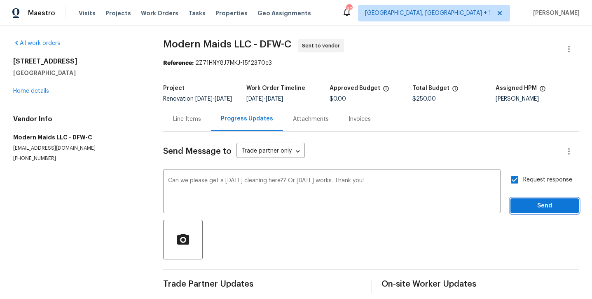
click at [534, 211] on span "Send" at bounding box center [544, 206] width 55 height 10
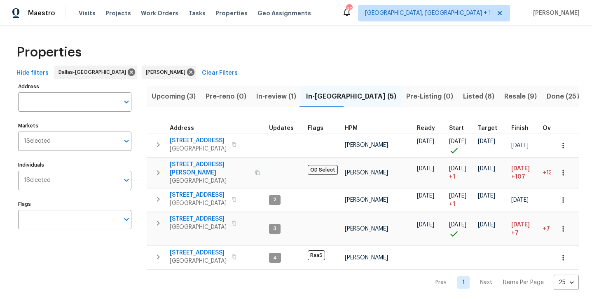
click at [504, 98] on span "Resale (9)" at bounding box center [520, 97] width 33 height 12
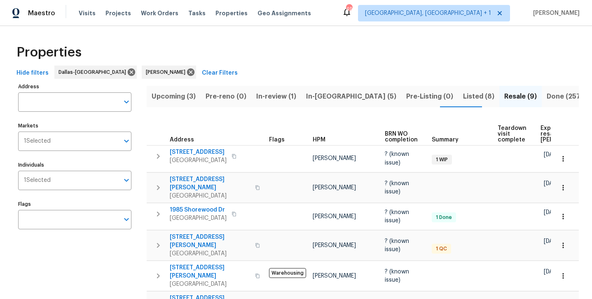
click at [463, 96] on span "Listed (8)" at bounding box center [478, 97] width 31 height 12
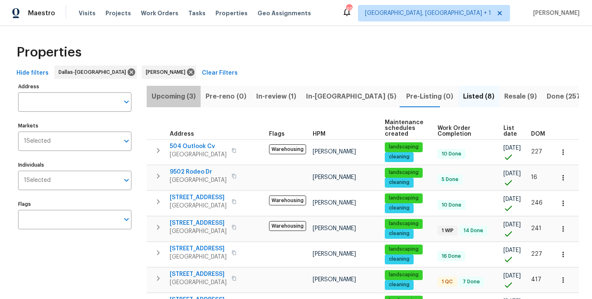
click at [178, 98] on span "Upcoming (3)" at bounding box center [174, 97] width 44 height 12
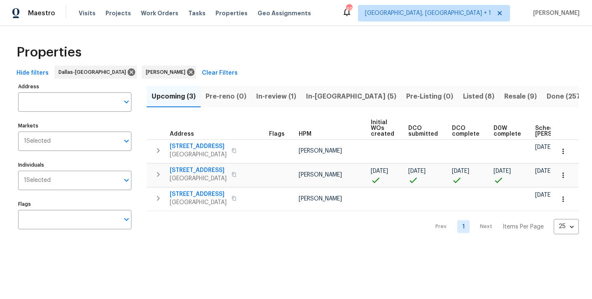
click at [335, 97] on span "In-[GEOGRAPHIC_DATA] (5)" at bounding box center [351, 97] width 90 height 12
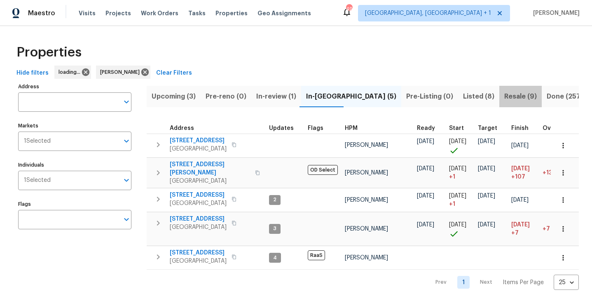
click at [504, 100] on span "Resale (9)" at bounding box center [520, 97] width 33 height 12
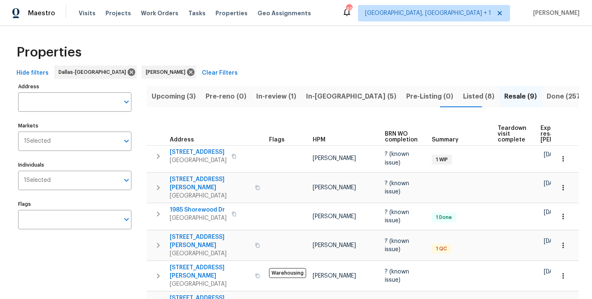
click at [458, 103] on button "Listed (8)" at bounding box center [478, 96] width 41 height 21
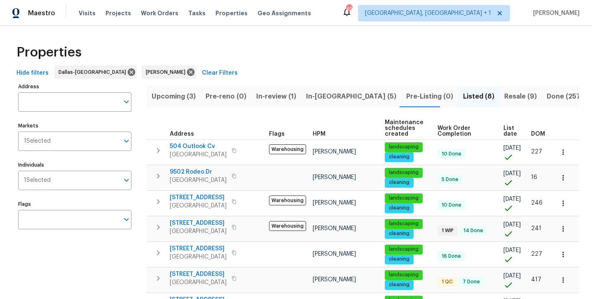
click at [314, 95] on span "In-[GEOGRAPHIC_DATA] (5)" at bounding box center [351, 97] width 90 height 12
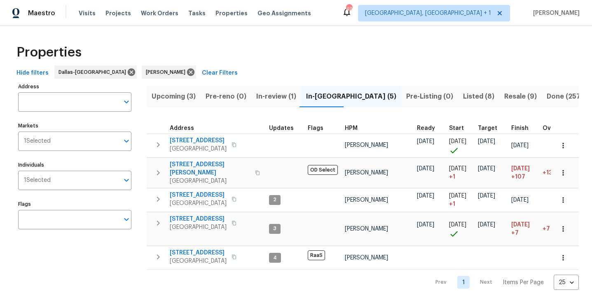
click at [182, 95] on span "Upcoming (3)" at bounding box center [174, 97] width 44 height 12
